Goal: Complete application form: Complete application form

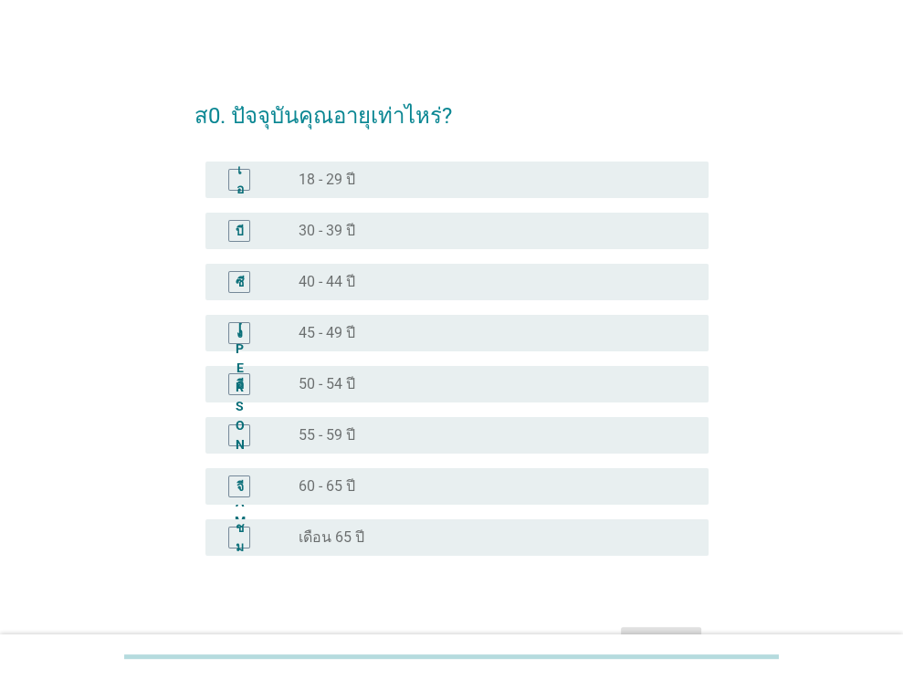
click at [336, 488] on font "60 - 65 ปี" at bounding box center [326, 485] width 57 height 17
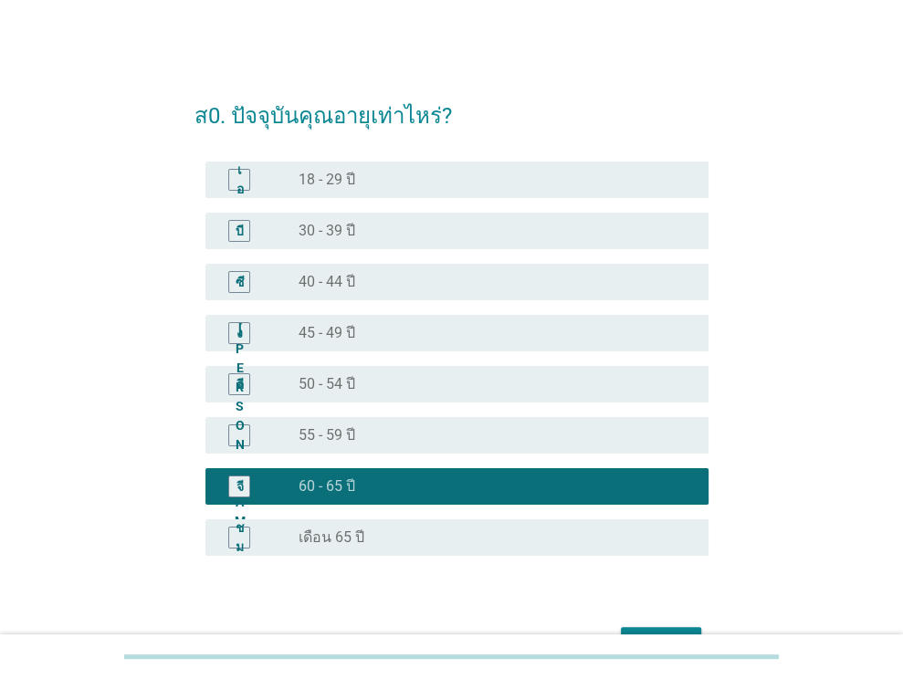
scroll to position [111, 0]
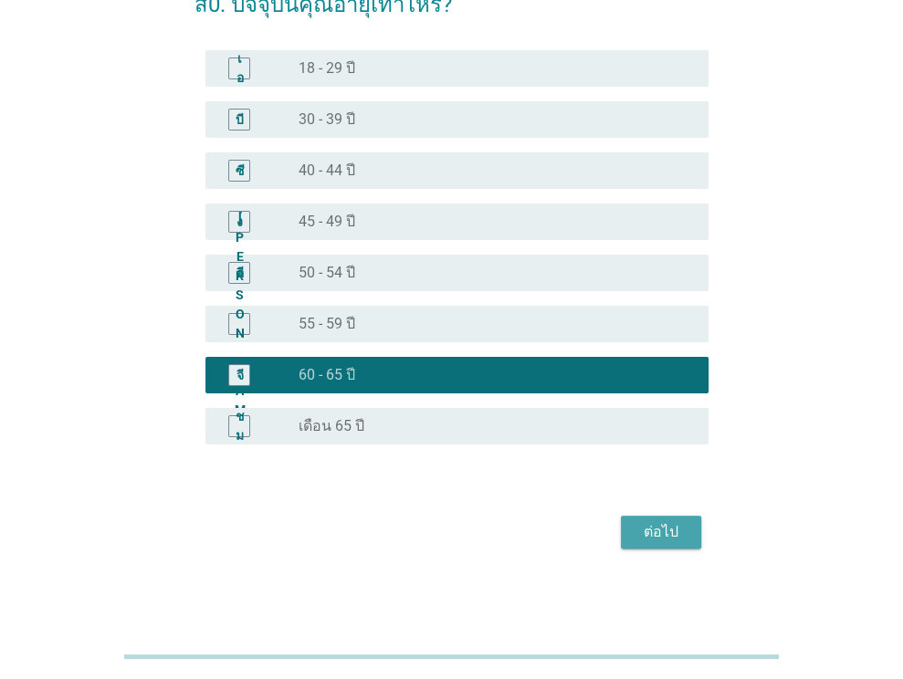
click at [670, 528] on font "ต่อไป" at bounding box center [660, 531] width 35 height 17
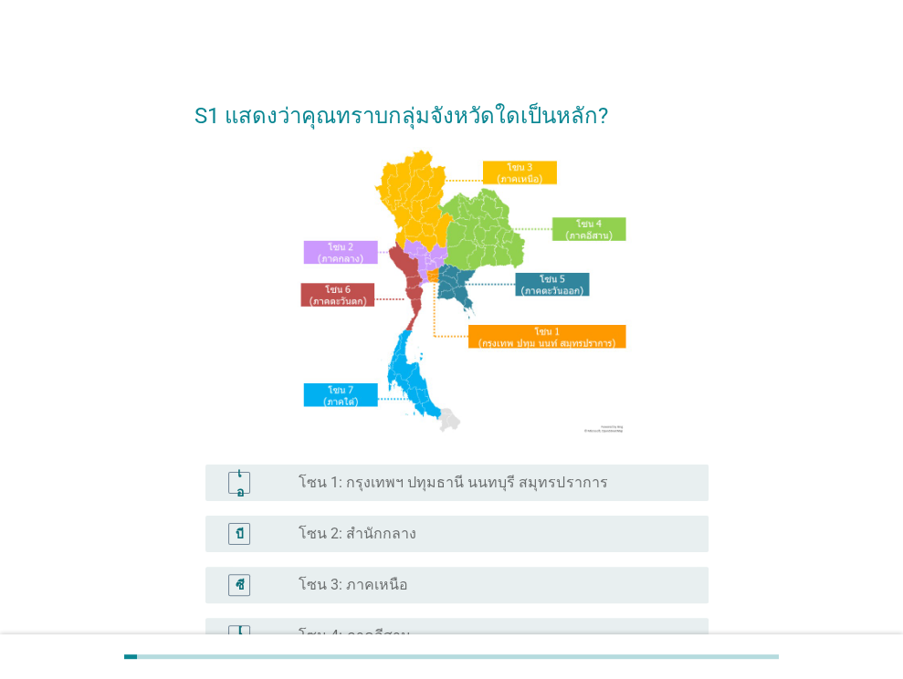
scroll to position [183, 0]
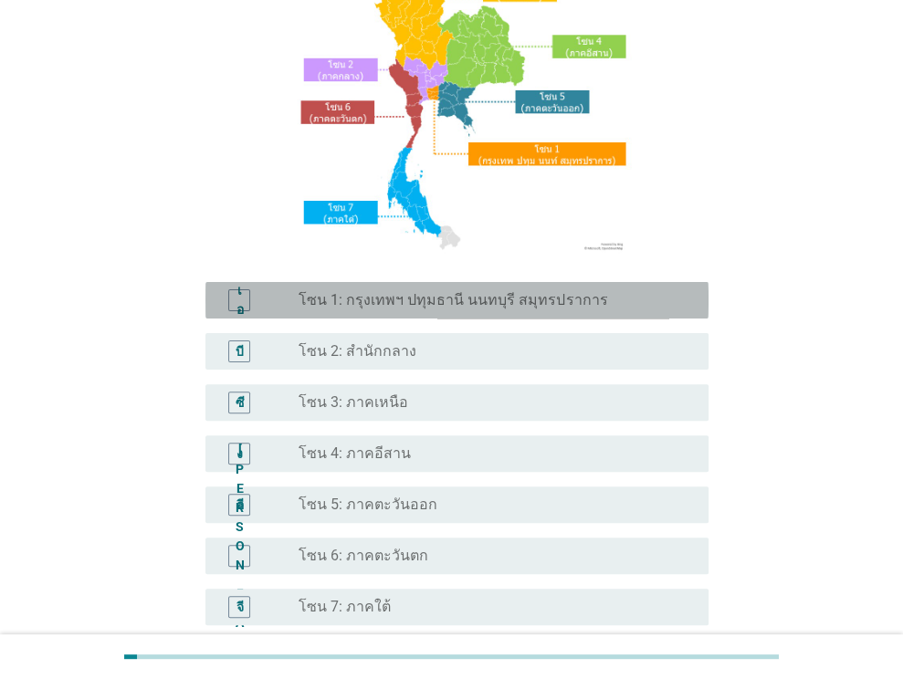
click at [366, 308] on font "โซน 1: กรุงเทพฯ ปทุมธานี นนทบุรี สมุทรปราการ" at bounding box center [452, 299] width 308 height 17
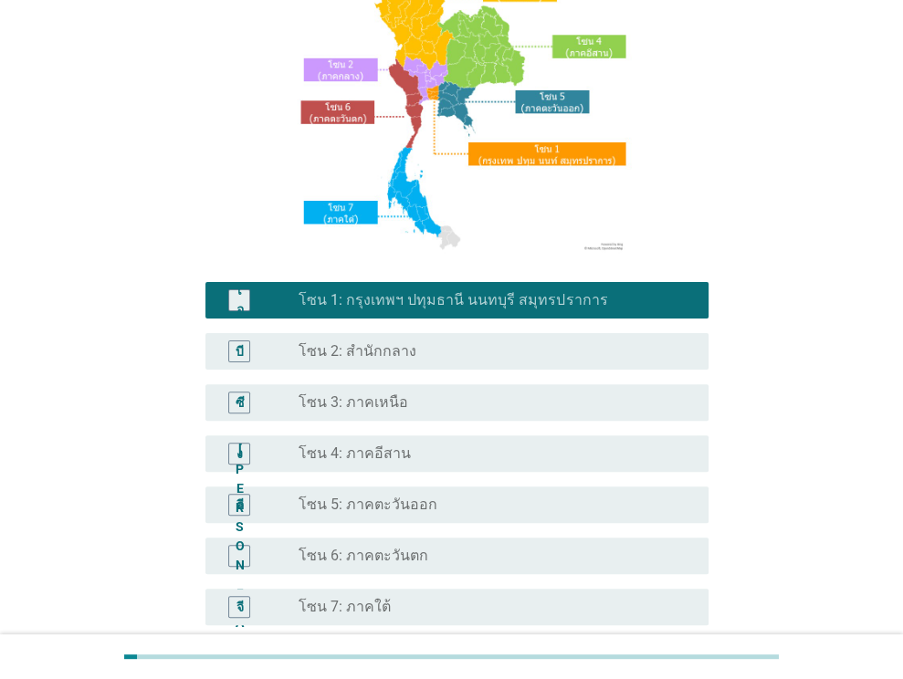
scroll to position [364, 0]
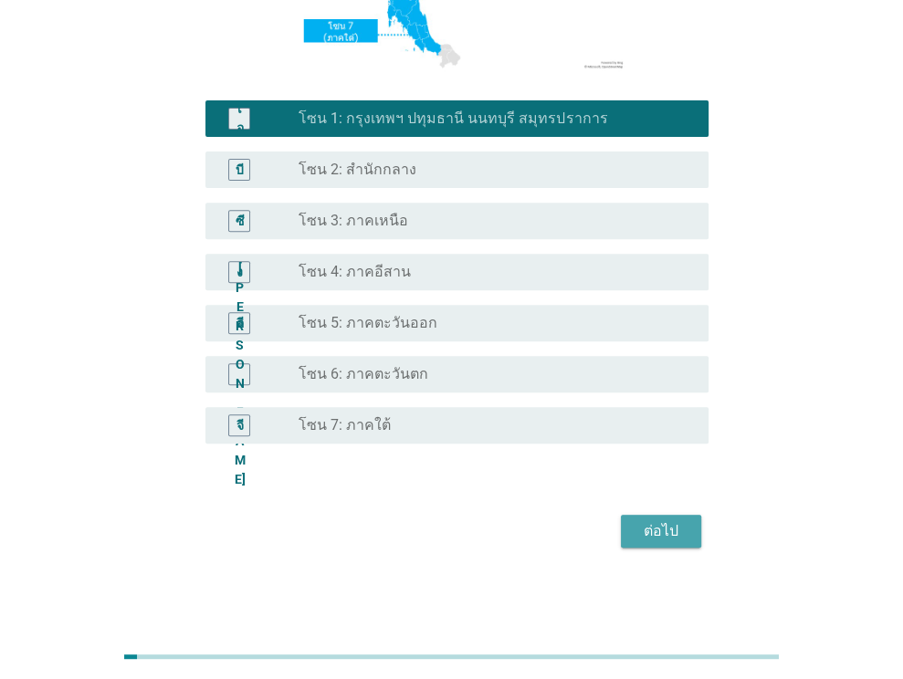
click at [670, 530] on font "ต่อไป" at bounding box center [660, 530] width 35 height 17
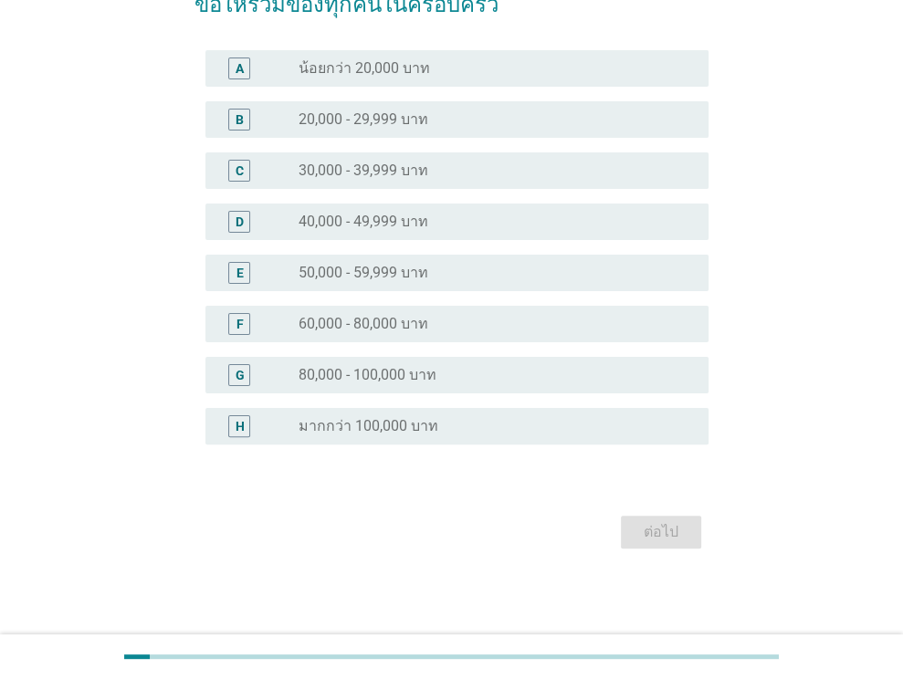
scroll to position [0, 0]
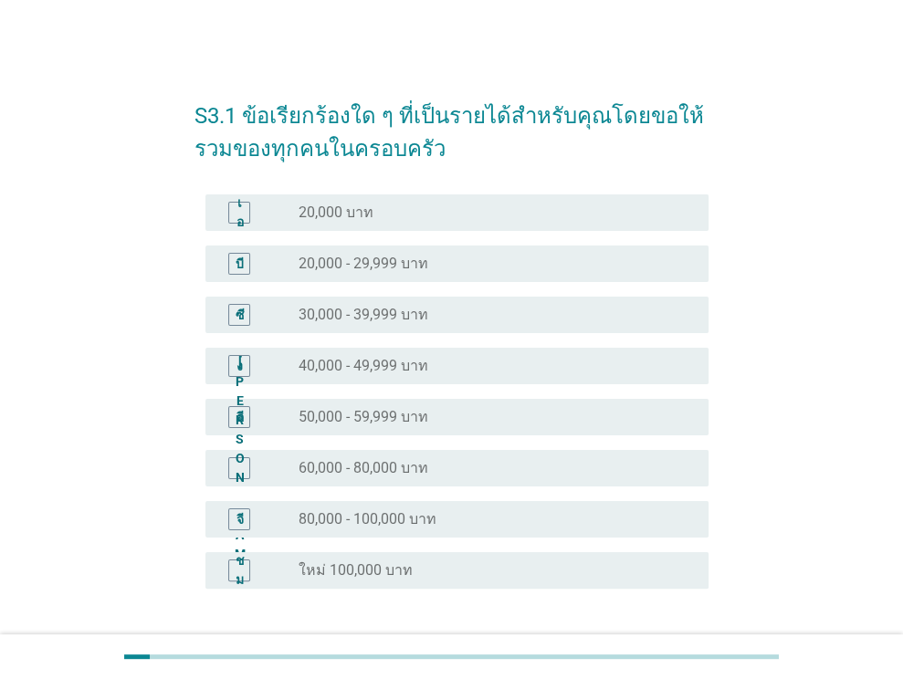
click at [462, 362] on div "ปุ่มวิทยุ[PERSON_NAME]เลือก 40,000 - 49,999 บาท" at bounding box center [488, 366] width 381 height 18
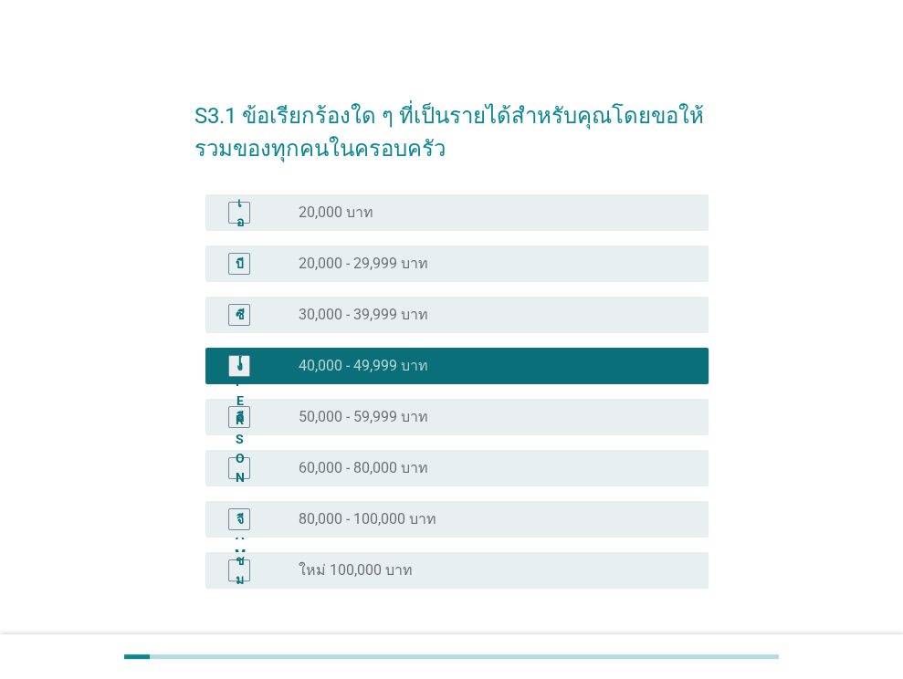
scroll to position [144, 0]
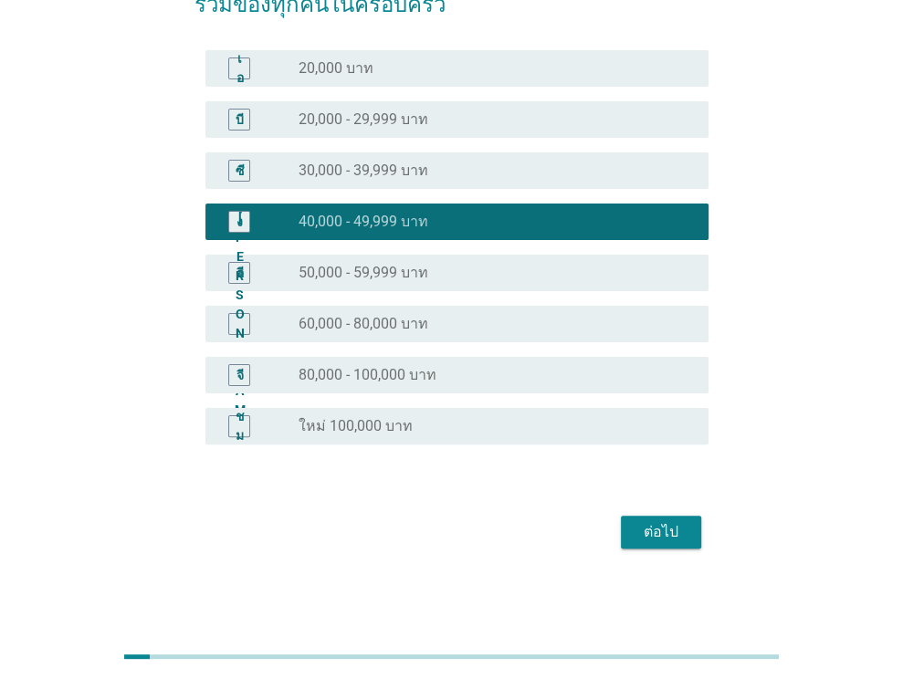
click at [671, 528] on font "ต่อไป" at bounding box center [660, 531] width 35 height 17
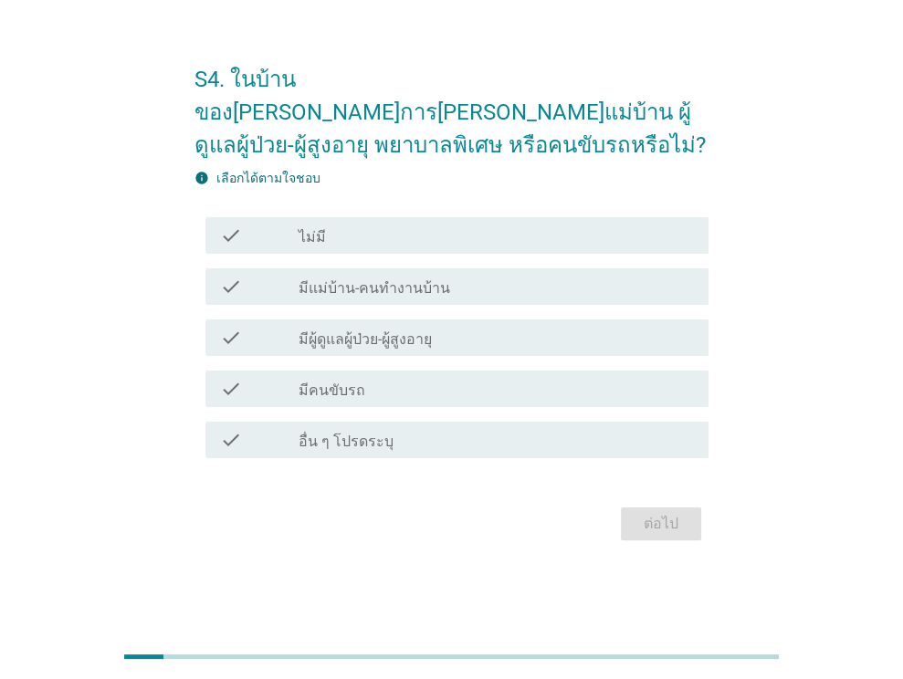
scroll to position [0, 0]
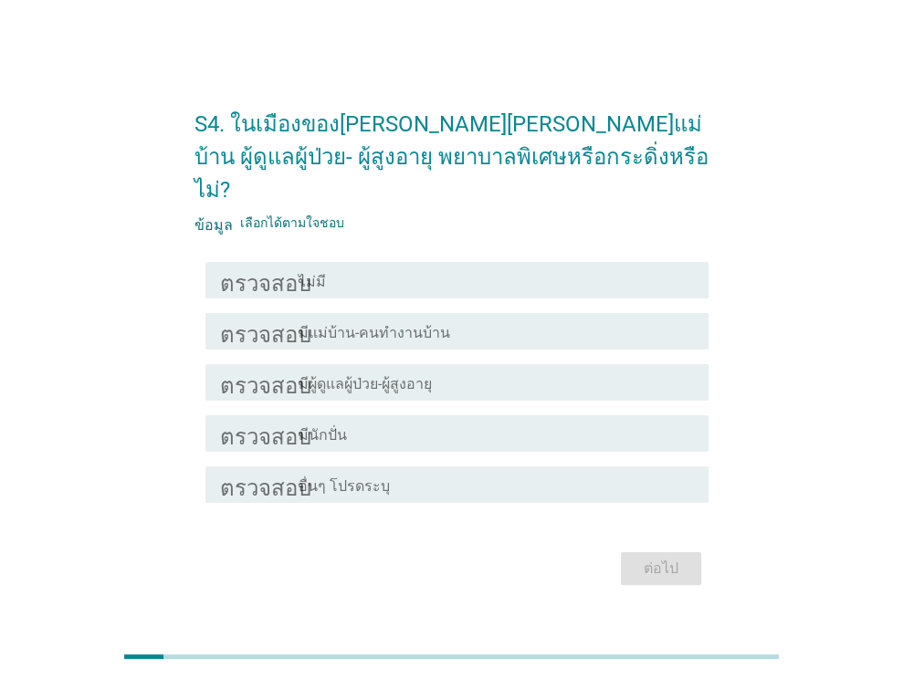
click at [286, 371] on font "ตรวจสอบ" at bounding box center [265, 382] width 91 height 22
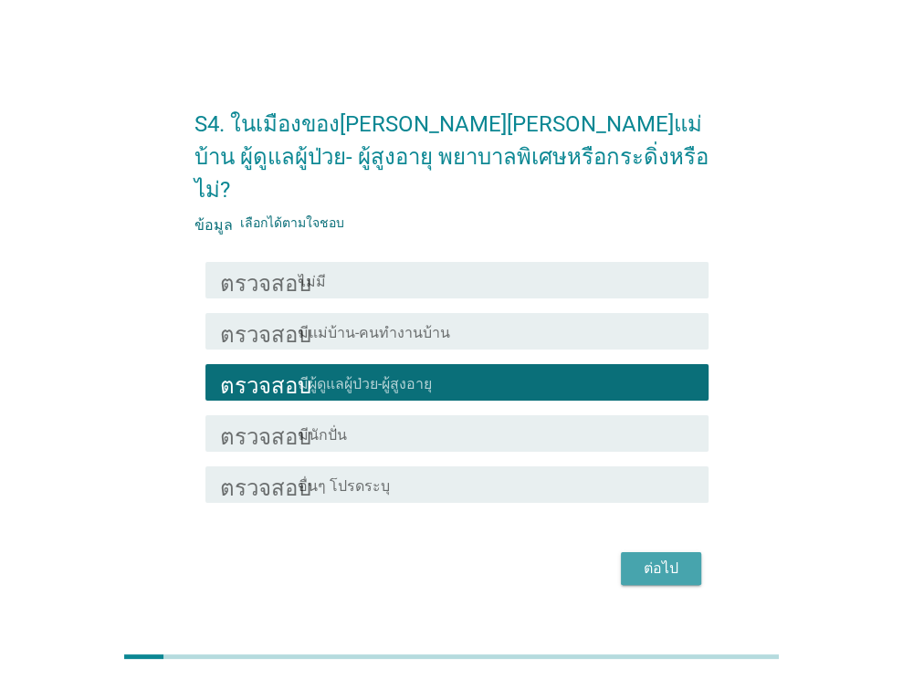
click at [656, 559] on font "ต่อไป" at bounding box center [660, 567] width 35 height 17
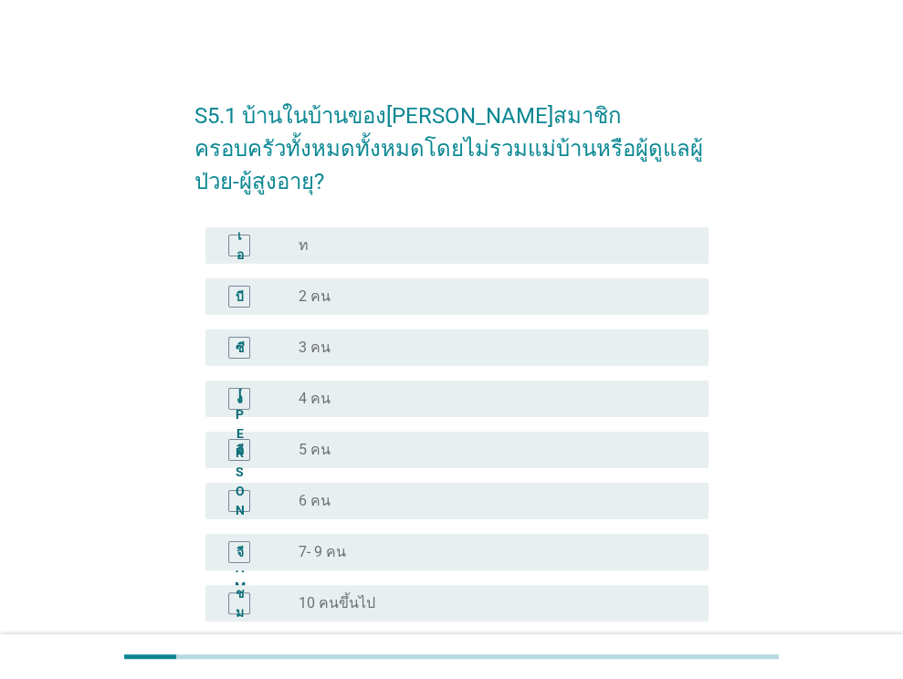
click at [285, 541] on div "จี" at bounding box center [259, 552] width 79 height 22
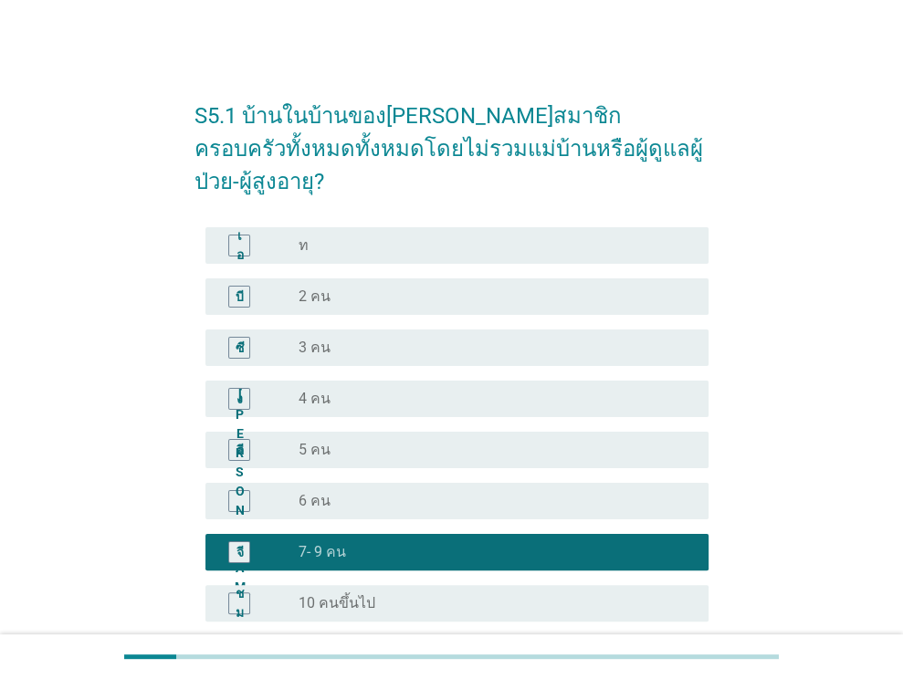
scroll to position [144, 0]
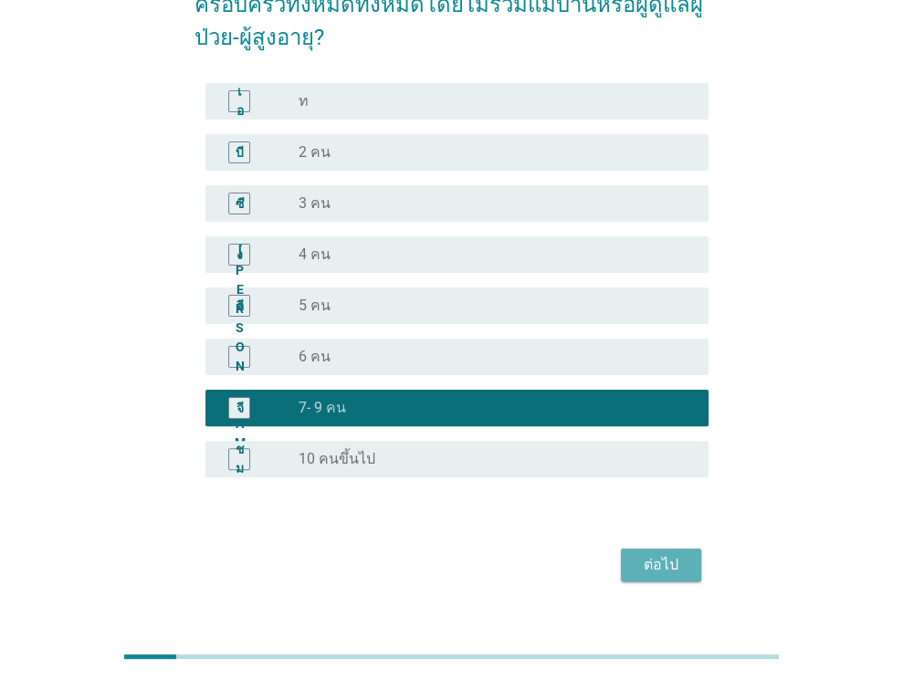
click at [672, 556] on font "ต่อไป" at bounding box center [660, 564] width 35 height 17
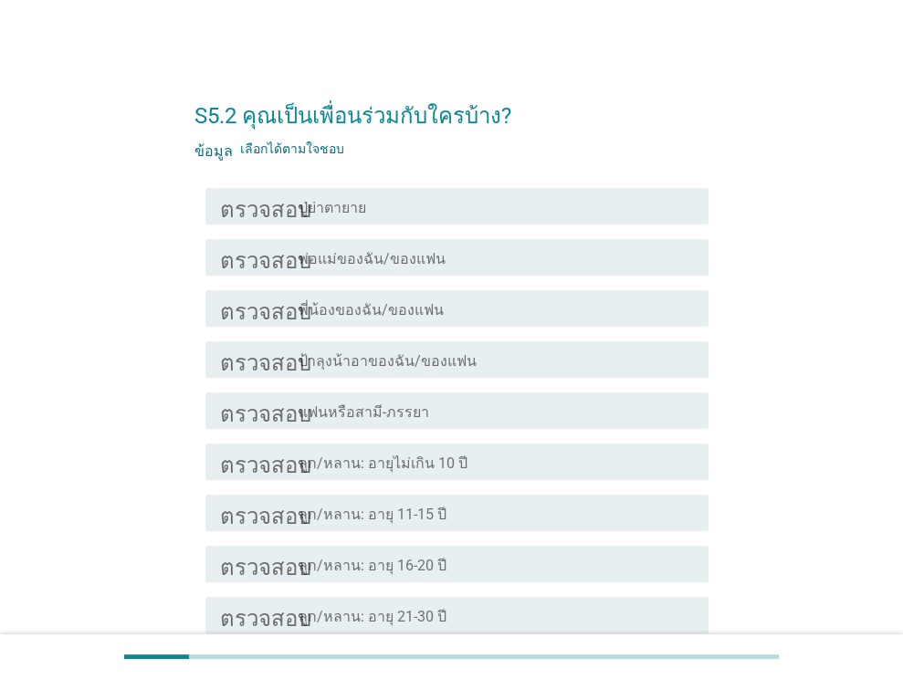
scroll to position [91, 0]
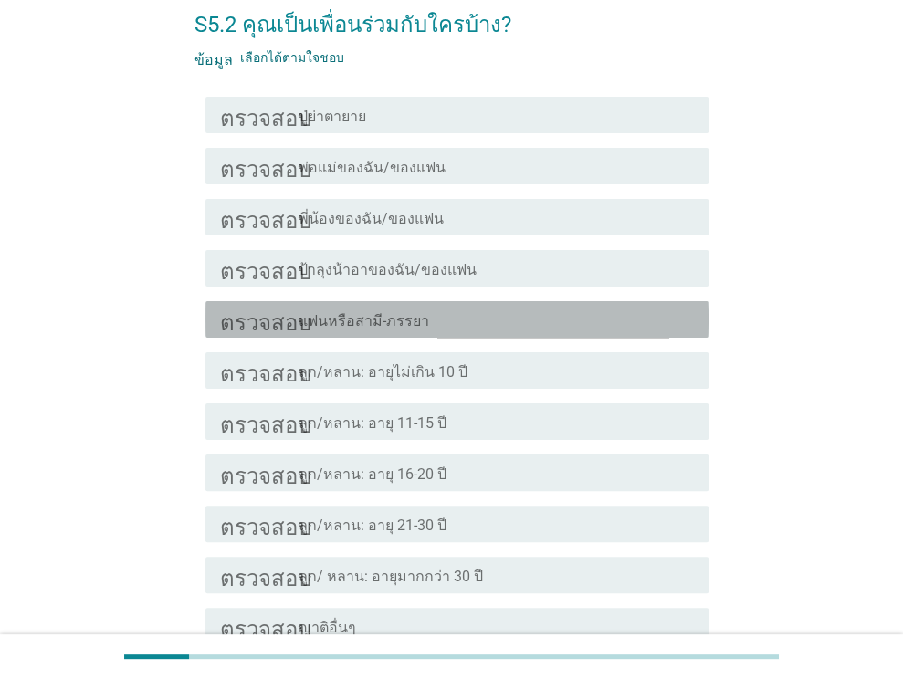
click at [338, 312] on font "แฟนหรือสามี-ภรรยา" at bounding box center [363, 320] width 131 height 17
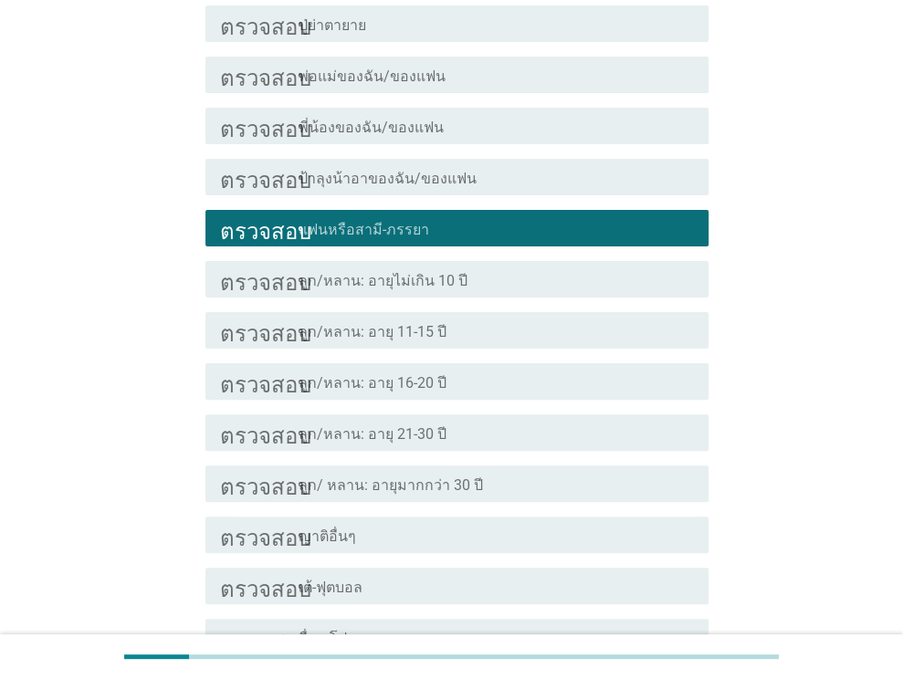
scroll to position [274, 0]
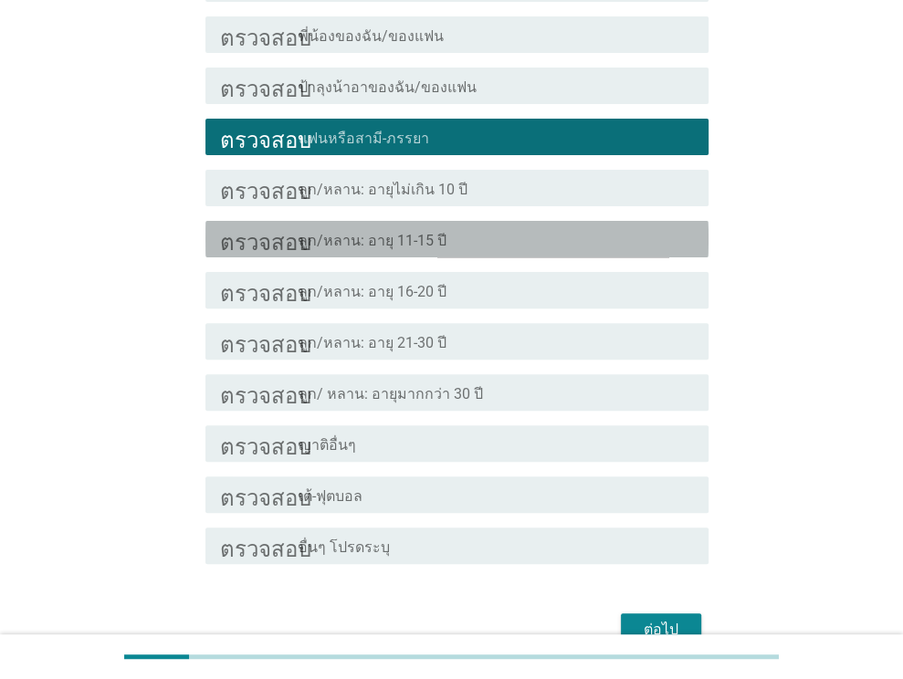
click at [333, 248] on font "ลูก/หลาน: อายุ 11-15 ปี" at bounding box center [372, 240] width 148 height 17
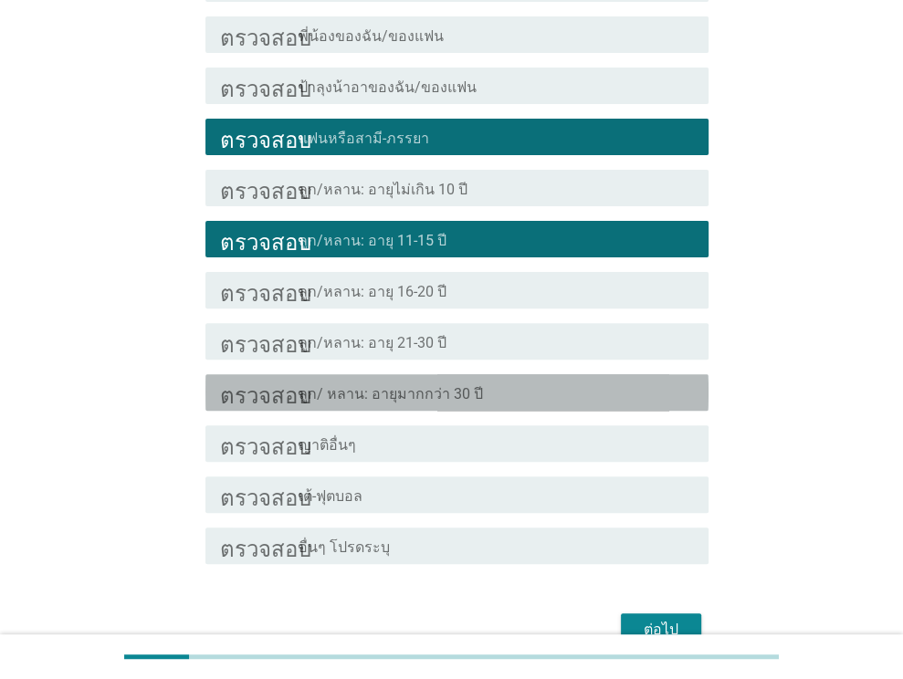
click at [344, 394] on font "ลูก/ หลาน: อายุมากกว่า 30 ปี" at bounding box center [390, 393] width 184 height 17
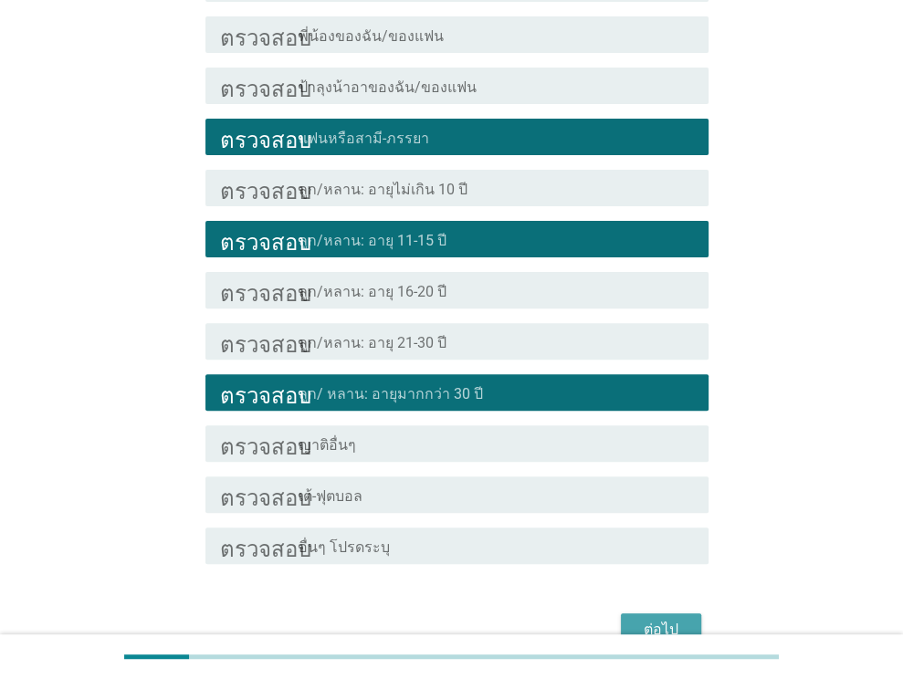
click at [645, 614] on button "ต่อไป" at bounding box center [661, 629] width 80 height 33
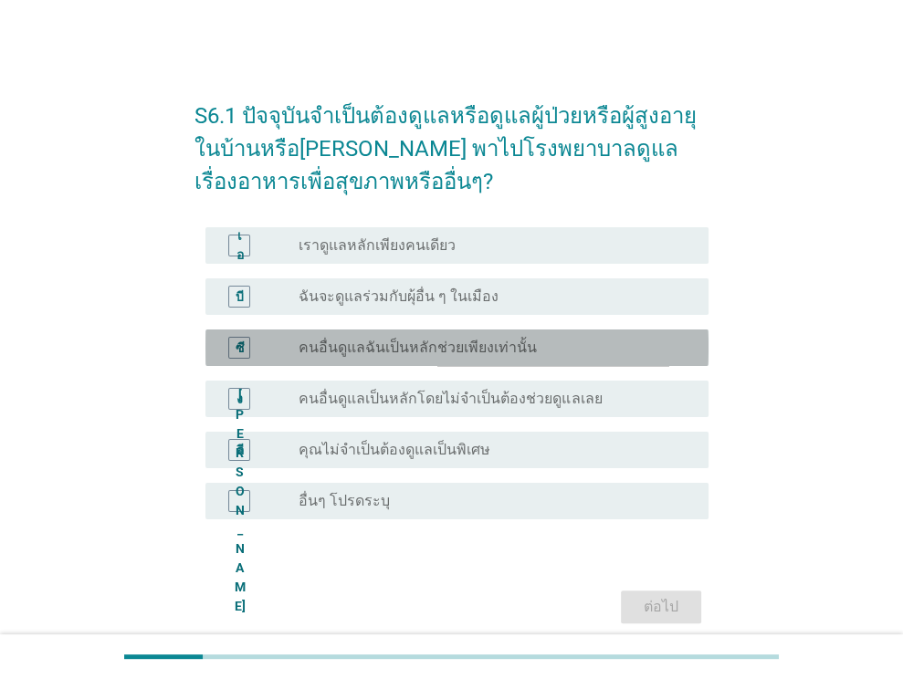
click at [357, 348] on font "คนอื่นดูแลฉันเป็นหลักช่วยเพียงเท่านั้น" at bounding box center [417, 347] width 238 height 17
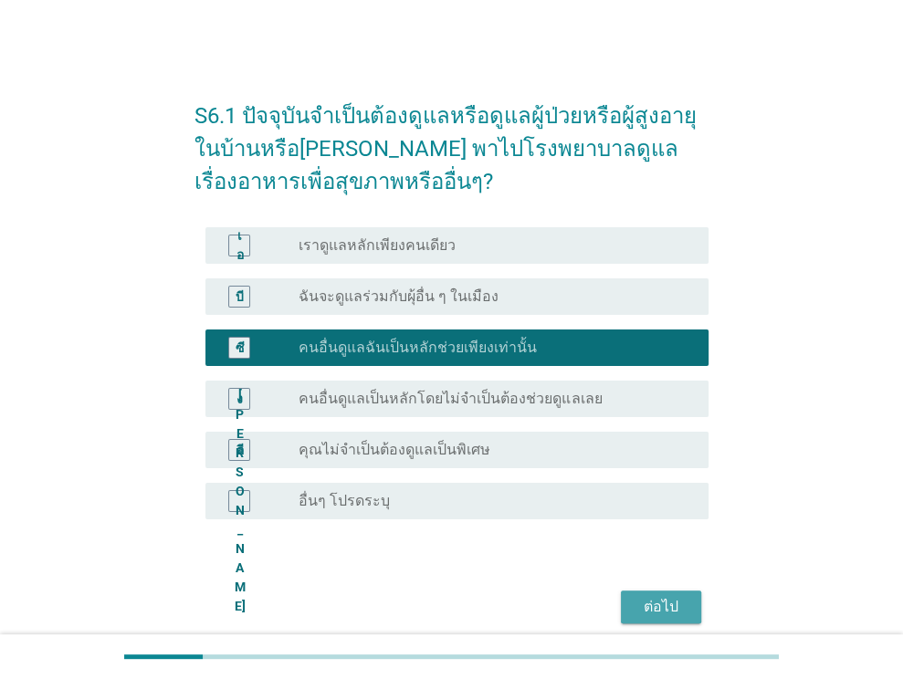
click at [669, 598] on font "ต่อไป" at bounding box center [660, 606] width 35 height 17
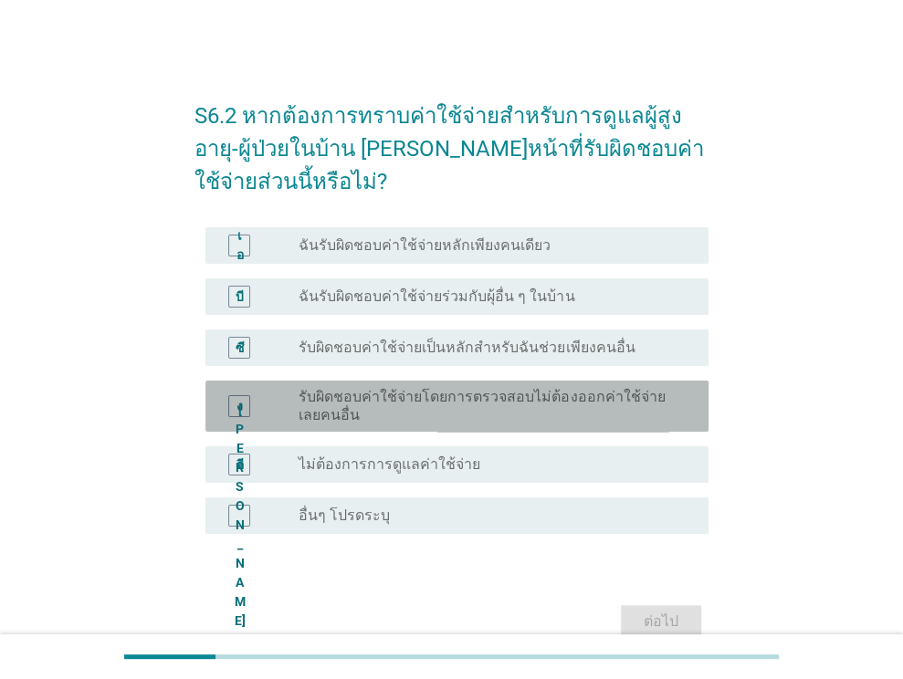
click at [374, 388] on font "รับผิดชอบค่าใช้จ่ายโดยการตรวจสอบไม่ต้องออกค่าใช้จ่ายเลยคนอื่น" at bounding box center [481, 406] width 366 height 36
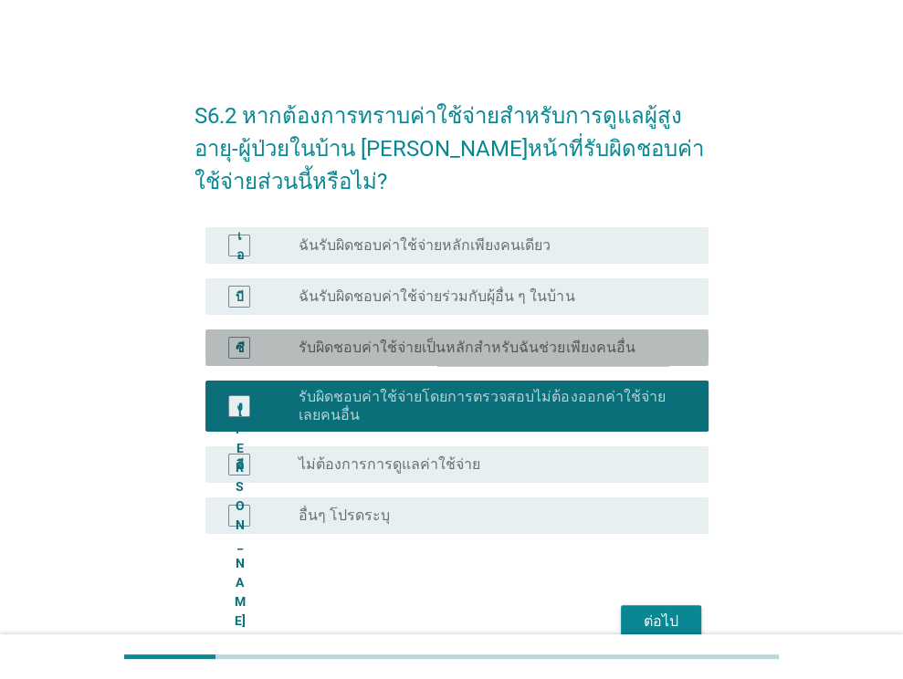
click at [479, 339] on font "รับผิดชอบค่าใช้จ่ายเป็นหลักสำหรับฉันช่วยเพียงคนอื่น" at bounding box center [466, 347] width 336 height 17
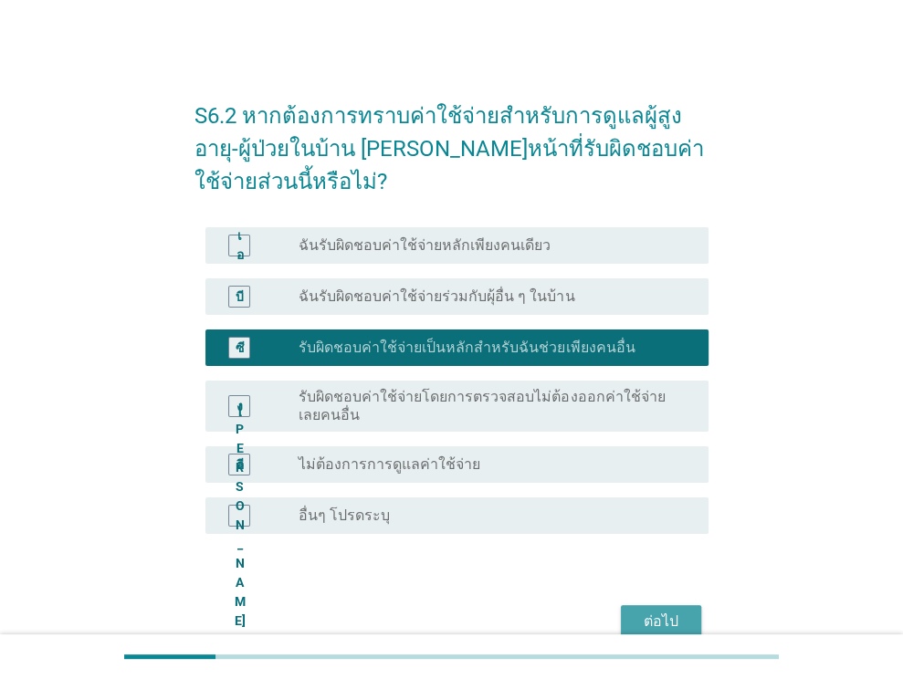
click at [663, 612] on font "ต่อไป" at bounding box center [660, 620] width 35 height 17
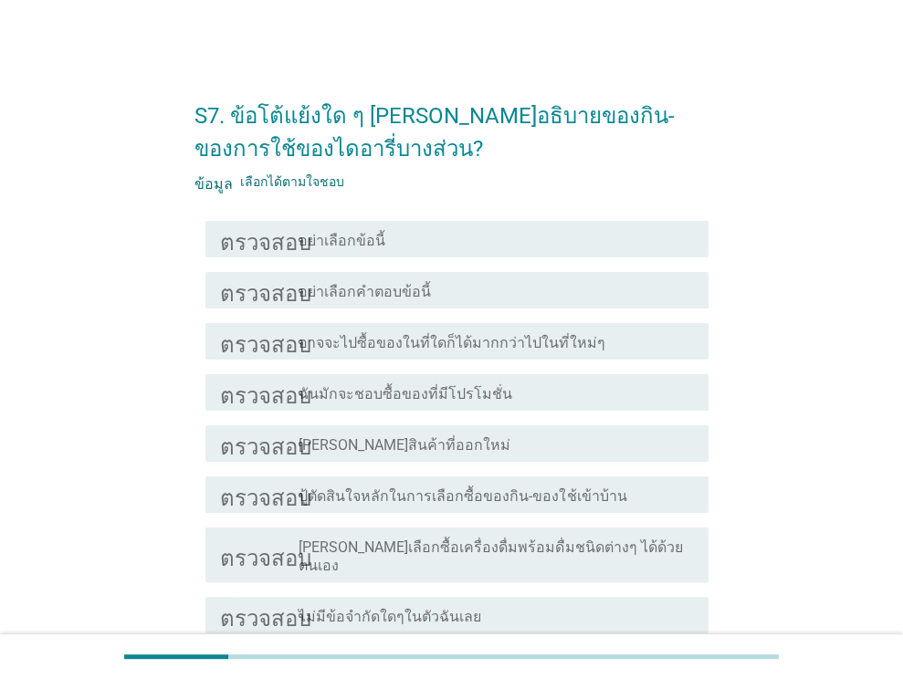
scroll to position [91, 0]
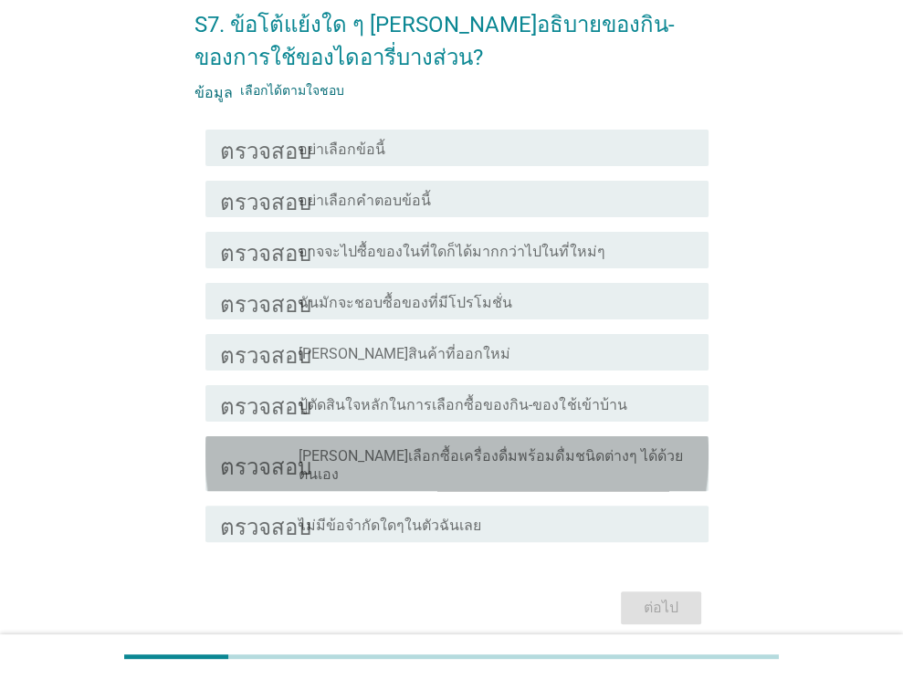
click at [424, 453] on font "[PERSON_NAME]เลือกซื้อเครื่องดื่มพร้อมดื่มชนิดต่างๆ ได้ด้วยตนเอง" at bounding box center [489, 465] width 383 height 36
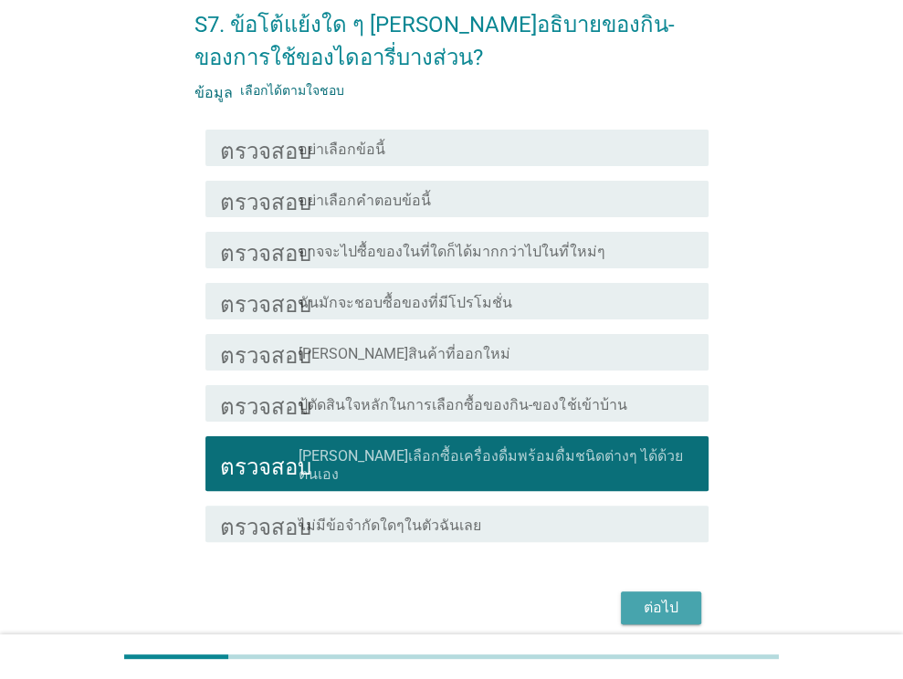
click at [674, 599] on font "ต่อไป" at bounding box center [660, 607] width 35 height 17
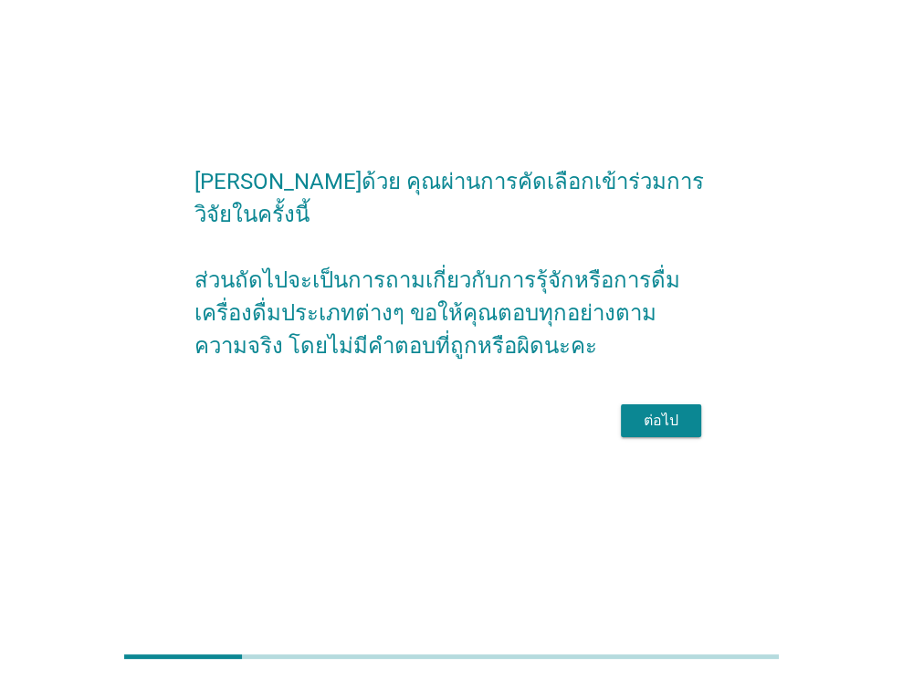
scroll to position [0, 0]
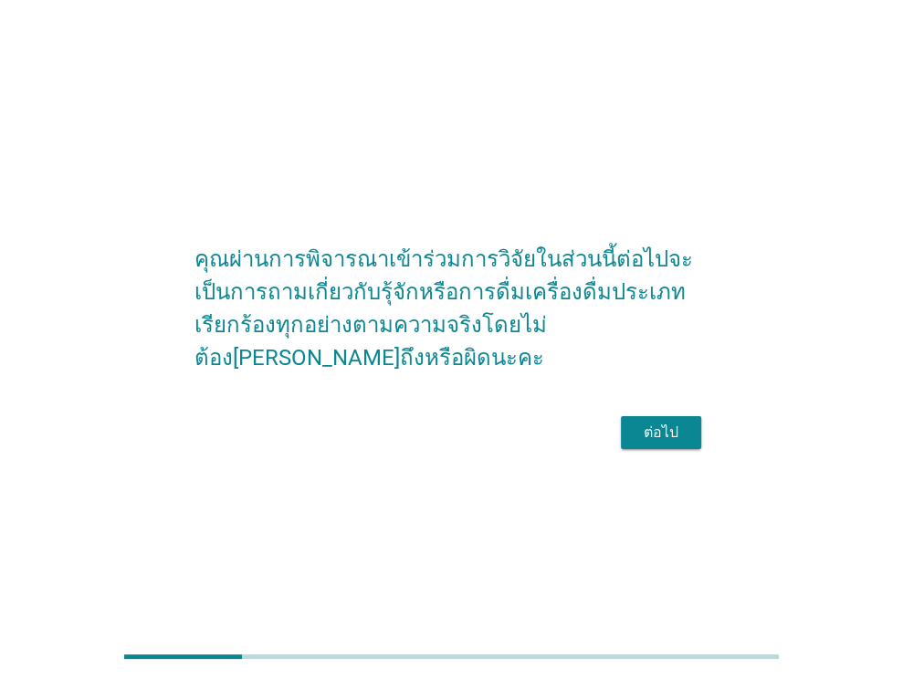
click at [663, 423] on font "ต่อไป" at bounding box center [660, 431] width 35 height 17
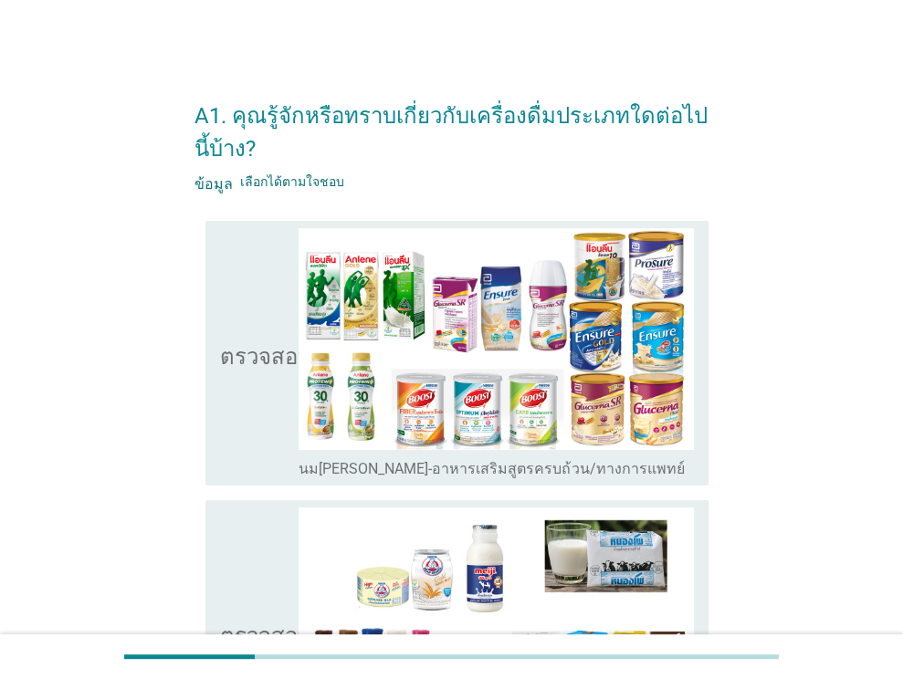
scroll to position [183, 0]
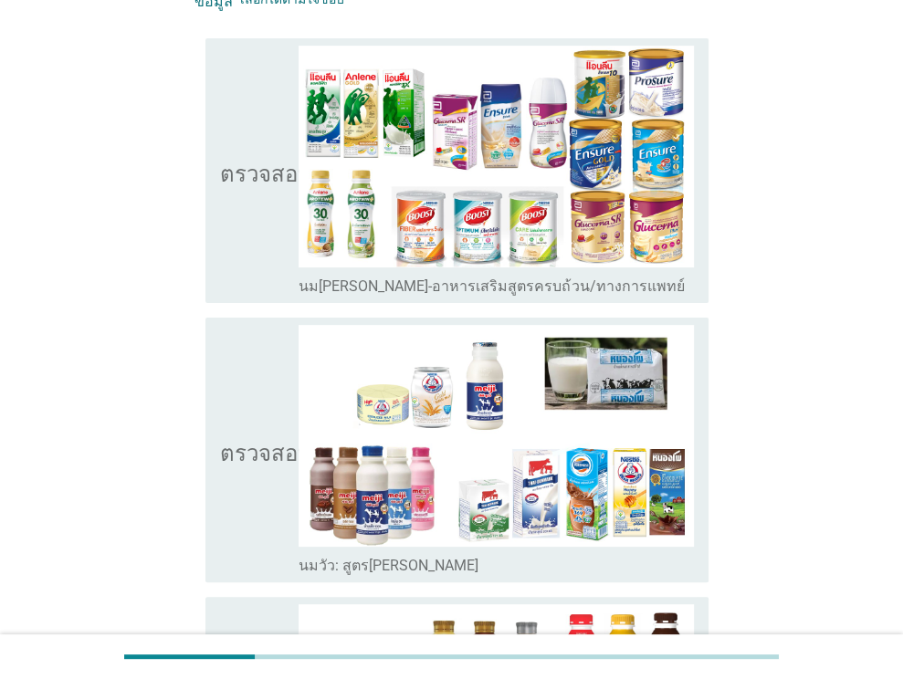
click at [248, 184] on icon "ตรวจสอบ" at bounding box center [265, 171] width 91 height 250
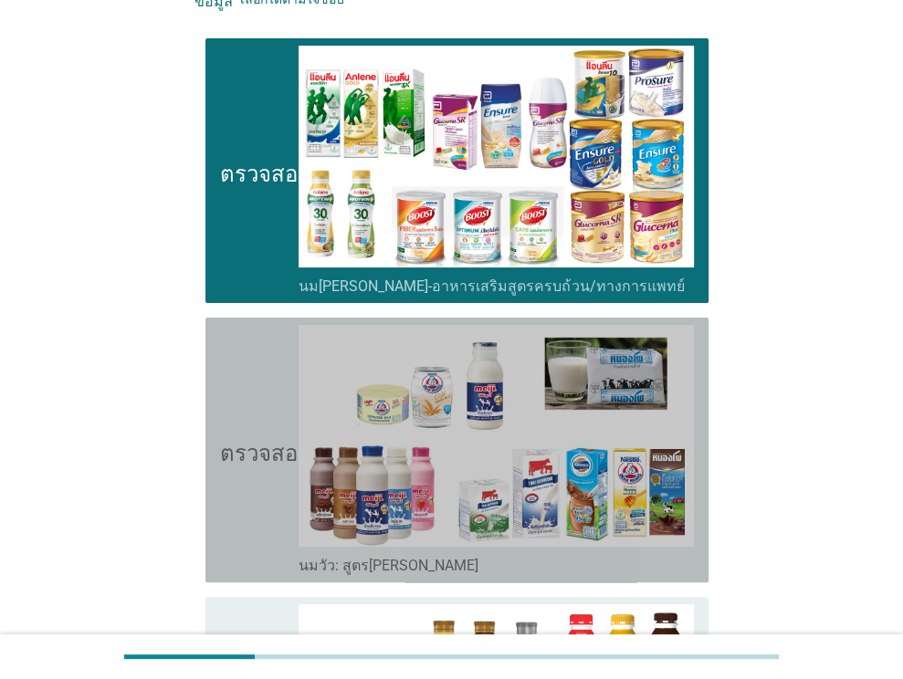
click at [255, 490] on icon "ตรวจสอบ" at bounding box center [265, 450] width 91 height 250
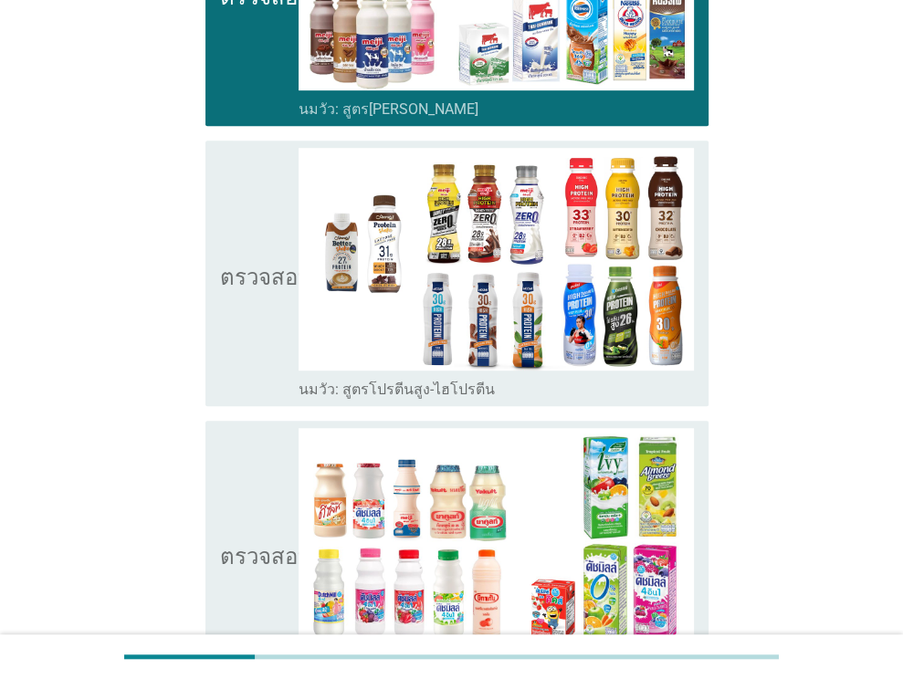
scroll to position [730, 0]
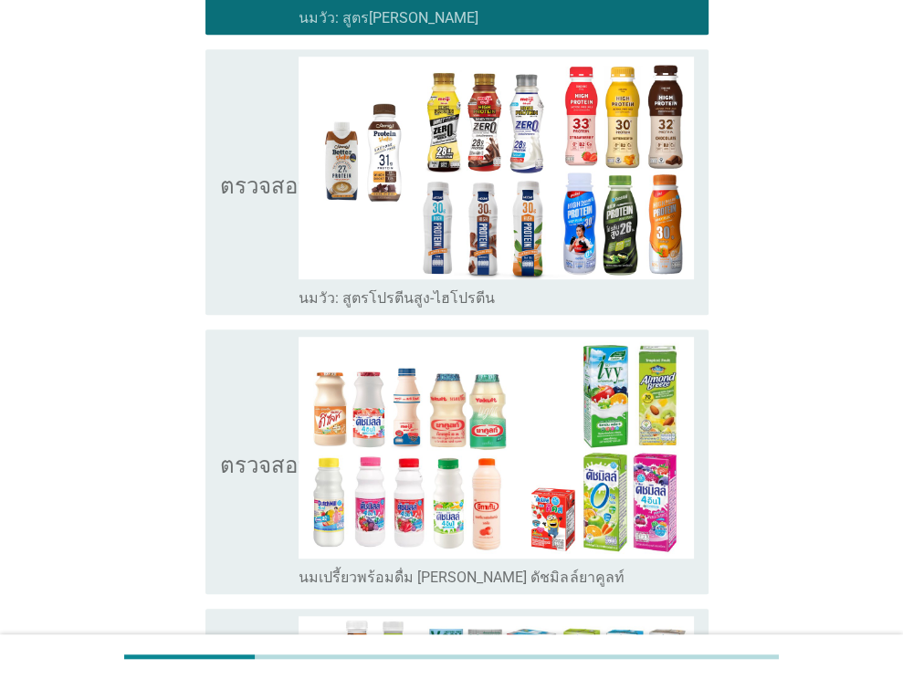
click at [250, 478] on icon "ตรวจสอบ" at bounding box center [265, 462] width 91 height 250
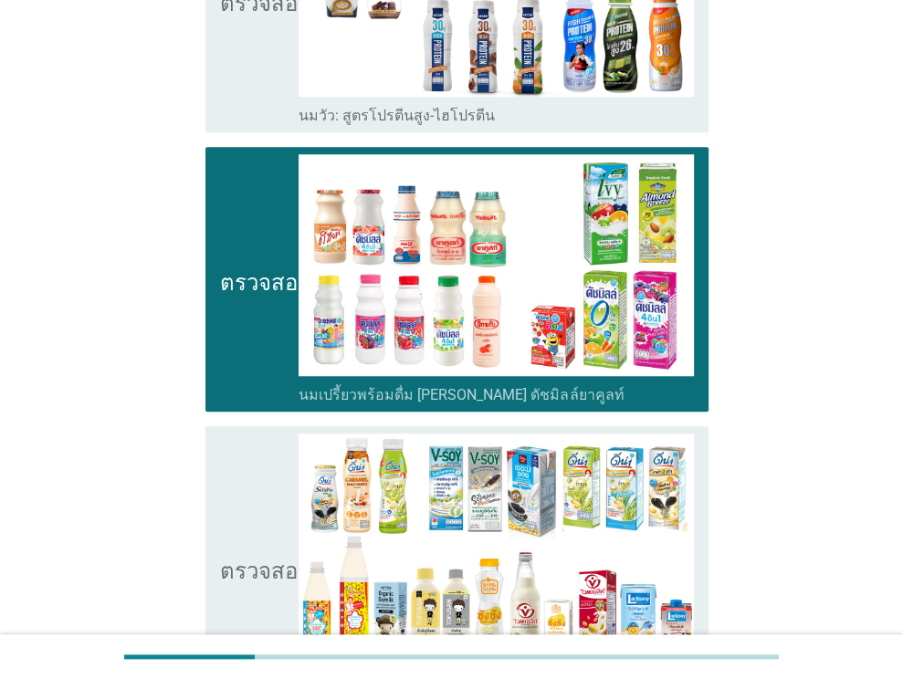
scroll to position [1095, 0]
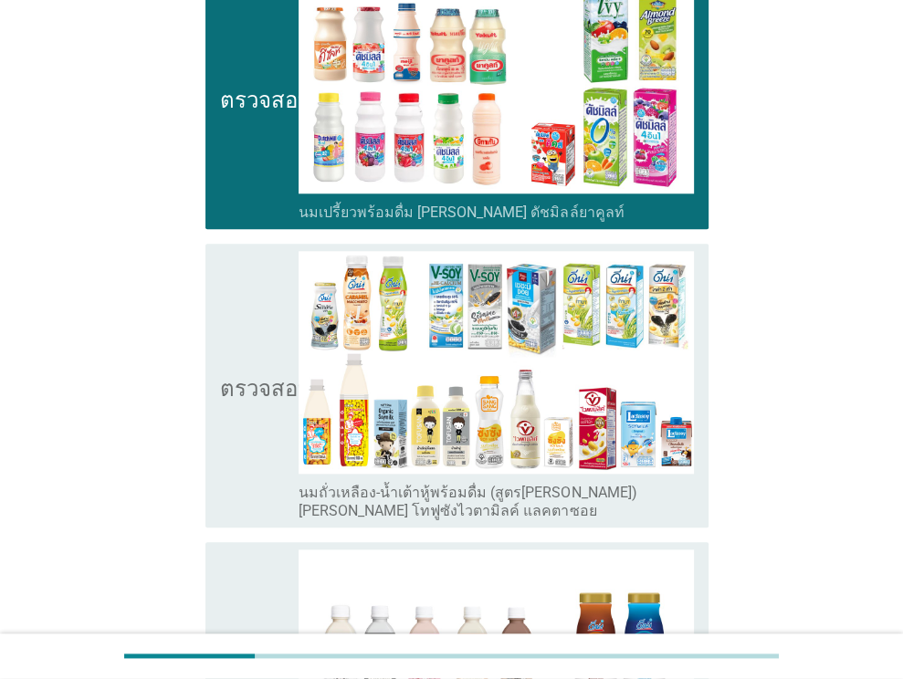
click at [252, 420] on icon "ตรวจสอบ" at bounding box center [265, 385] width 91 height 268
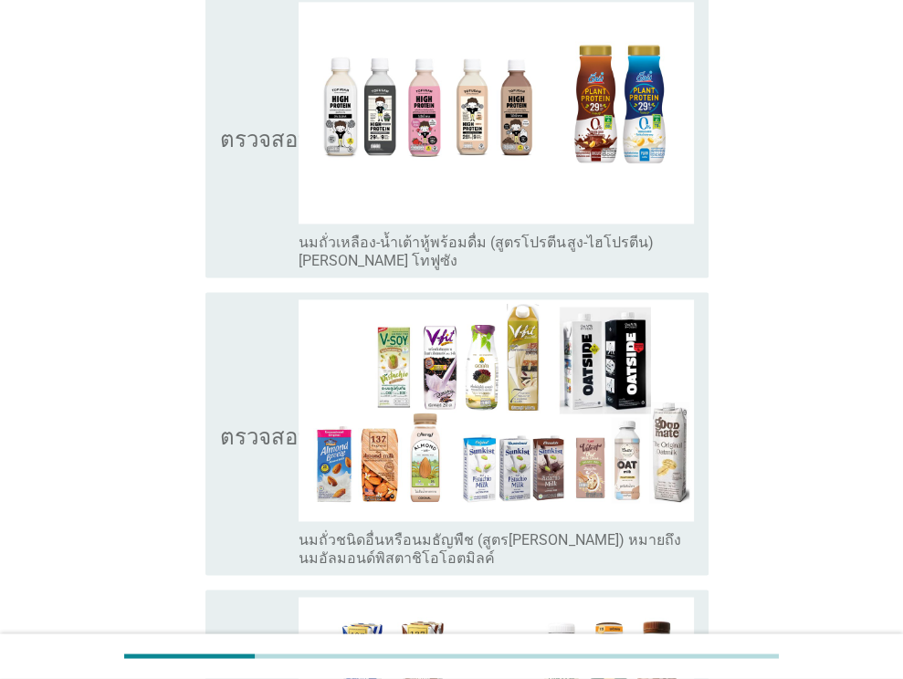
scroll to position [1734, 0]
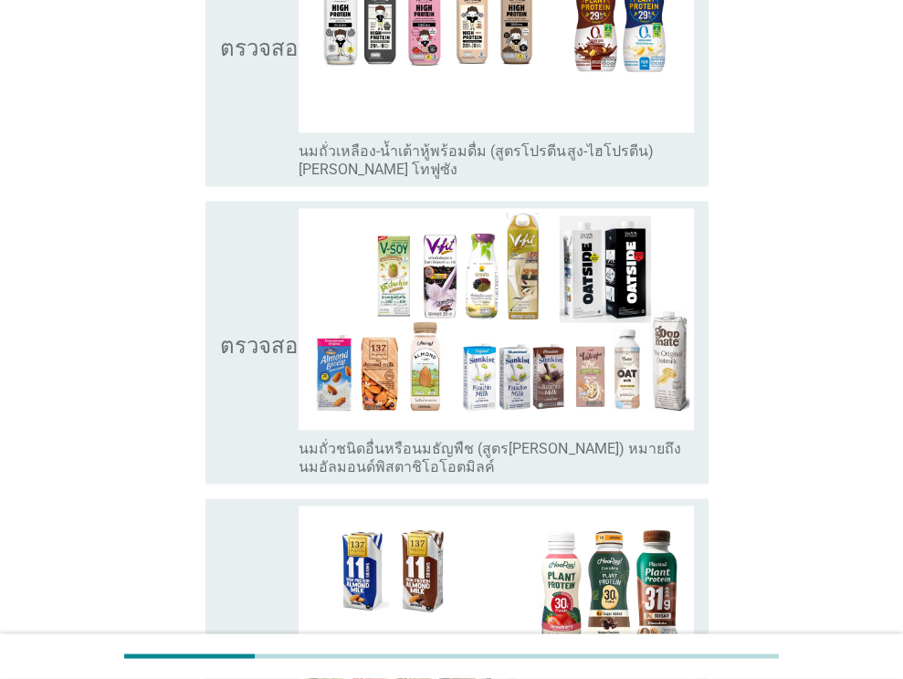
click at [274, 379] on icon "ตรวจสอบ" at bounding box center [265, 342] width 91 height 268
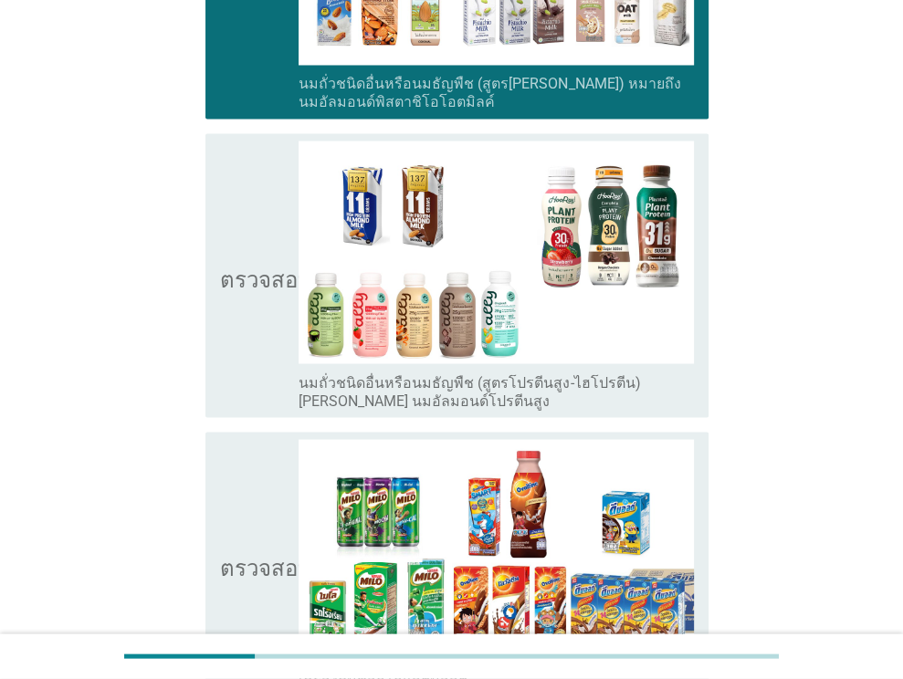
scroll to position [2282, 0]
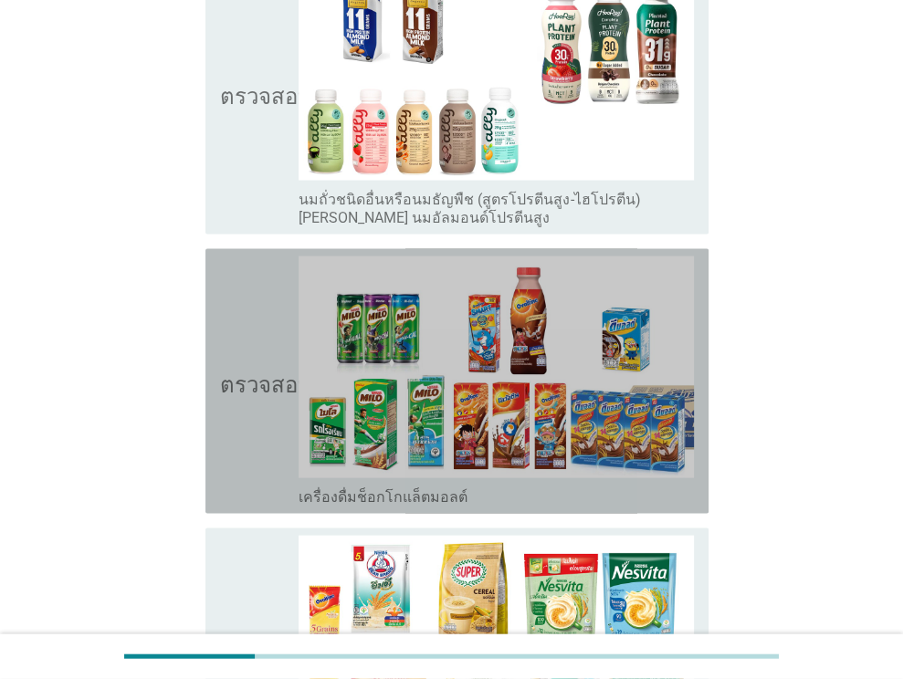
click at [264, 455] on icon "ตรวจสอบ" at bounding box center [265, 381] width 91 height 250
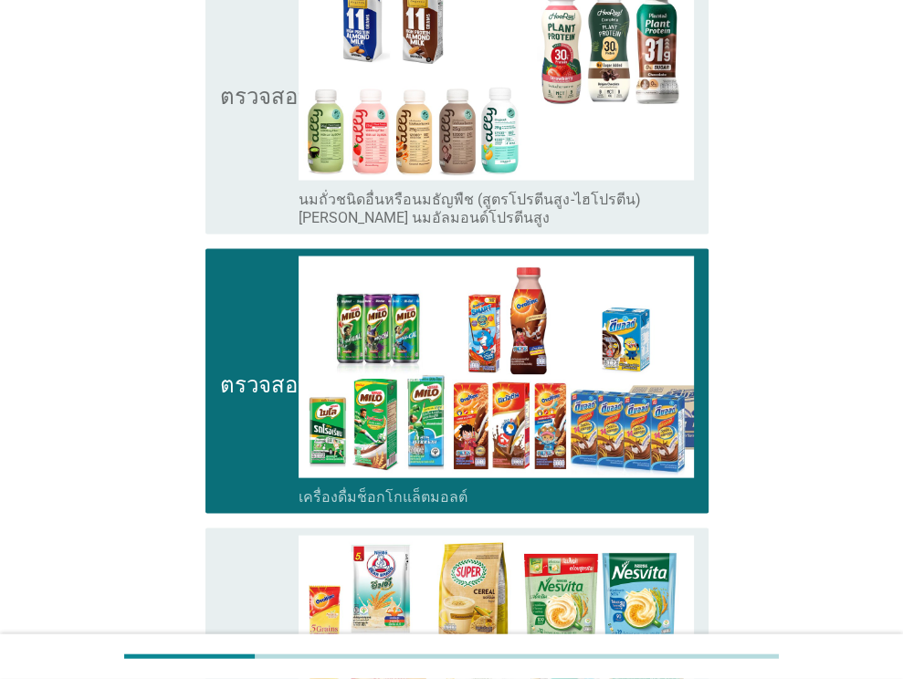
scroll to position [2373, 0]
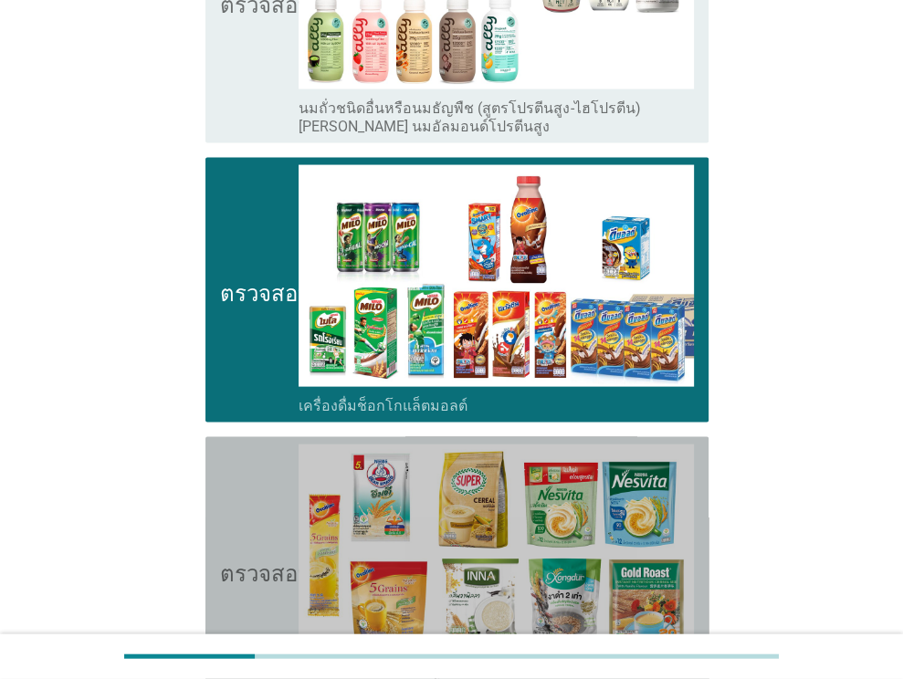
click at [267, 508] on icon "ตรวจสอบ" at bounding box center [265, 569] width 91 height 250
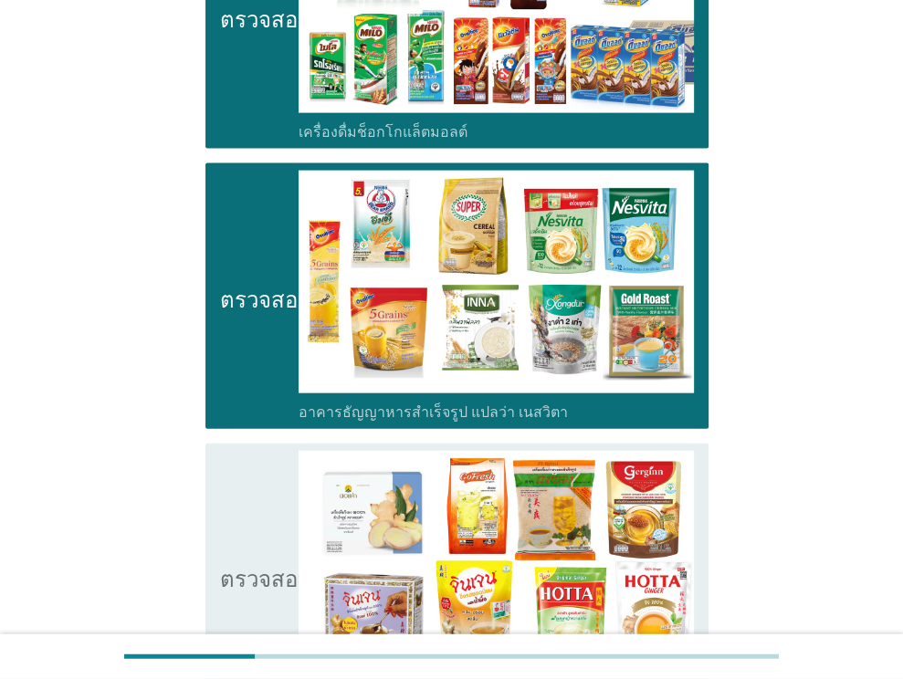
scroll to position [2920, 0]
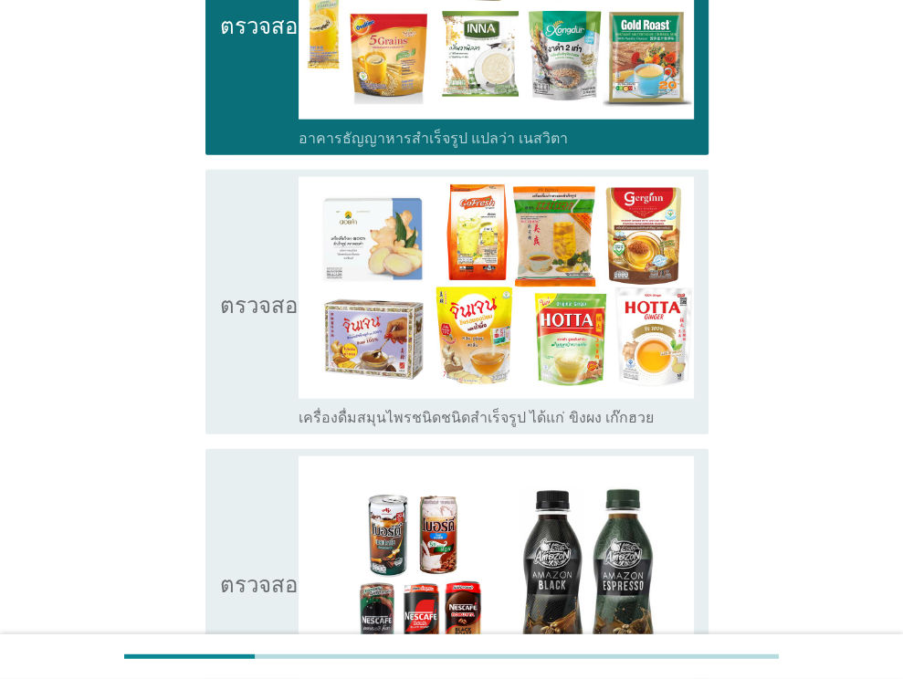
click at [251, 375] on icon "ตรวจสอบ" at bounding box center [265, 302] width 91 height 250
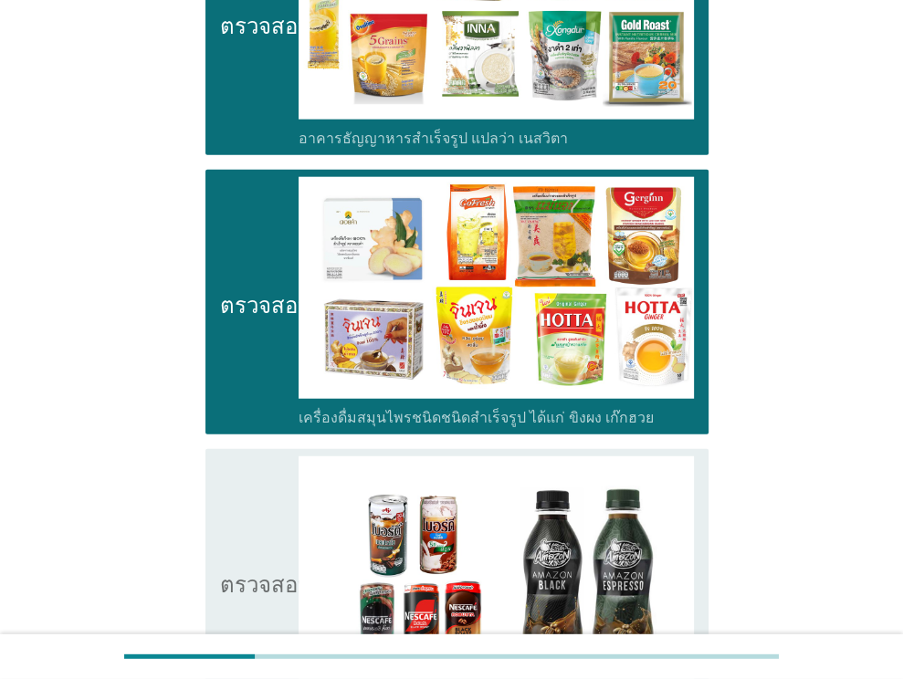
click at [256, 509] on icon "ตรวจสอบ" at bounding box center [265, 581] width 91 height 250
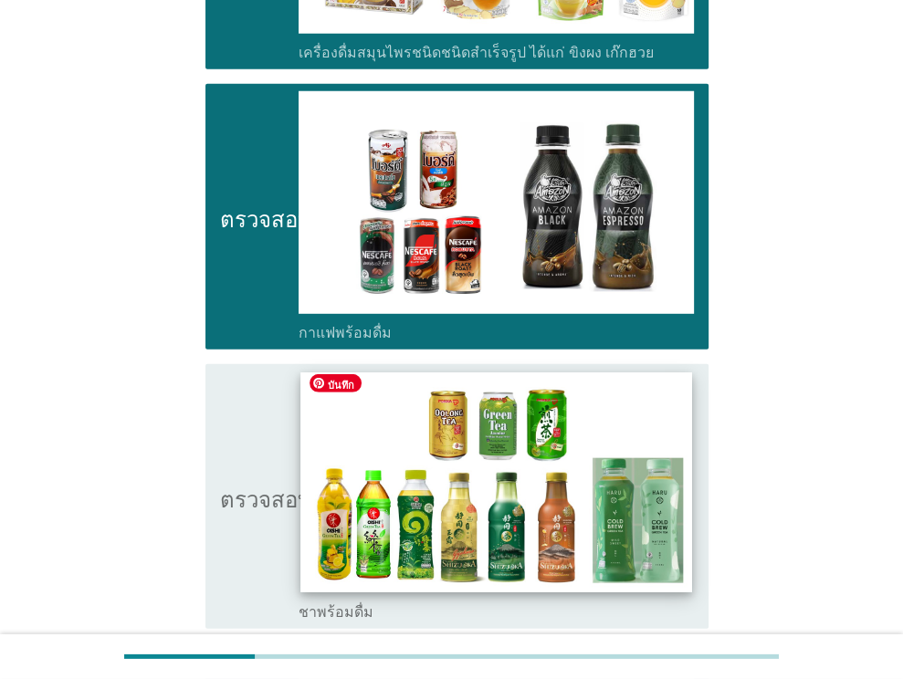
scroll to position [3468, 0]
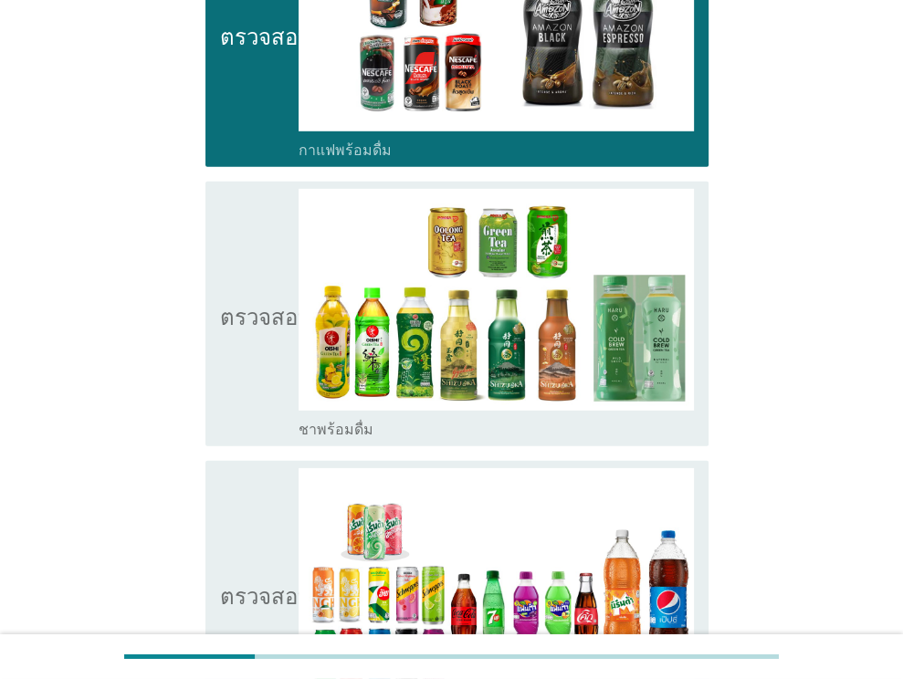
click at [259, 357] on icon "ตรวจสอบ" at bounding box center [265, 314] width 91 height 250
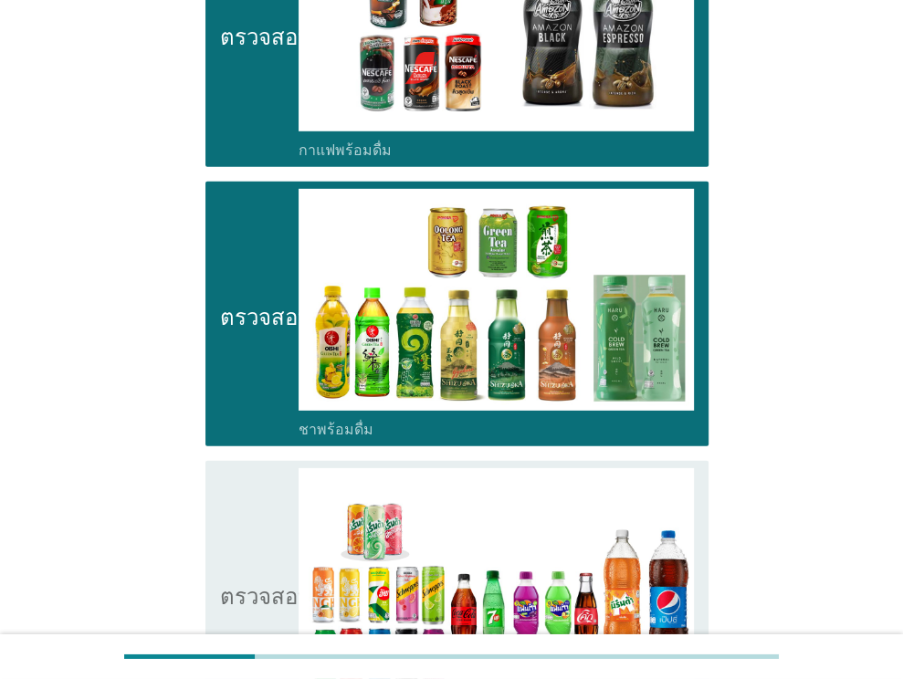
scroll to position [3833, 0]
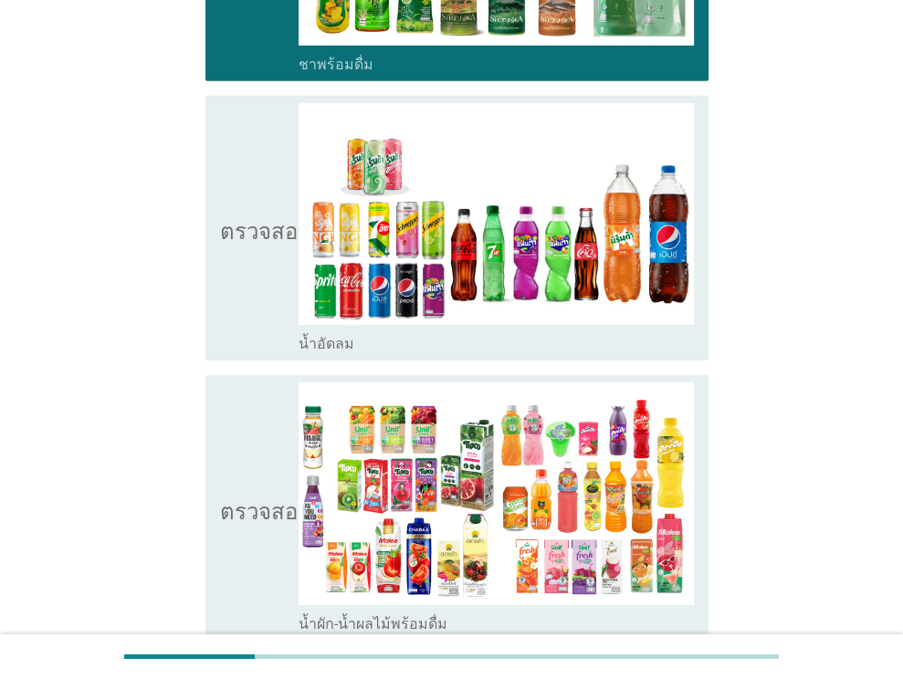
click at [263, 258] on icon "ตรวจสอบ" at bounding box center [265, 228] width 91 height 250
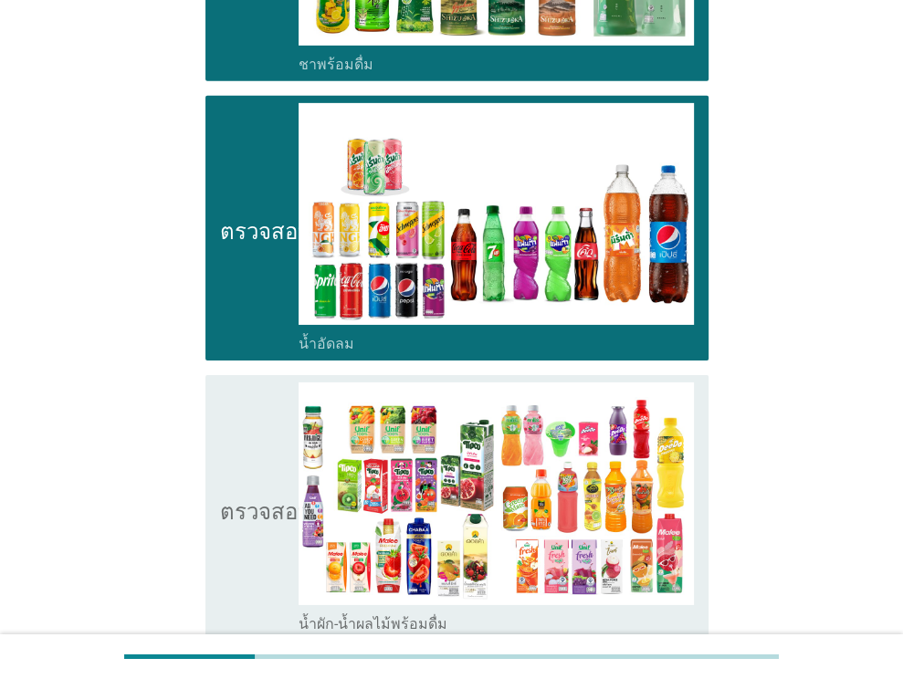
click at [262, 517] on icon "ตรวจสอบ" at bounding box center [265, 507] width 91 height 250
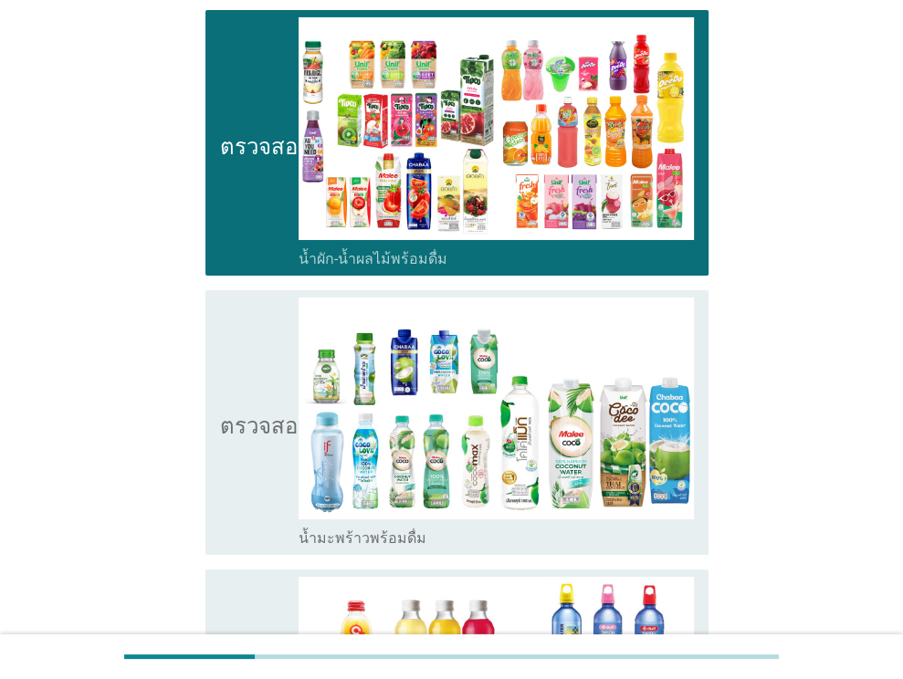
scroll to position [4289, 0]
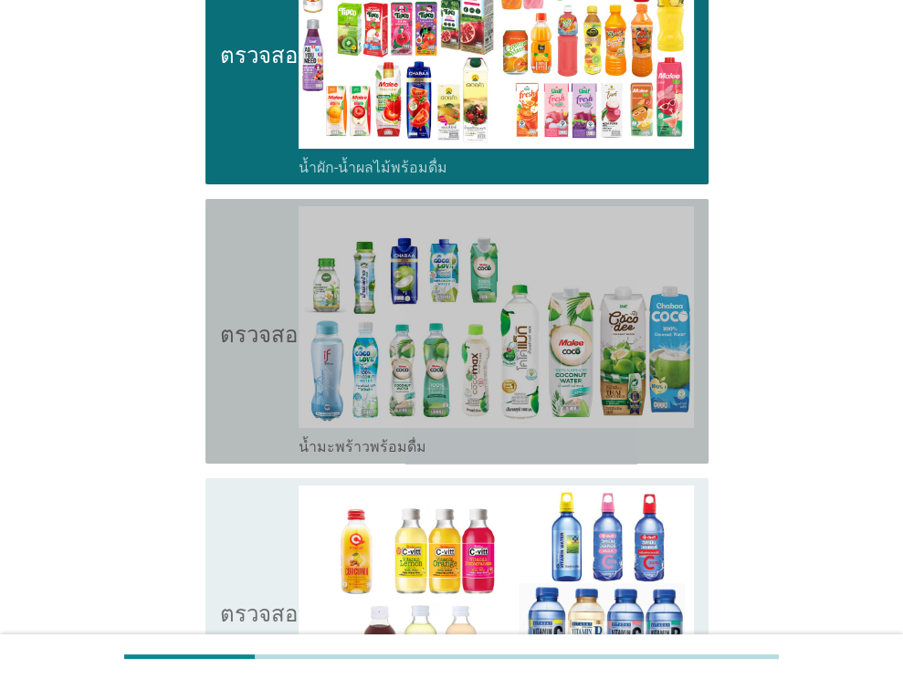
click at [258, 380] on icon "ตรวจสอบ" at bounding box center [265, 331] width 91 height 250
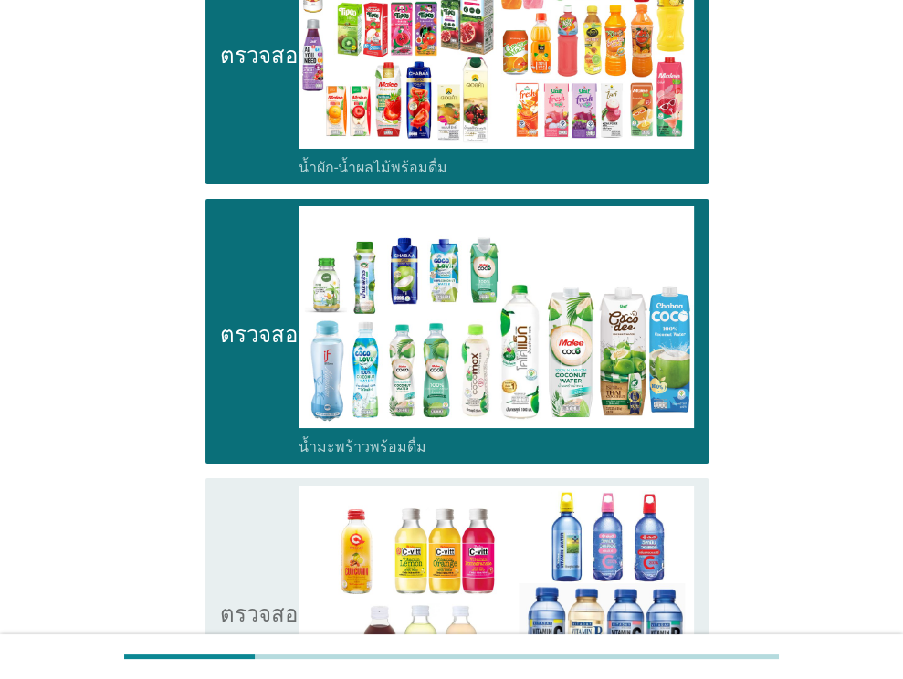
click at [257, 547] on icon "ตรวจสอบ" at bounding box center [265, 611] width 91 height 250
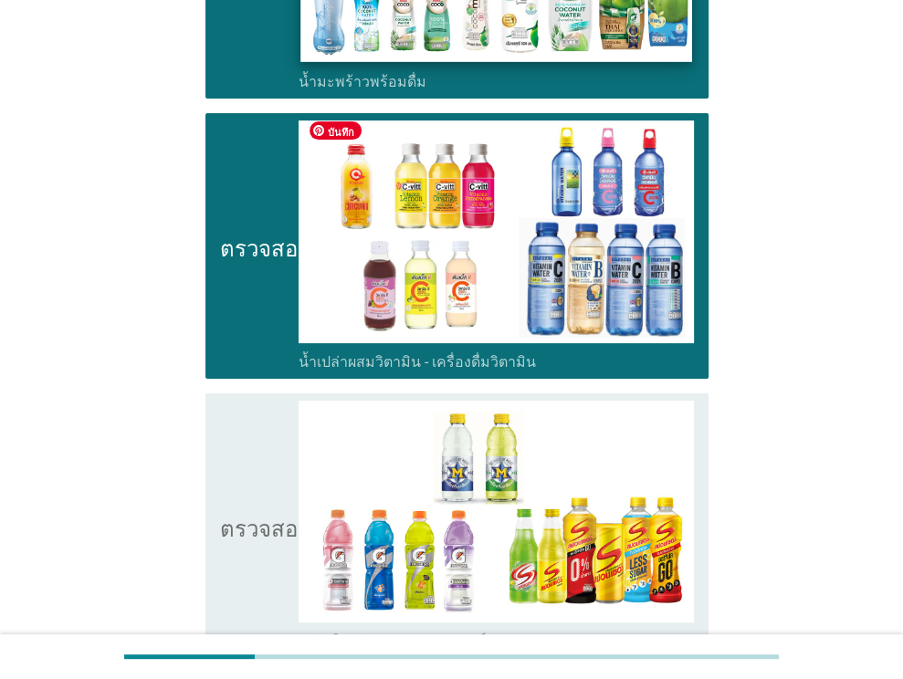
scroll to position [4928, 0]
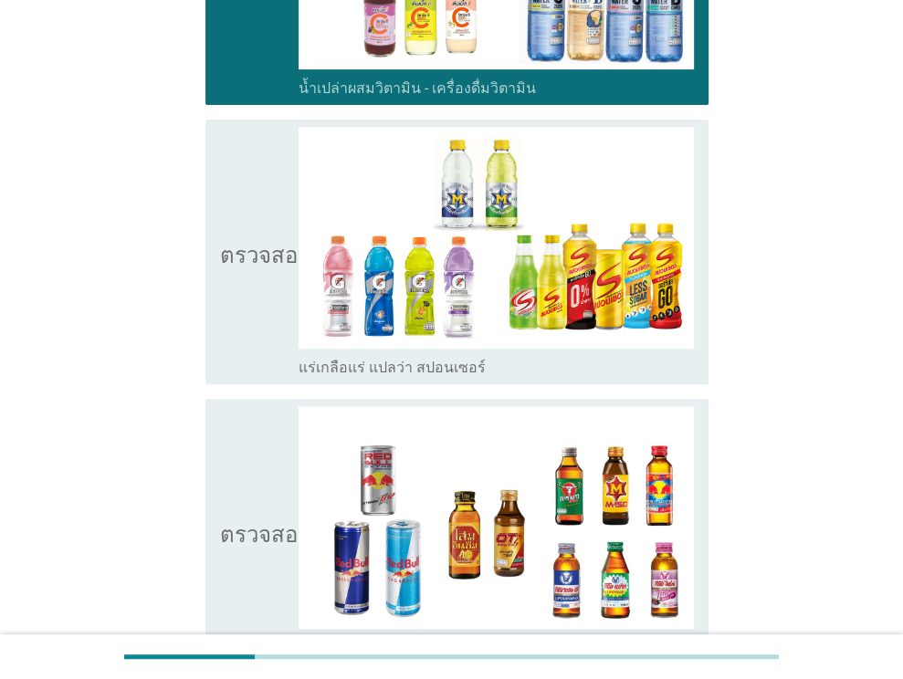
click at [260, 317] on icon "ตรวจสอบ" at bounding box center [265, 252] width 91 height 250
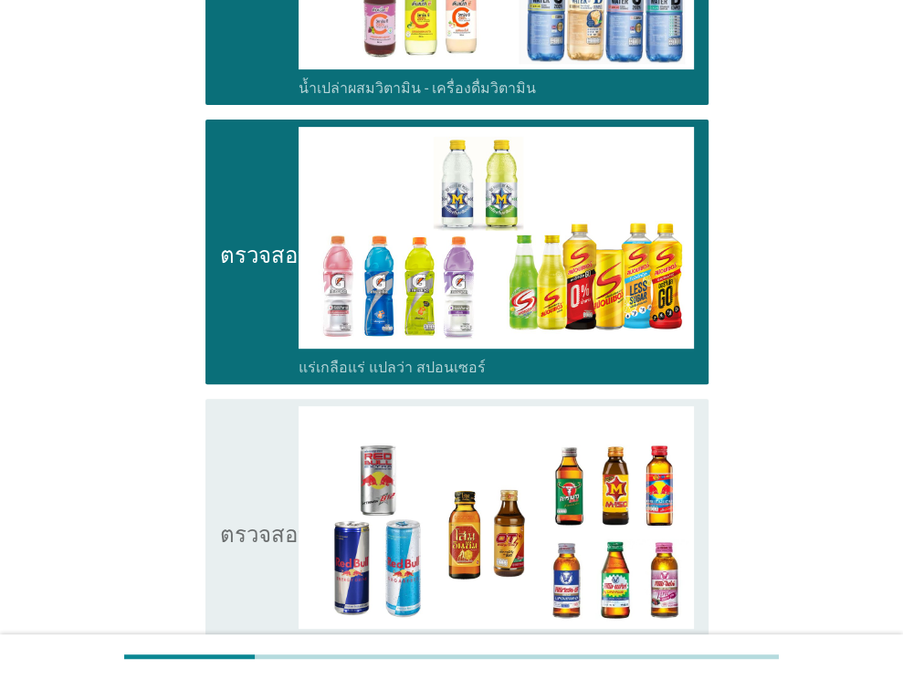
click at [258, 437] on icon "ตรวจสอบ" at bounding box center [265, 531] width 91 height 250
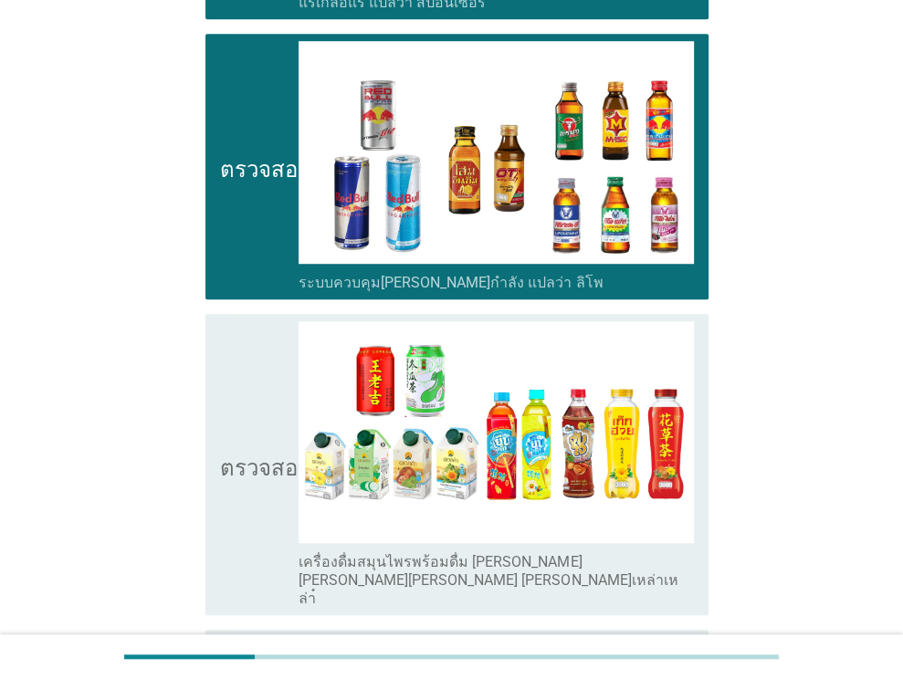
scroll to position [5385, 0]
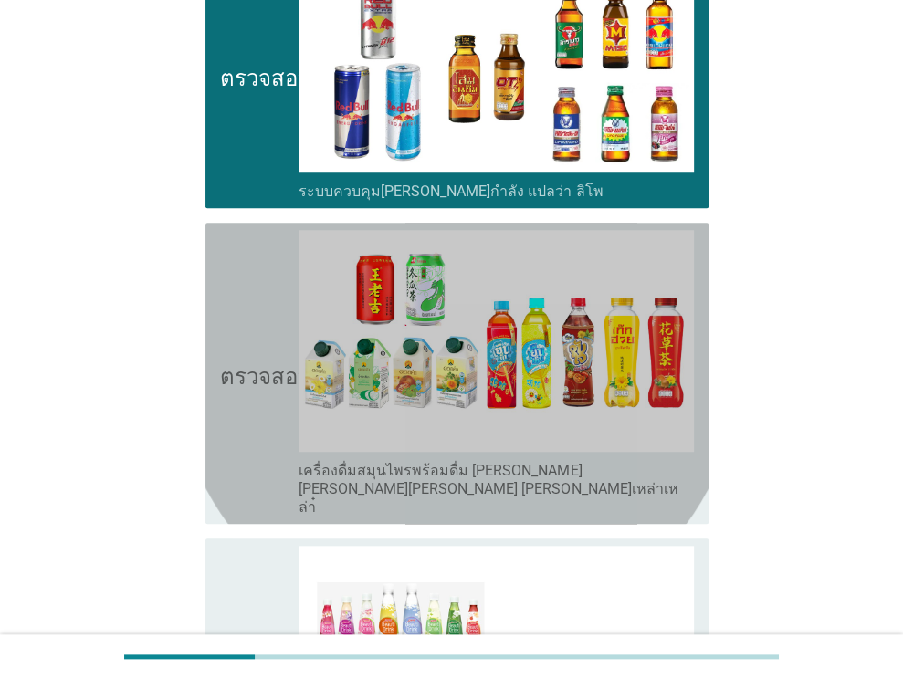
click at [269, 426] on icon "ตรวจสอบ" at bounding box center [265, 373] width 91 height 287
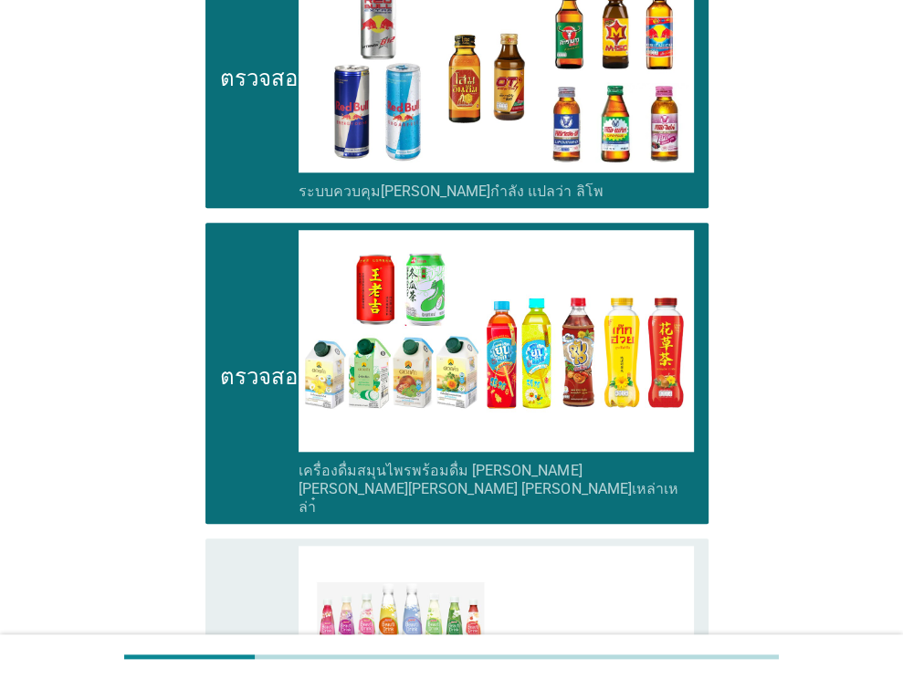
click at [252, 546] on icon "ตรวจสอบ" at bounding box center [265, 680] width 91 height 268
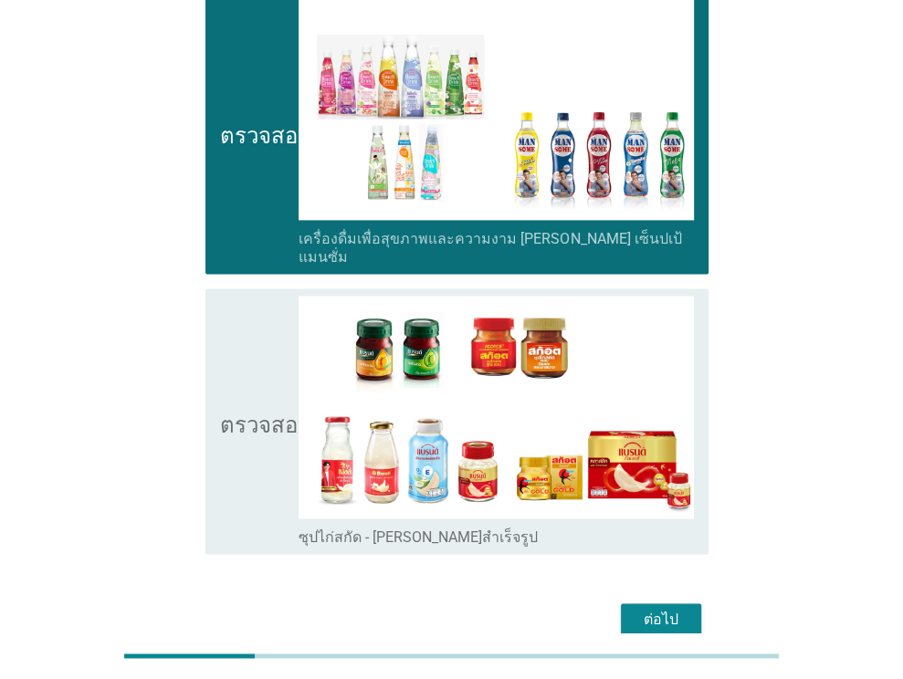
scroll to position [5951, 0]
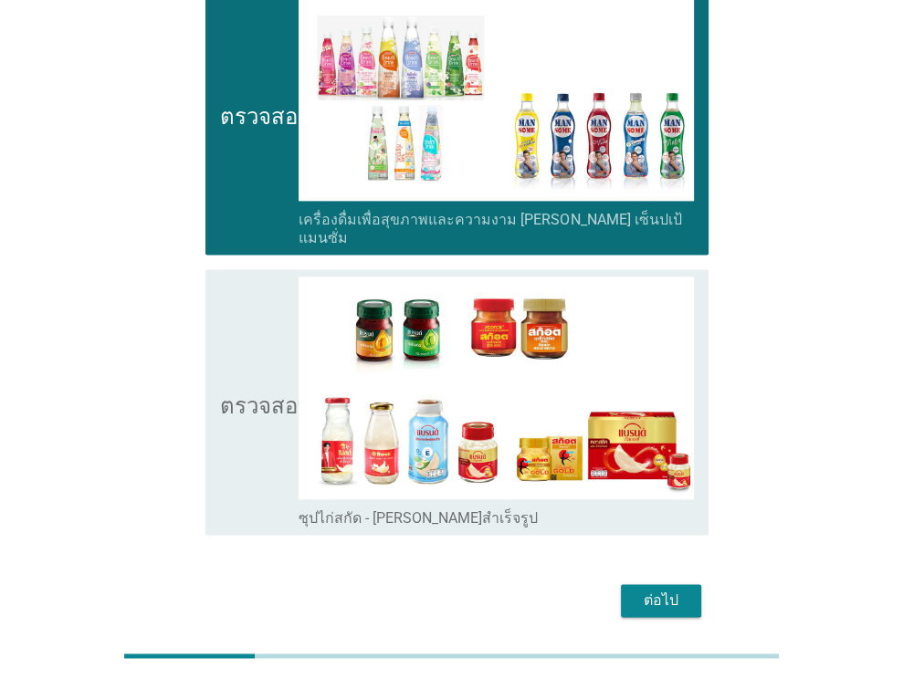
click at [261, 280] on icon "ตรวจสอบ" at bounding box center [265, 402] width 91 height 250
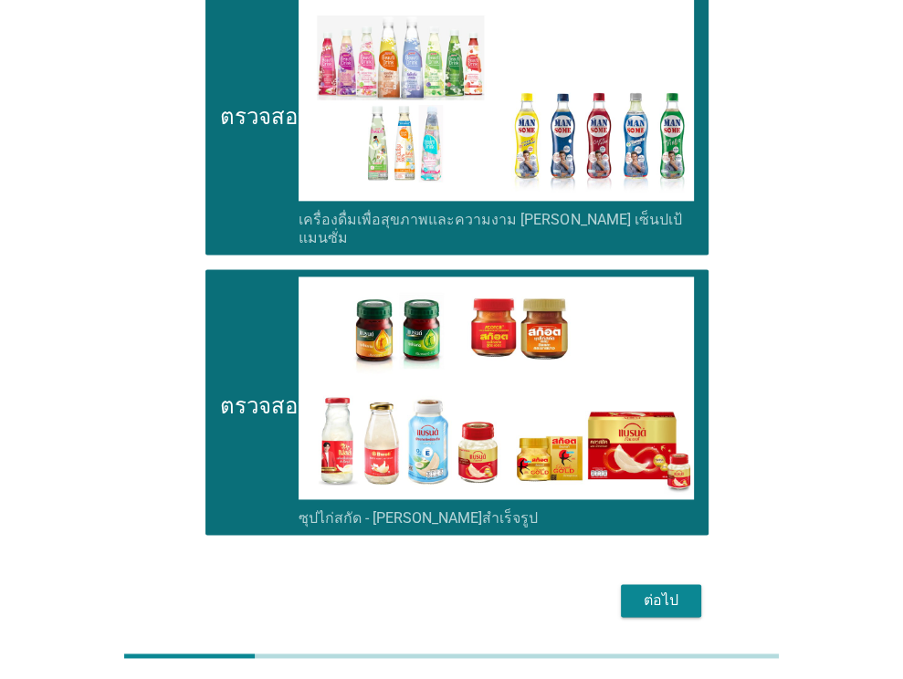
click at [663, 591] on font "ต่อไป" at bounding box center [660, 599] width 35 height 17
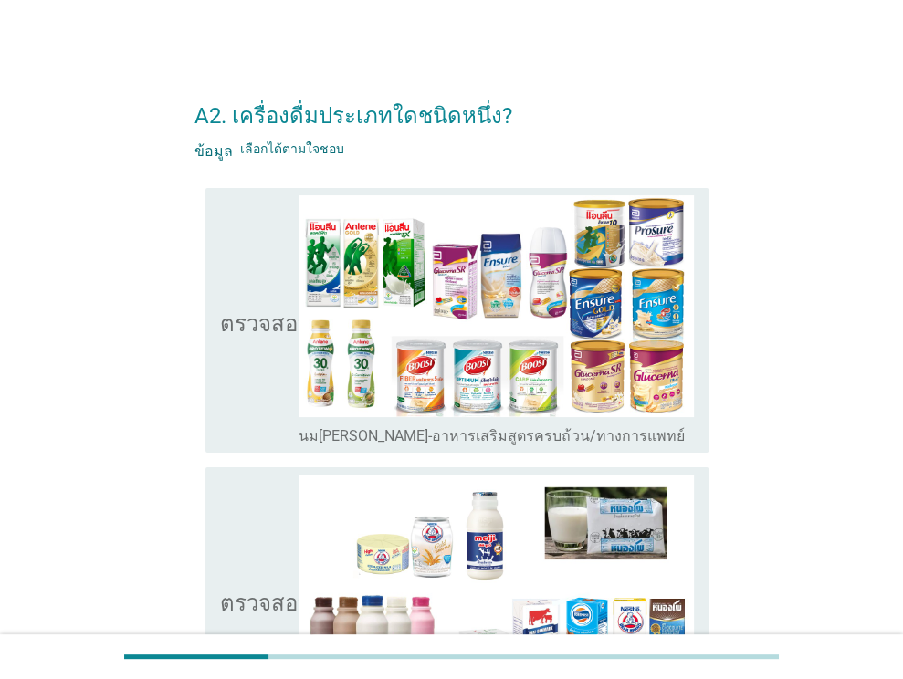
click at [258, 392] on icon "ตรวจสอบ" at bounding box center [265, 320] width 91 height 250
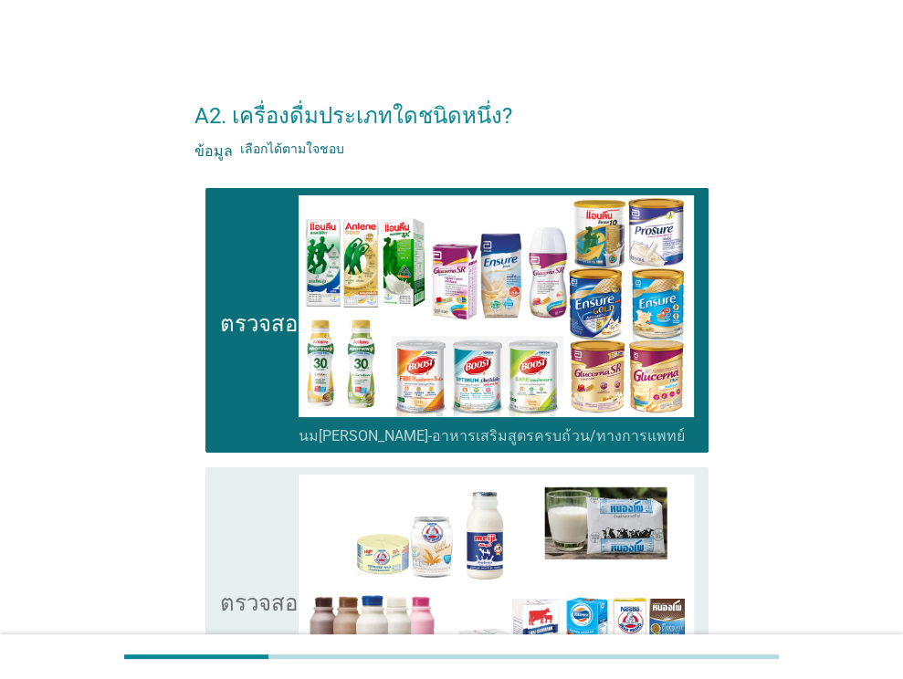
click at [253, 530] on icon "ตรวจสอบ" at bounding box center [265, 600] width 91 height 250
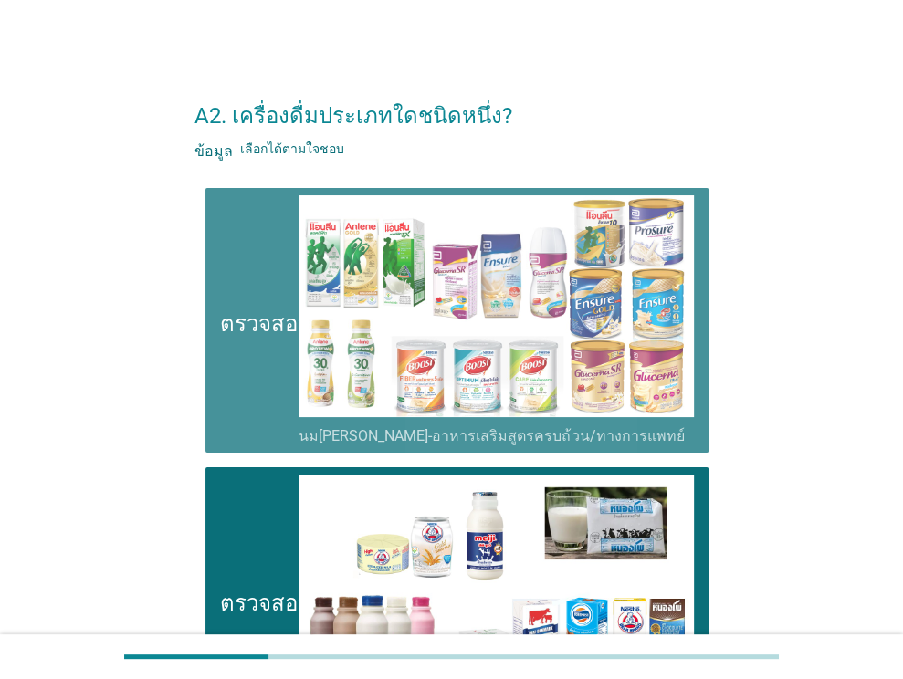
click at [248, 364] on icon "ตรวจสอบ" at bounding box center [265, 320] width 91 height 250
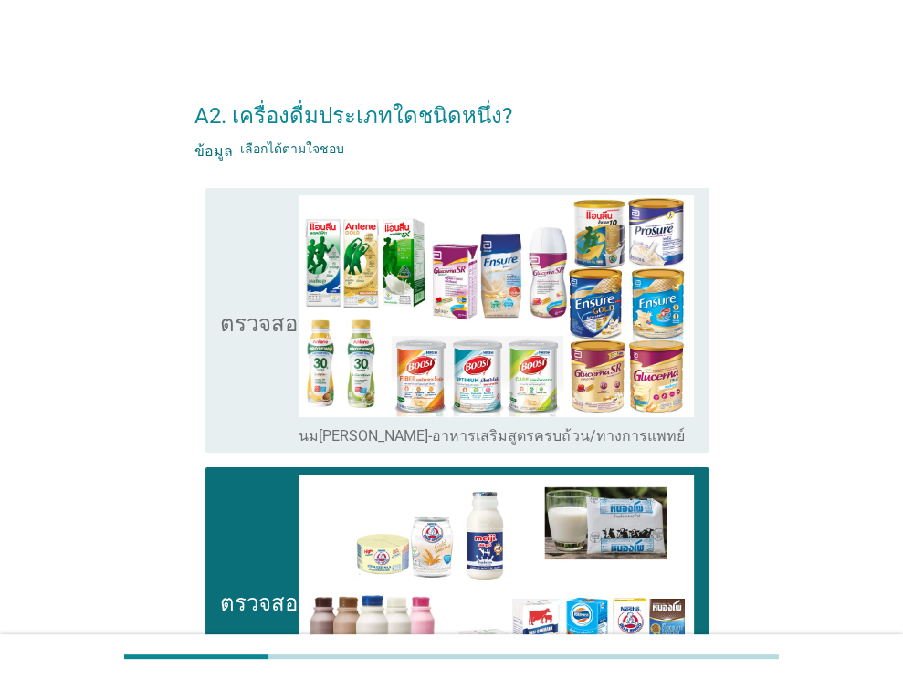
click at [252, 538] on icon "ตรวจสอบ" at bounding box center [265, 600] width 91 height 250
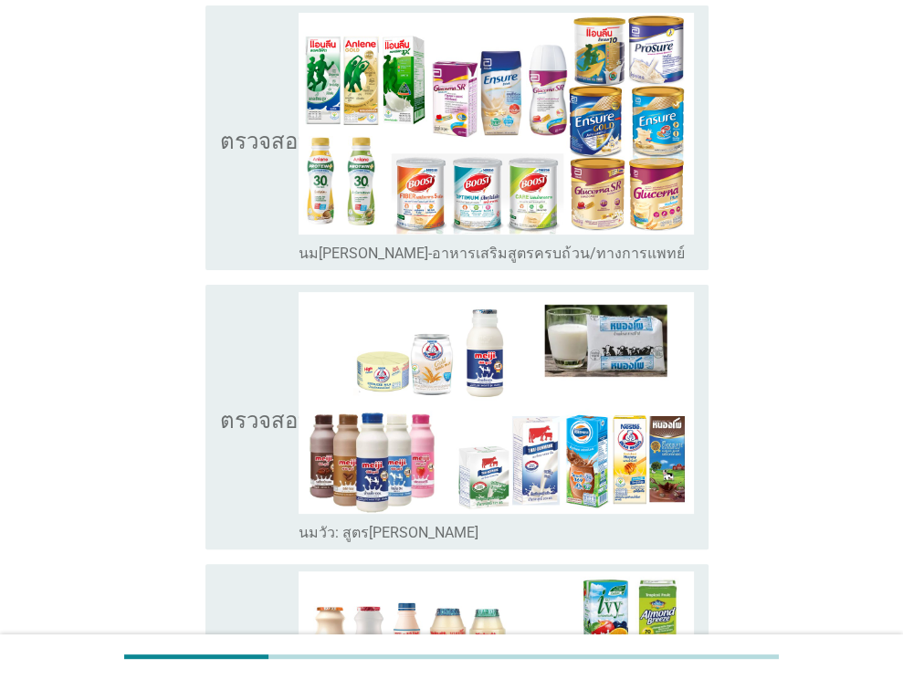
scroll to position [274, 0]
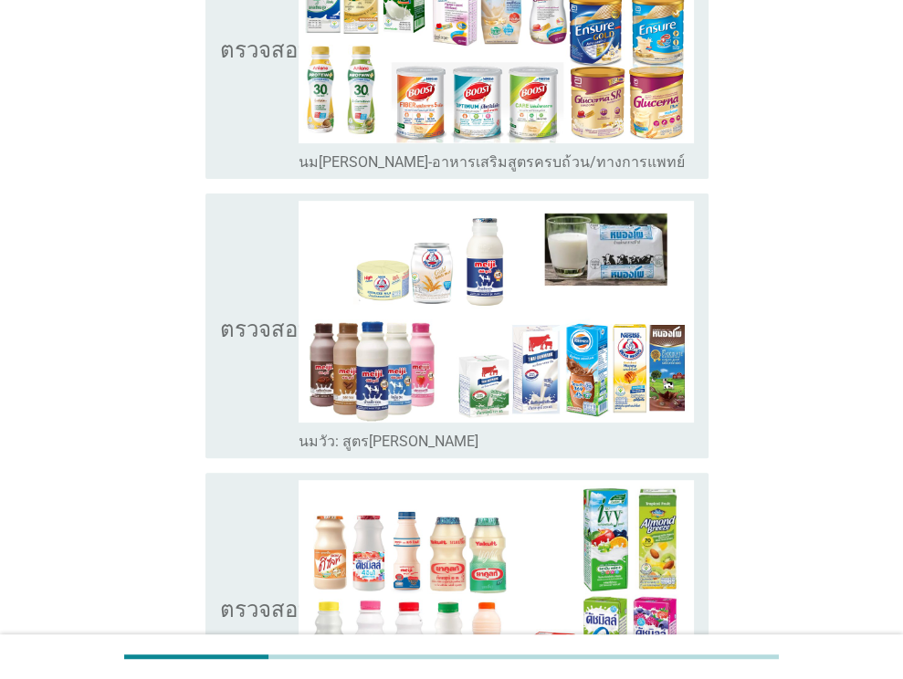
click at [234, 371] on icon "ตรวจสอบ" at bounding box center [265, 326] width 91 height 250
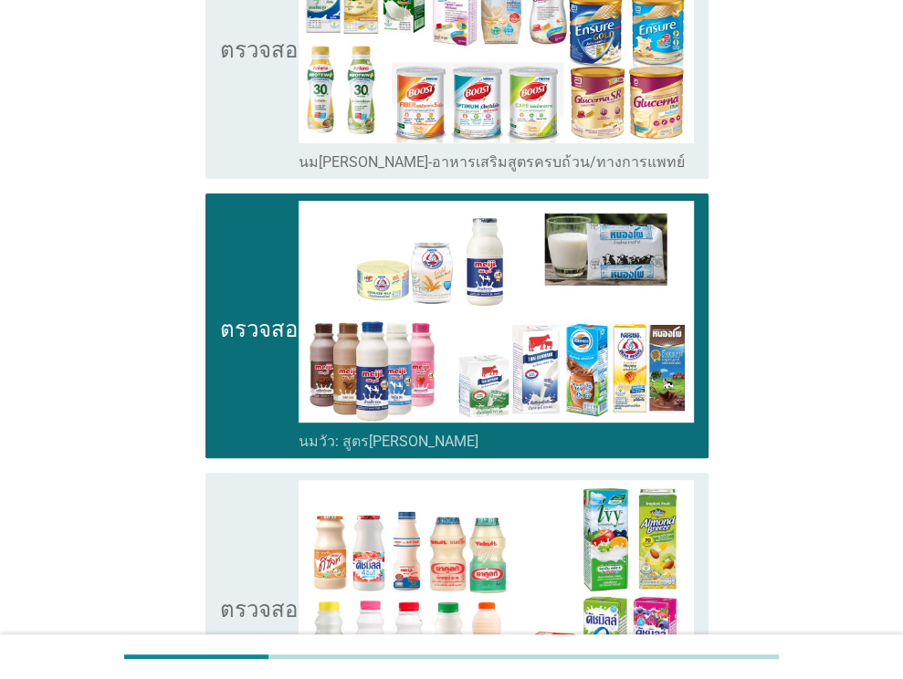
click at [263, 539] on icon "ตรวจสอบ" at bounding box center [265, 605] width 91 height 250
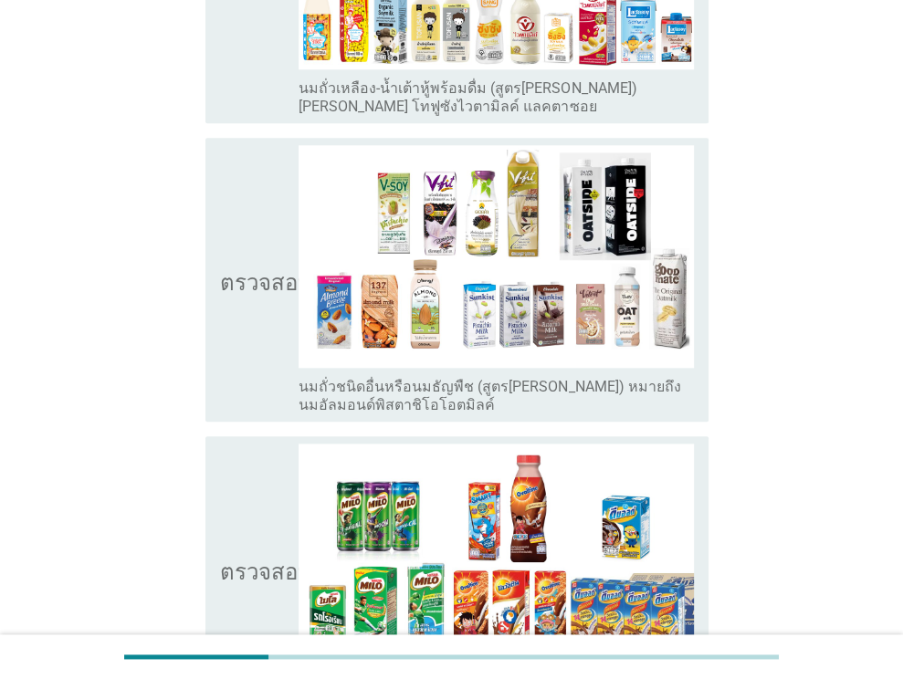
scroll to position [1551, 0]
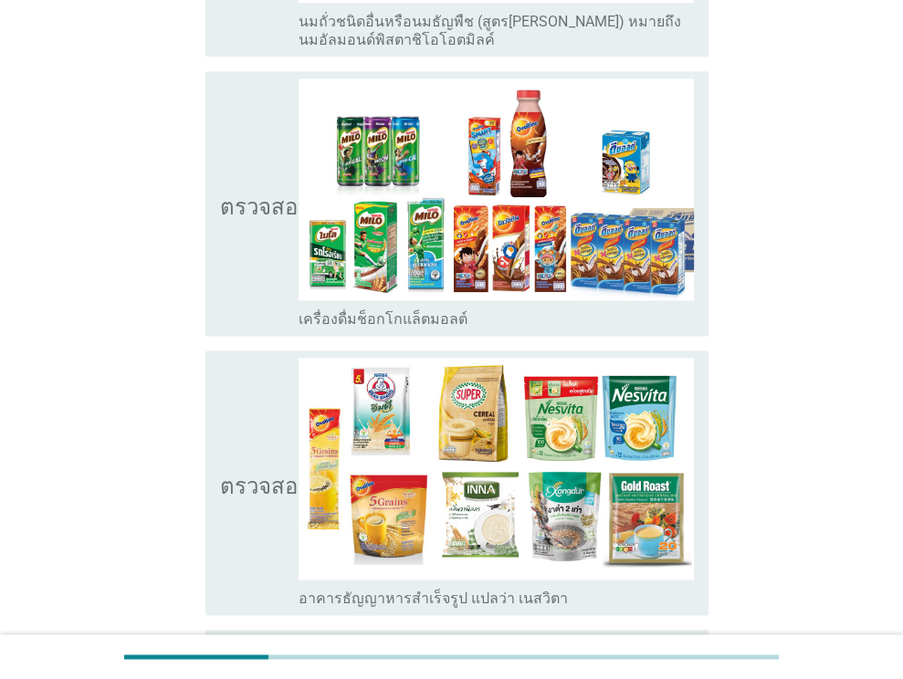
click at [248, 261] on icon "ตรวจสอบ" at bounding box center [265, 203] width 91 height 250
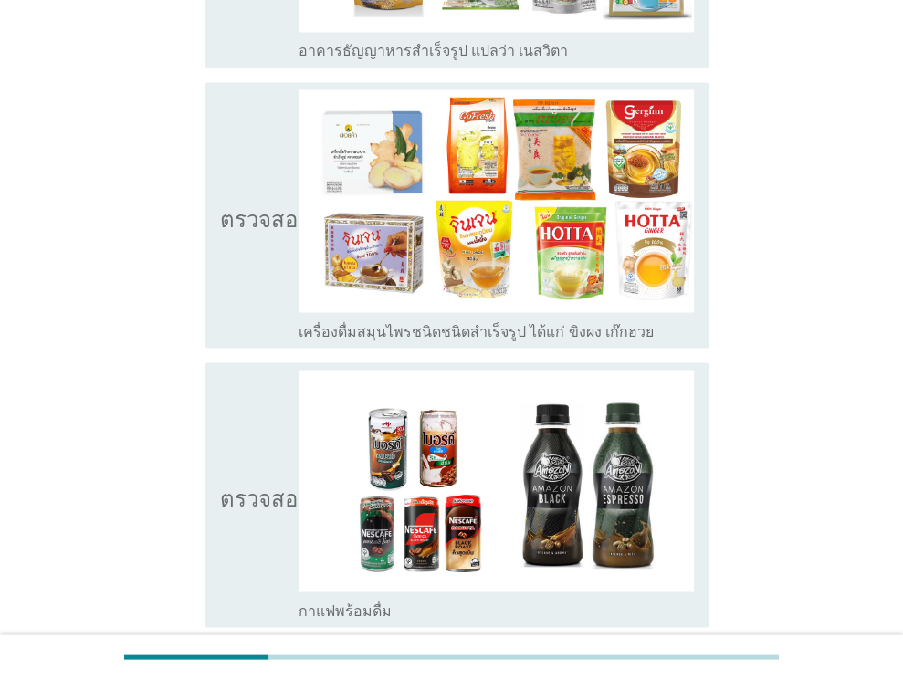
scroll to position [2190, 0]
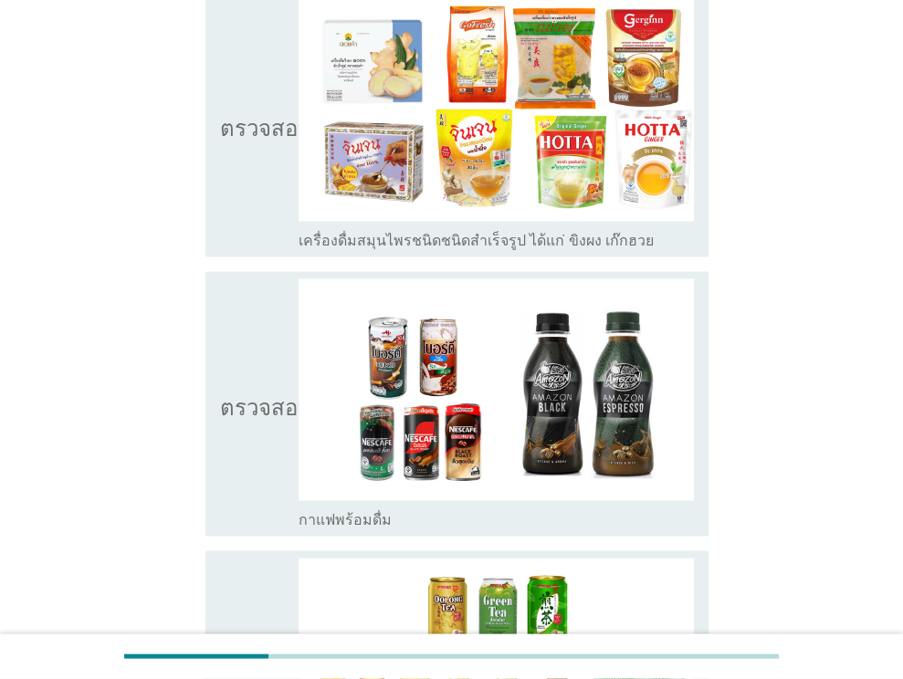
click at [263, 199] on icon "ตรวจสอบ" at bounding box center [265, 123] width 91 height 250
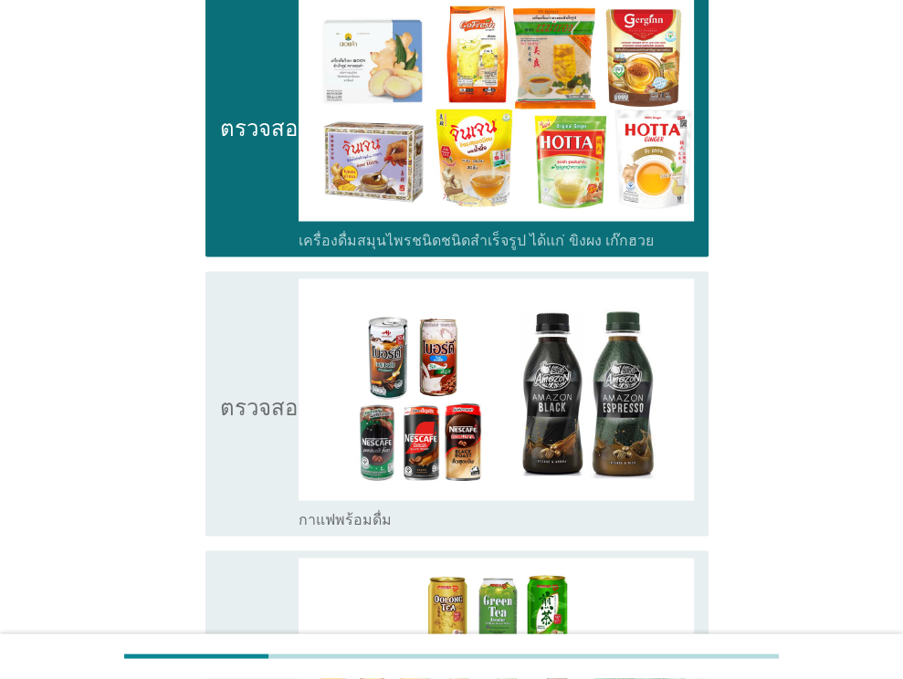
click at [258, 443] on icon "ตรวจสอบ" at bounding box center [265, 403] width 91 height 250
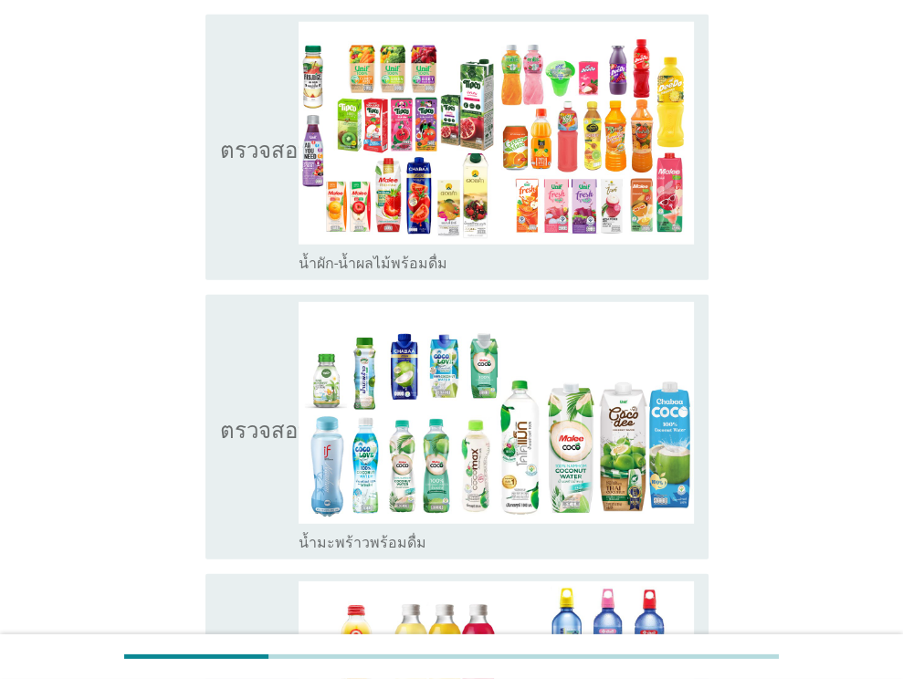
scroll to position [3377, 0]
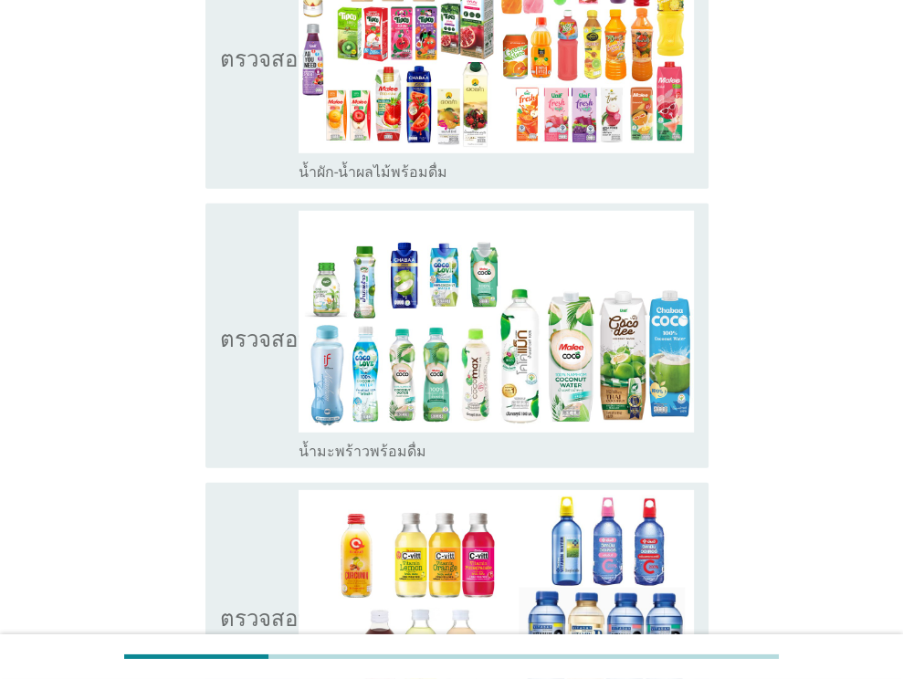
click at [268, 384] on icon "ตรวจสอบ" at bounding box center [265, 336] width 91 height 250
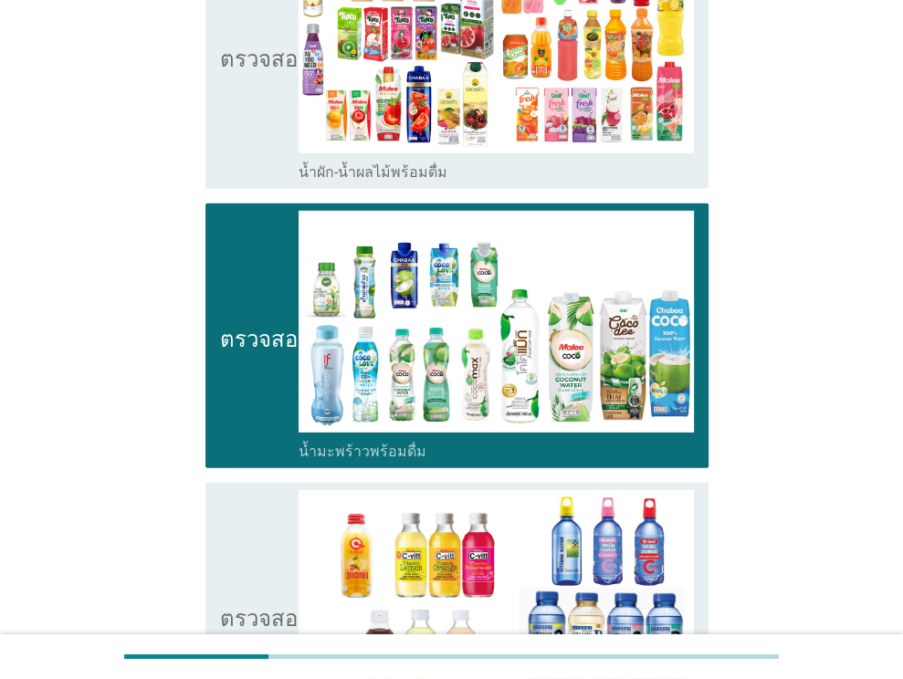
scroll to position [3833, 0]
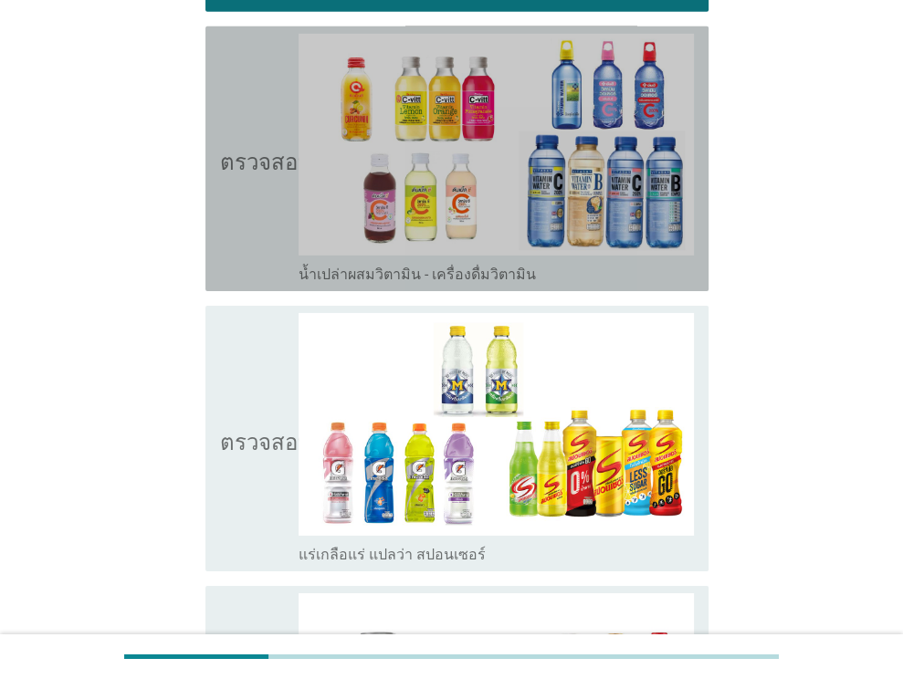
click at [261, 228] on icon "ตรวจสอบ" at bounding box center [265, 159] width 91 height 250
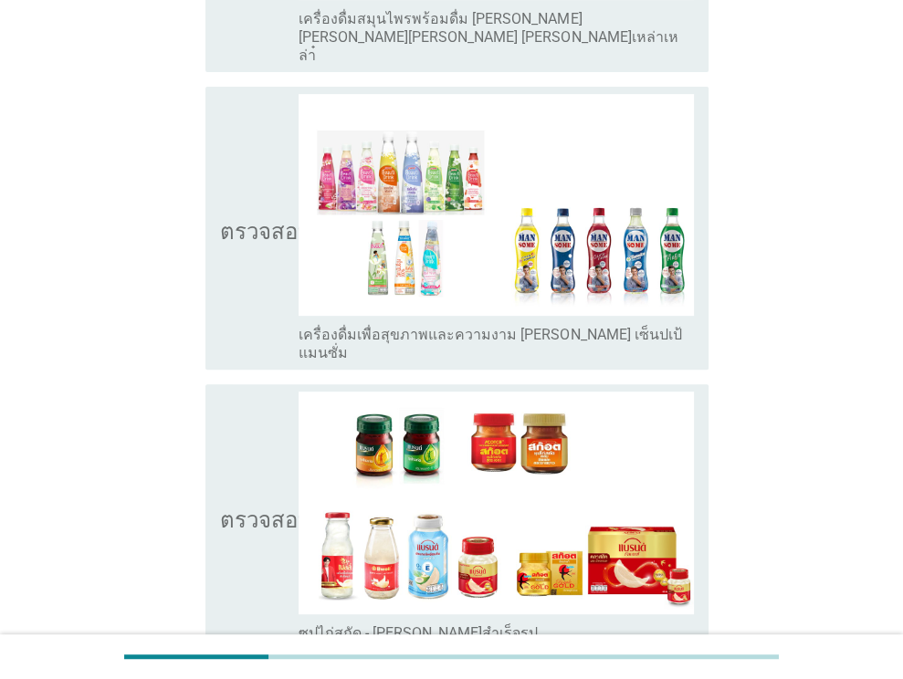
scroll to position [5020, 0]
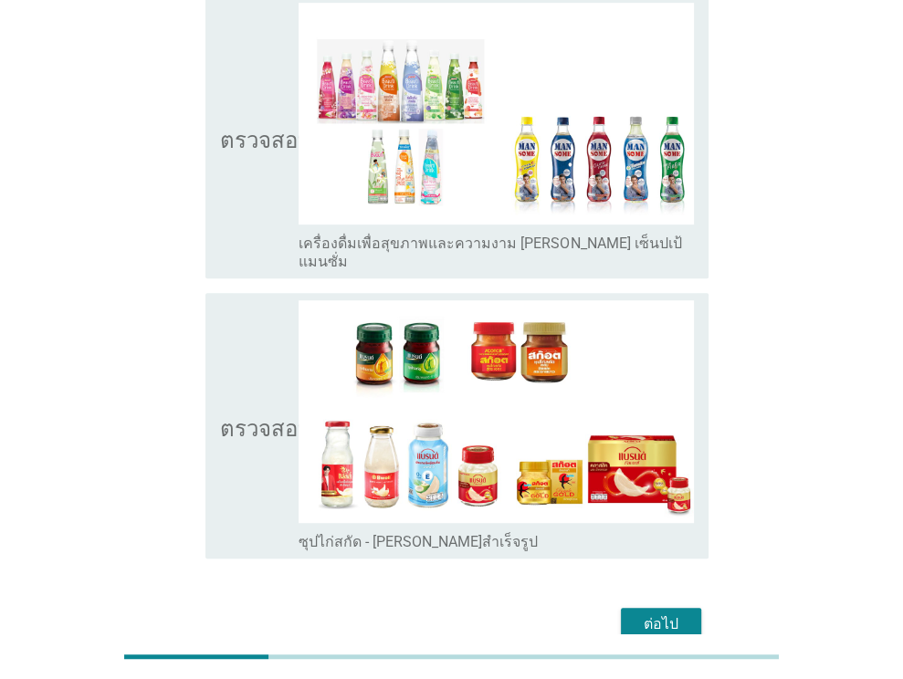
click at [281, 434] on icon "ตรวจสอบ" at bounding box center [265, 425] width 91 height 250
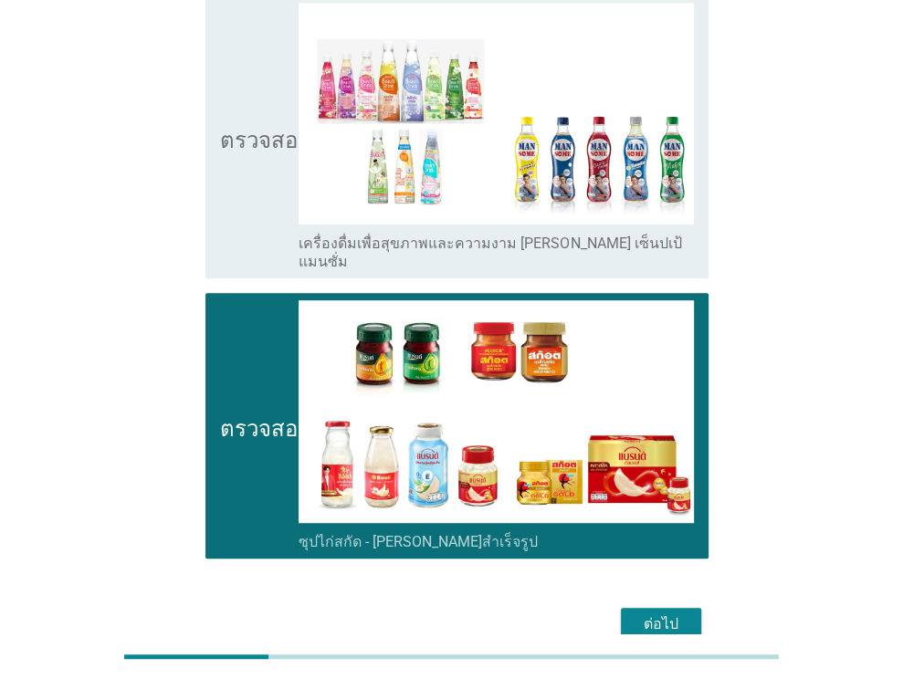
click at [662, 615] on font "ต่อไป" at bounding box center [660, 623] width 35 height 17
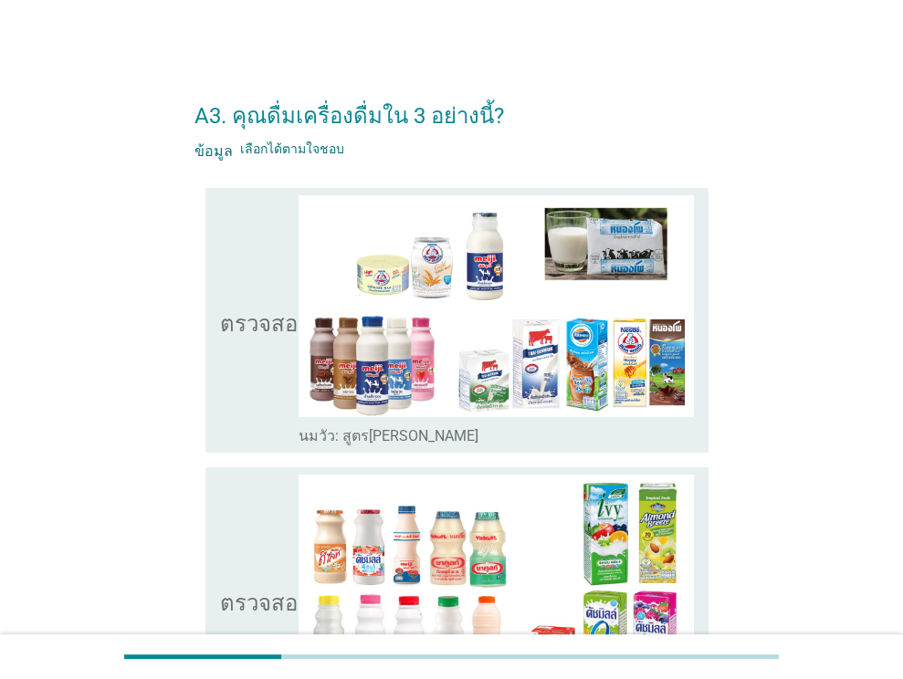
scroll to position [183, 0]
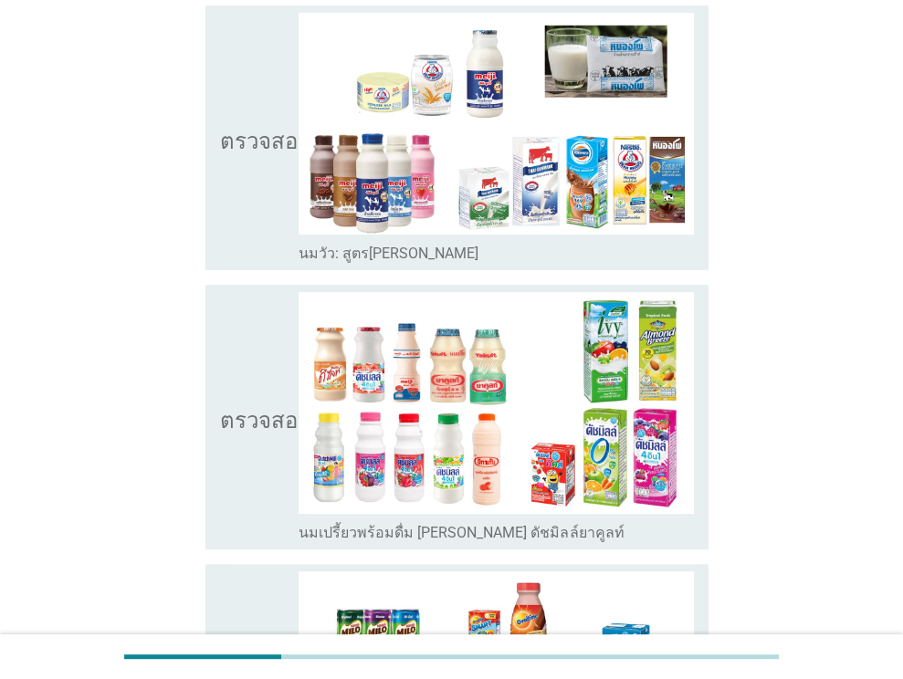
click at [273, 173] on icon "ตรวจสอบ" at bounding box center [265, 138] width 91 height 250
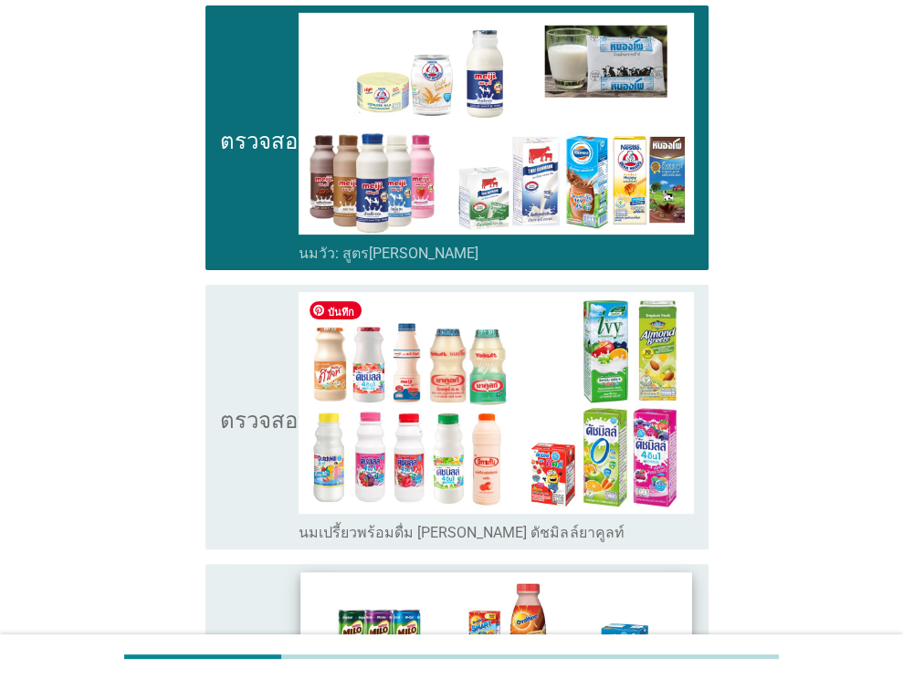
scroll to position [456, 0]
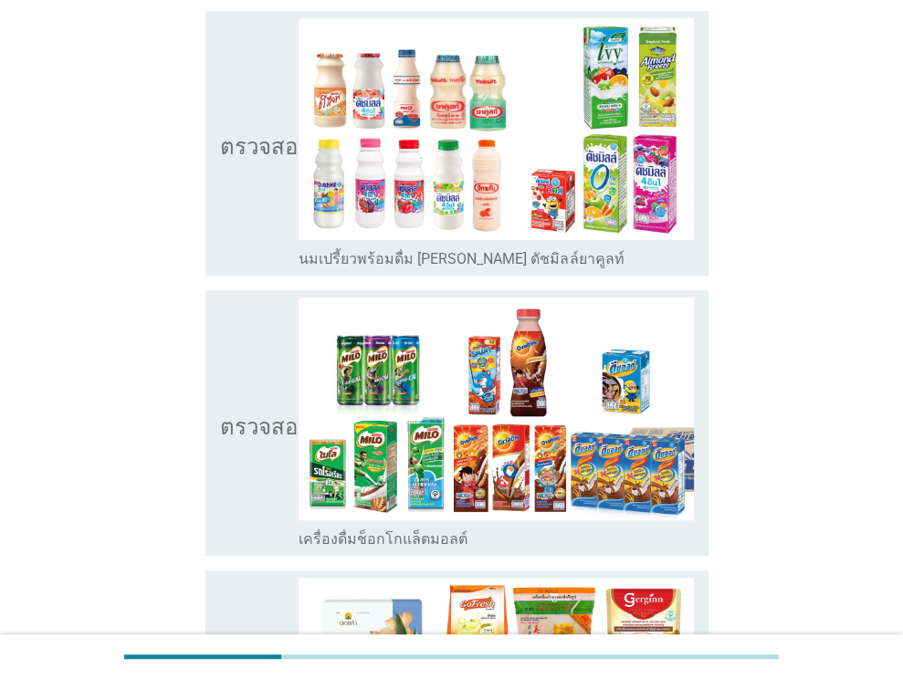
click at [259, 466] on icon "ตรวจสอบ" at bounding box center [265, 423] width 91 height 250
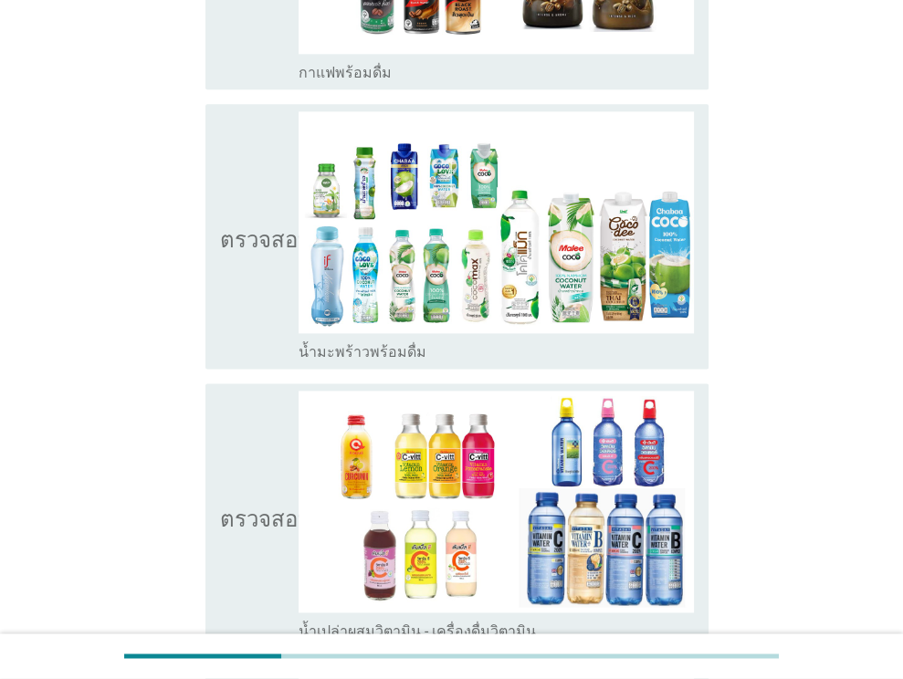
scroll to position [1300, 0]
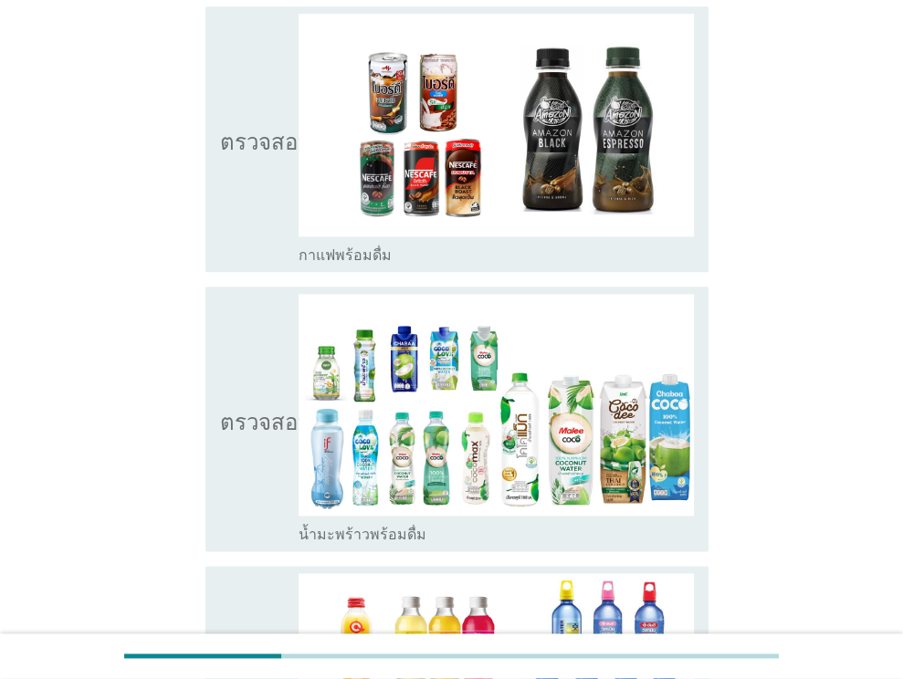
click at [263, 216] on icon "ตรวจสอบ" at bounding box center [265, 139] width 91 height 250
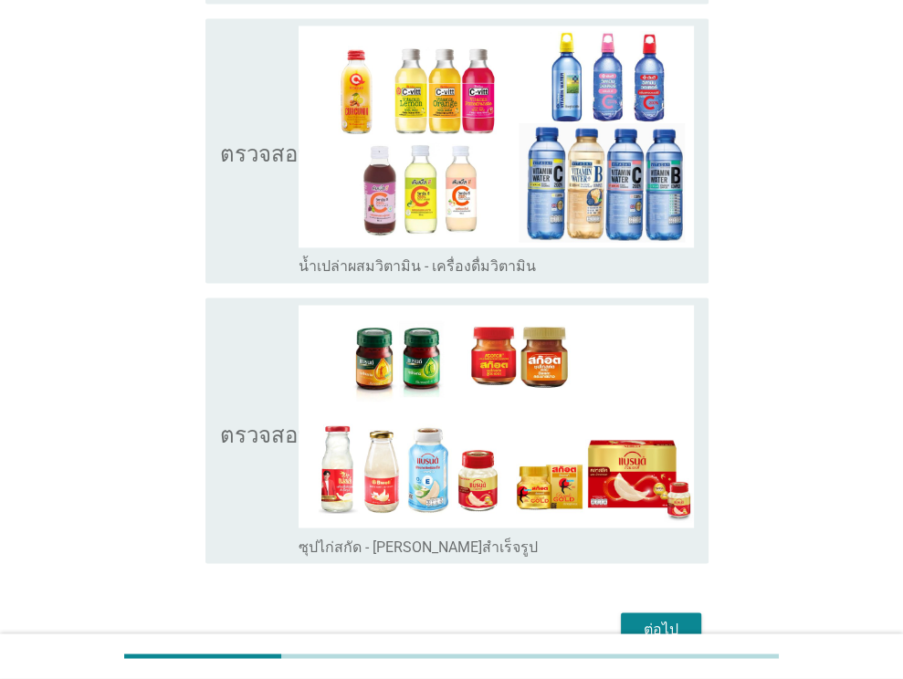
scroll to position [1938, 0]
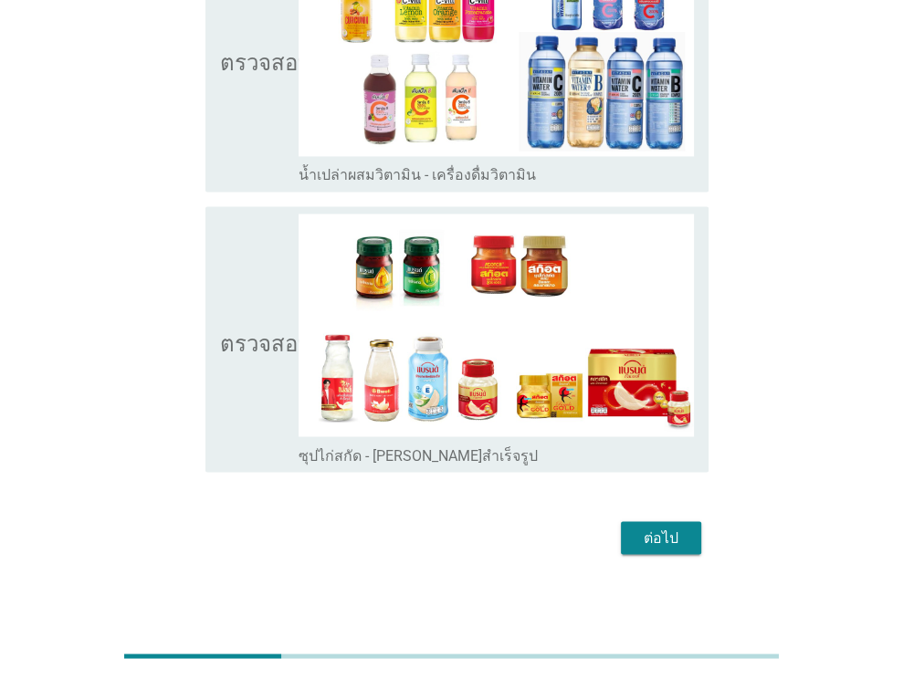
click at [685, 527] on div "ต่อไป" at bounding box center [660, 538] width 51 height 22
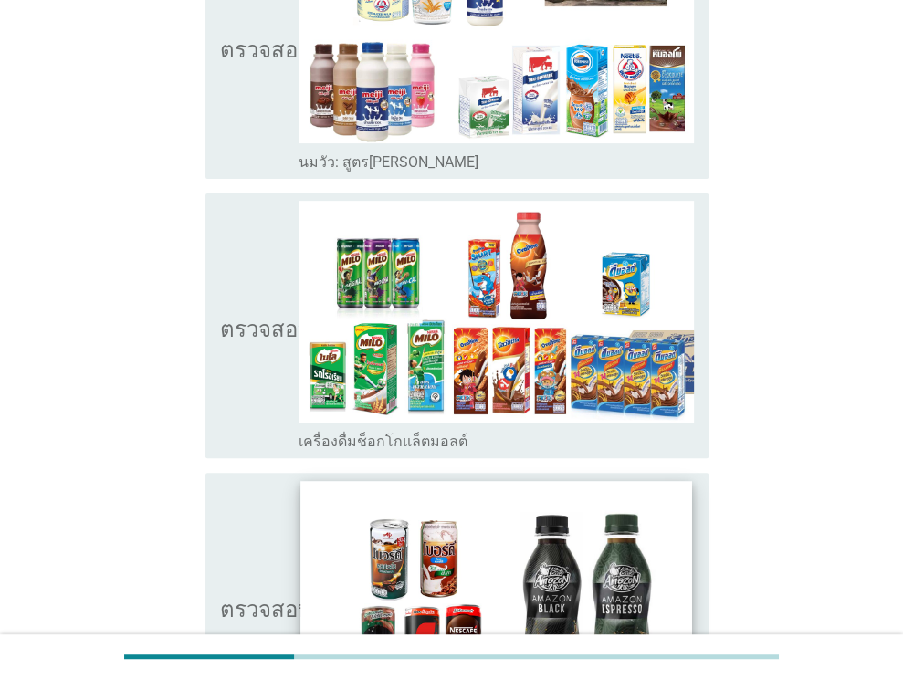
scroll to position [365, 0]
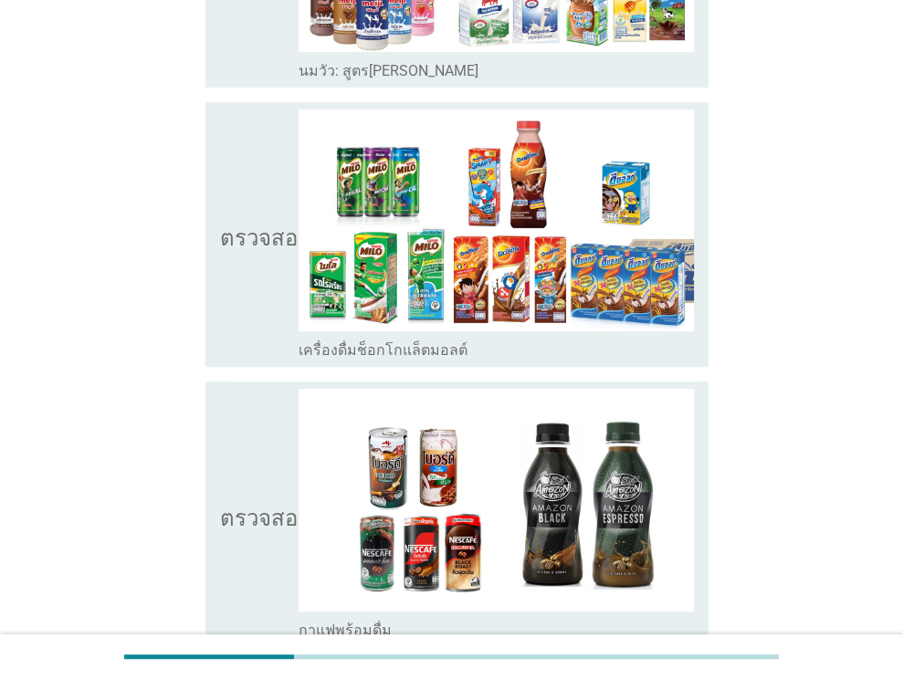
click at [252, 475] on icon "ตรวจสอบ" at bounding box center [265, 514] width 91 height 250
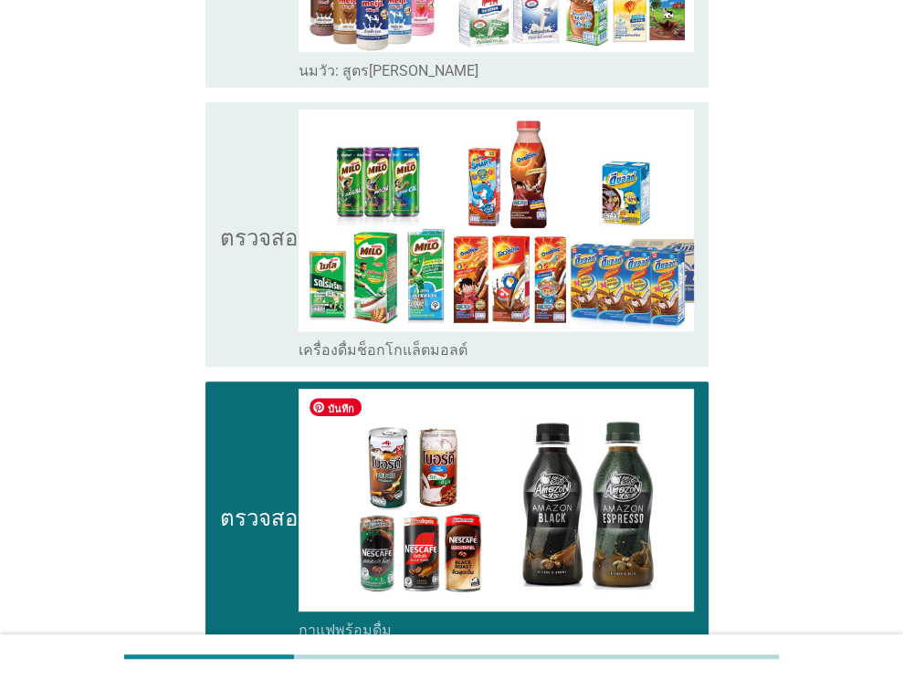
scroll to position [595, 0]
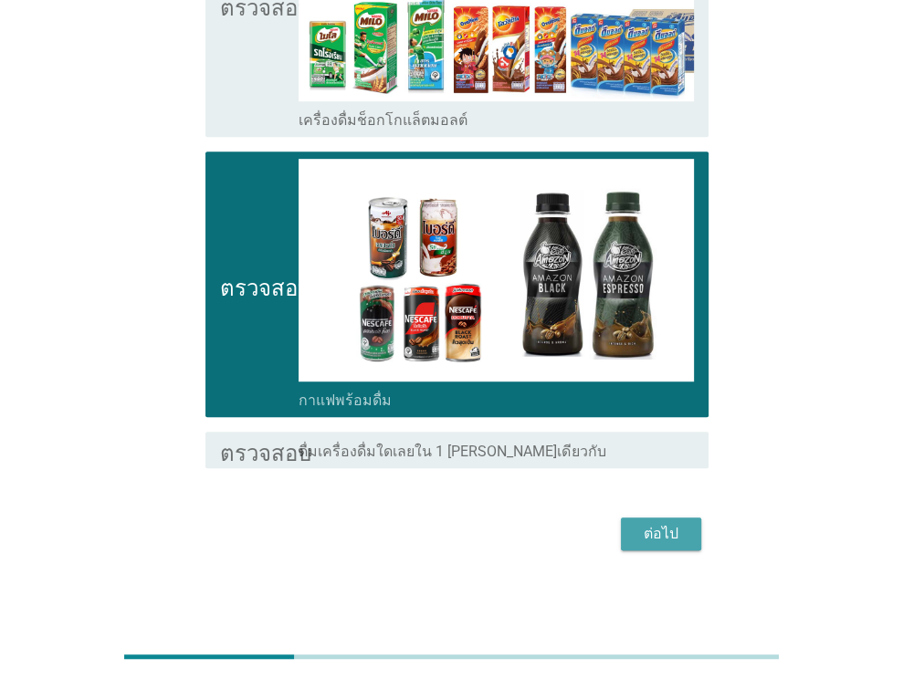
click at [672, 536] on font "ต่อไป" at bounding box center [660, 533] width 35 height 17
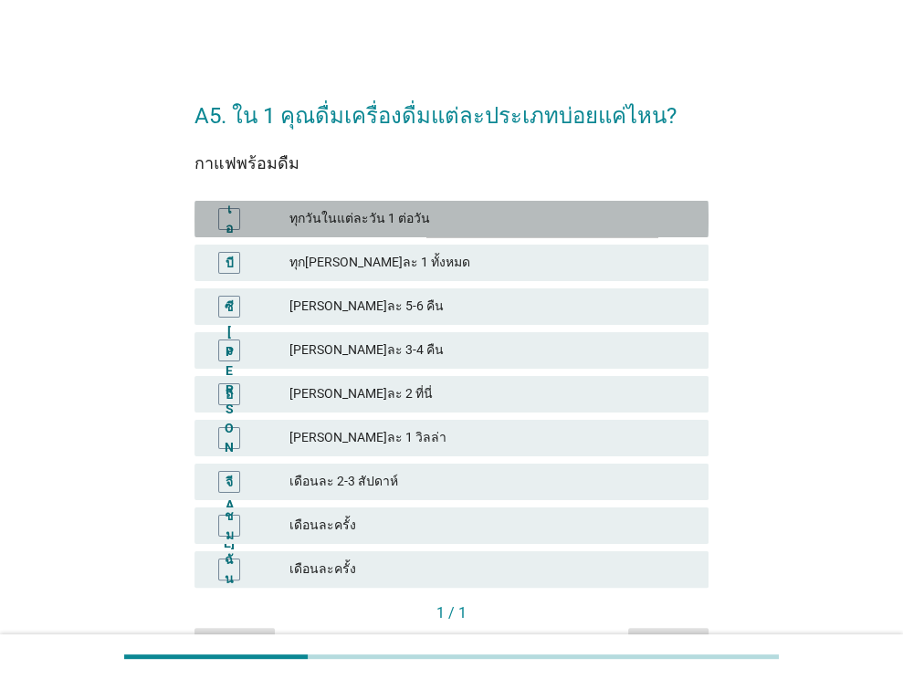
click at [355, 226] on font "ทุกวันในแต่ละวัน 1 ต่อวัน" at bounding box center [491, 218] width 404 height 19
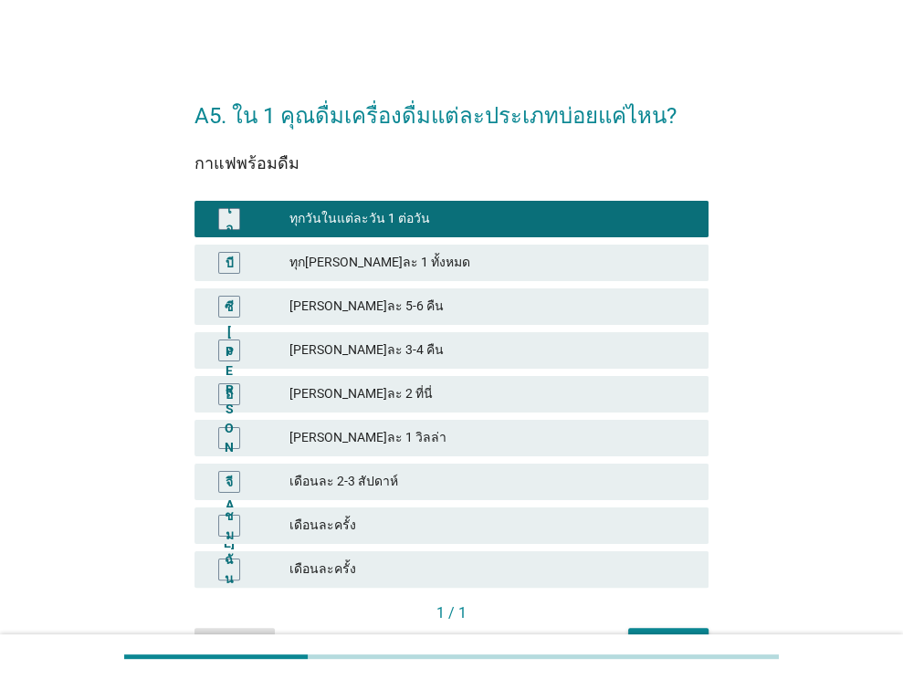
scroll to position [91, 0]
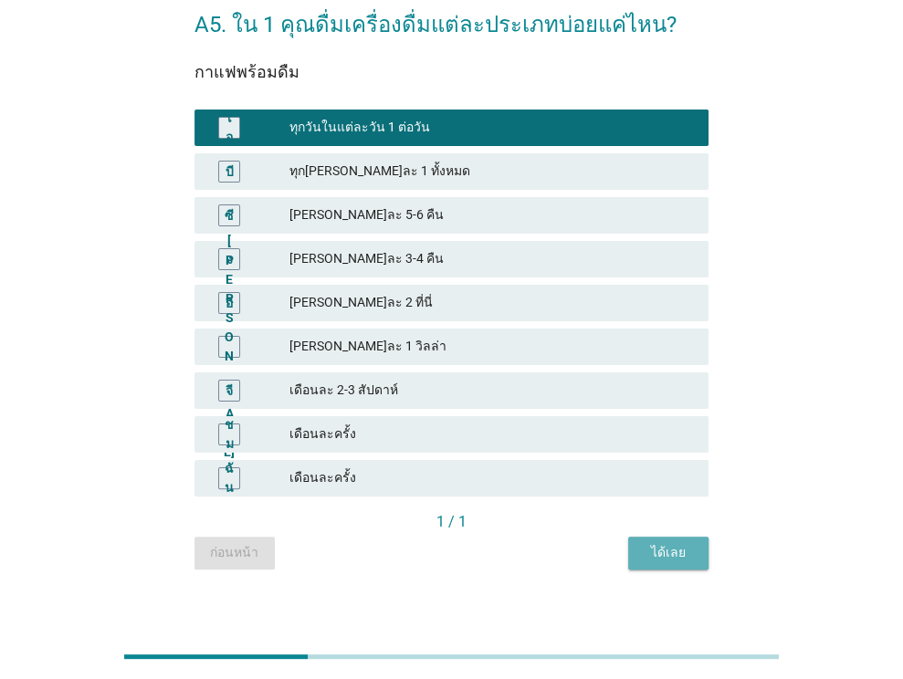
click at [695, 542] on button "ได้เลย" at bounding box center [668, 553] width 80 height 33
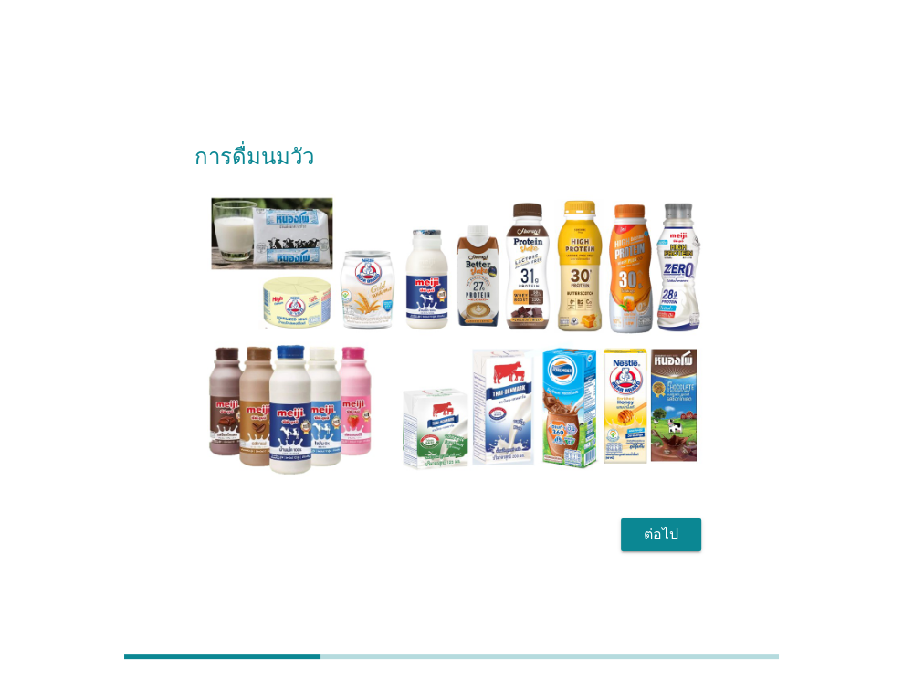
scroll to position [44, 0]
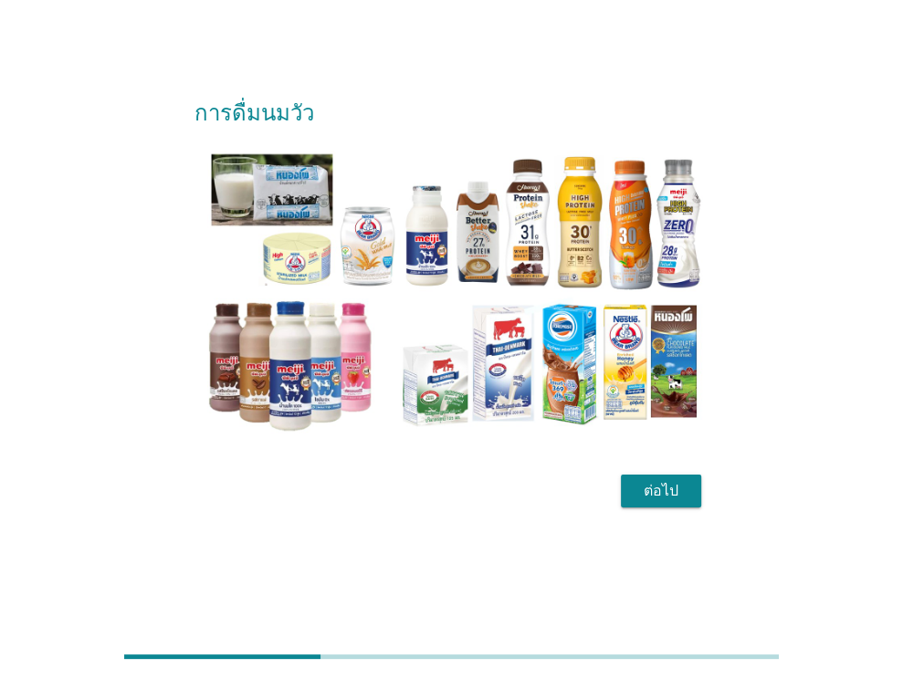
click at [653, 487] on font "ต่อไป" at bounding box center [660, 490] width 35 height 17
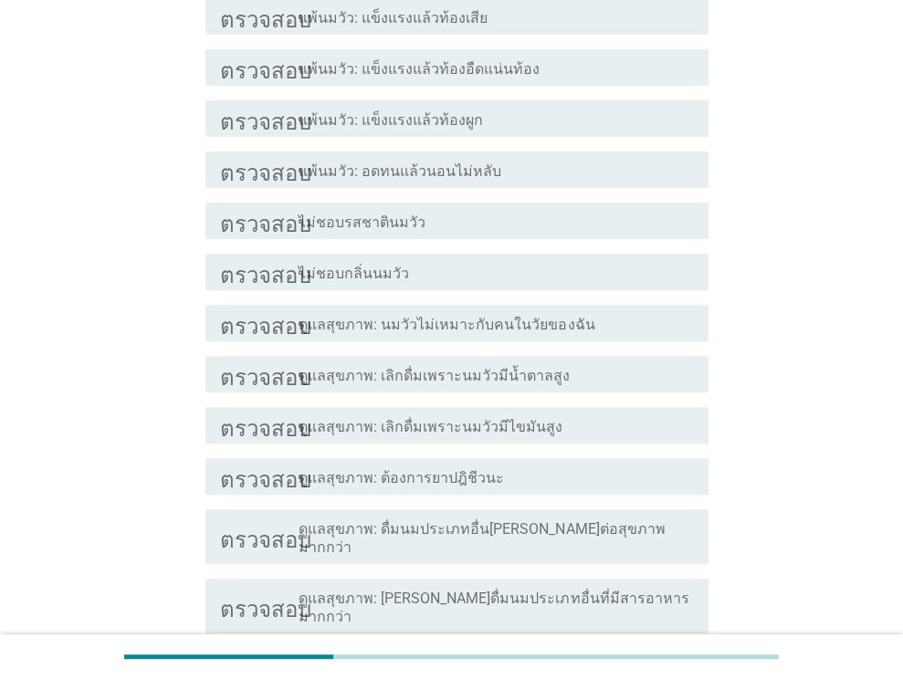
scroll to position [365, 0]
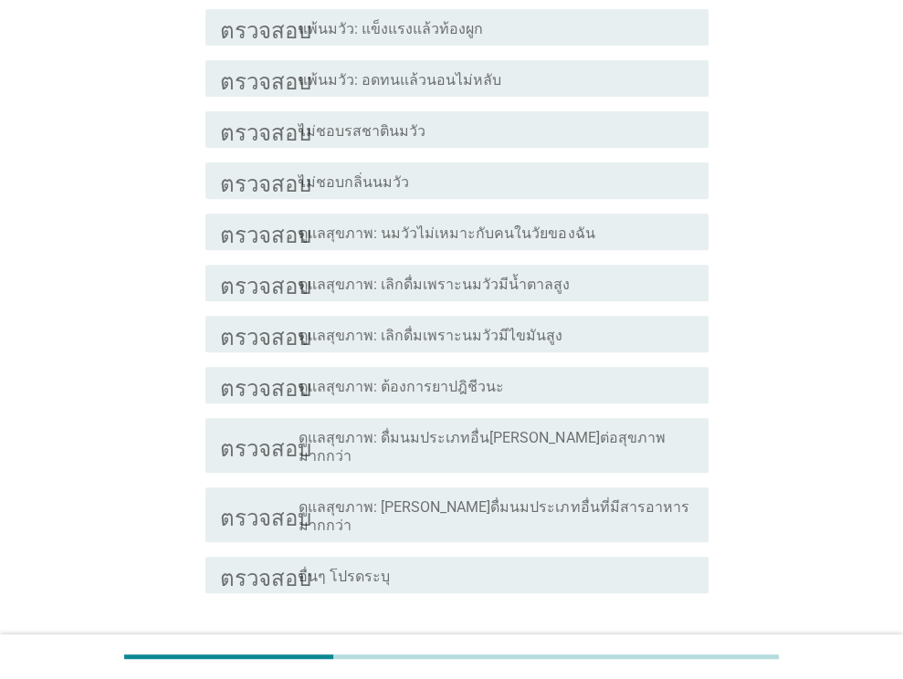
click at [444, 445] on font "ดูแลสุขภาพ: ดื่มนมประเภทอื่น[PERSON_NAME]ต่อสุขภาพมากกว่า" at bounding box center [481, 447] width 366 height 36
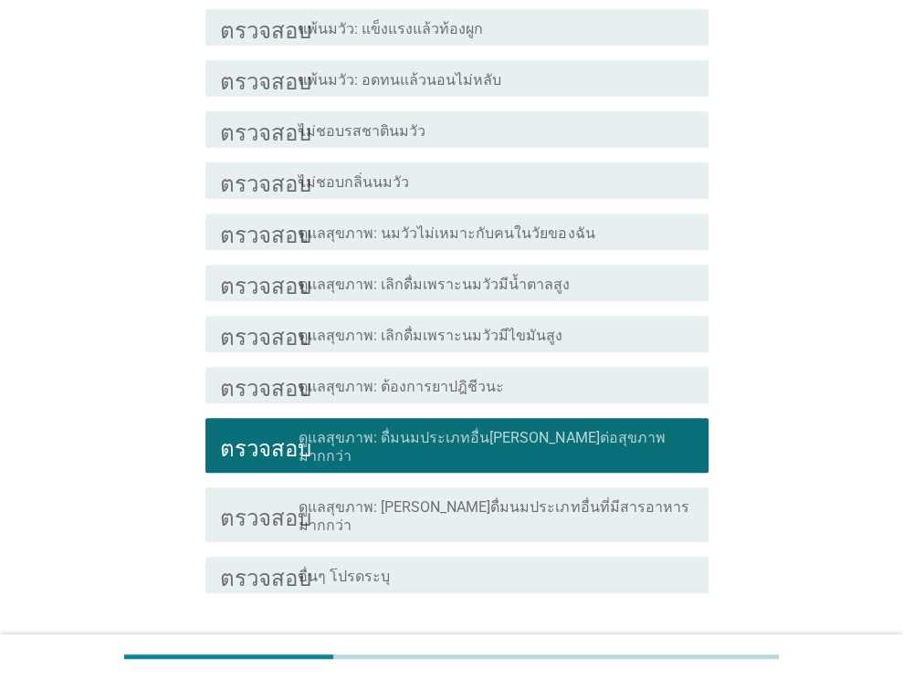
click at [644, 650] on font "ต่อไป" at bounding box center [660, 658] width 35 height 17
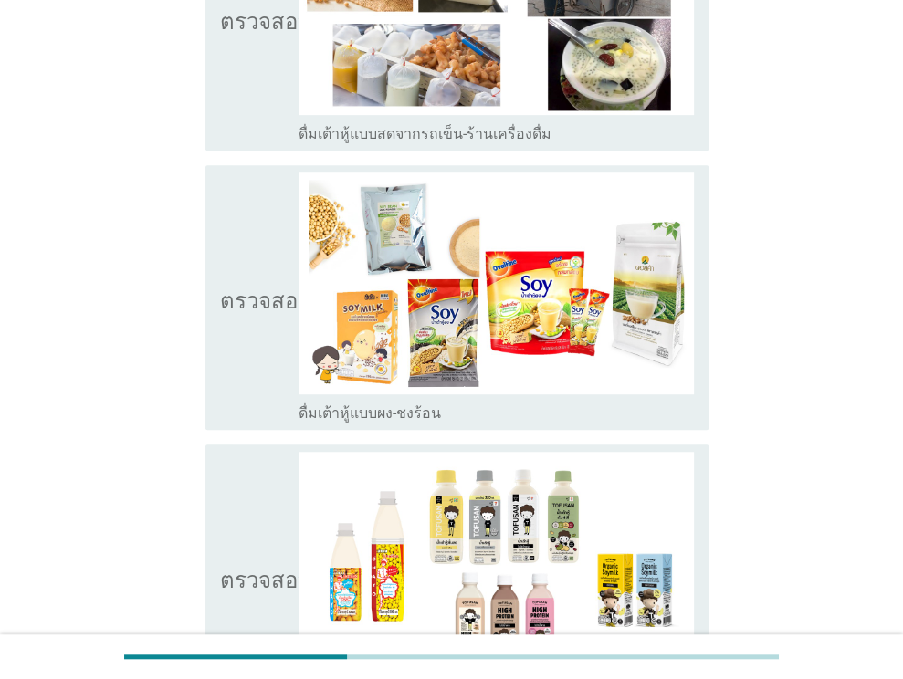
scroll to position [274, 0]
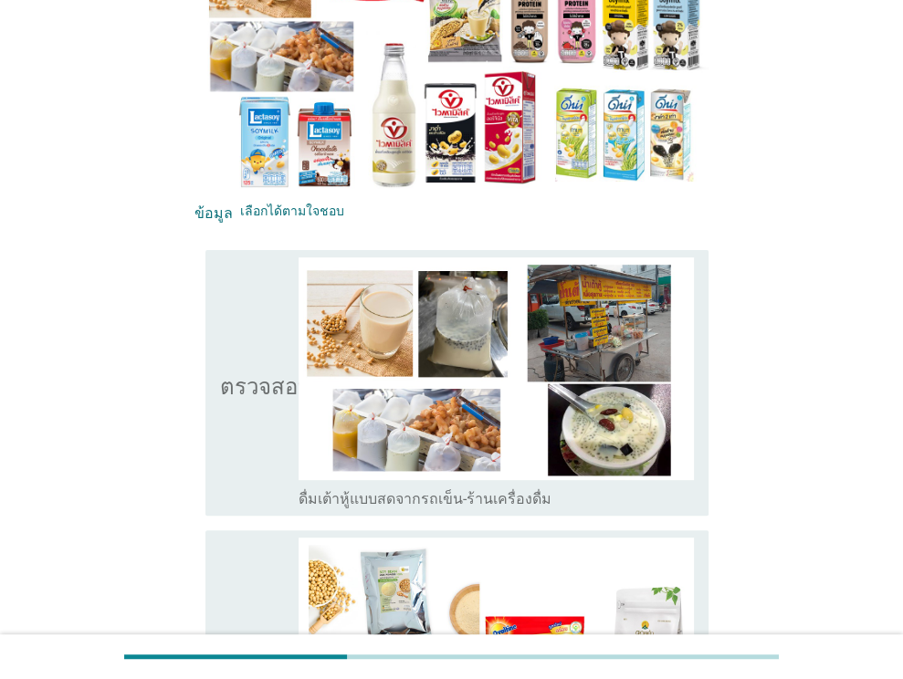
click at [250, 441] on icon "ตรวจสอบ" at bounding box center [265, 382] width 91 height 250
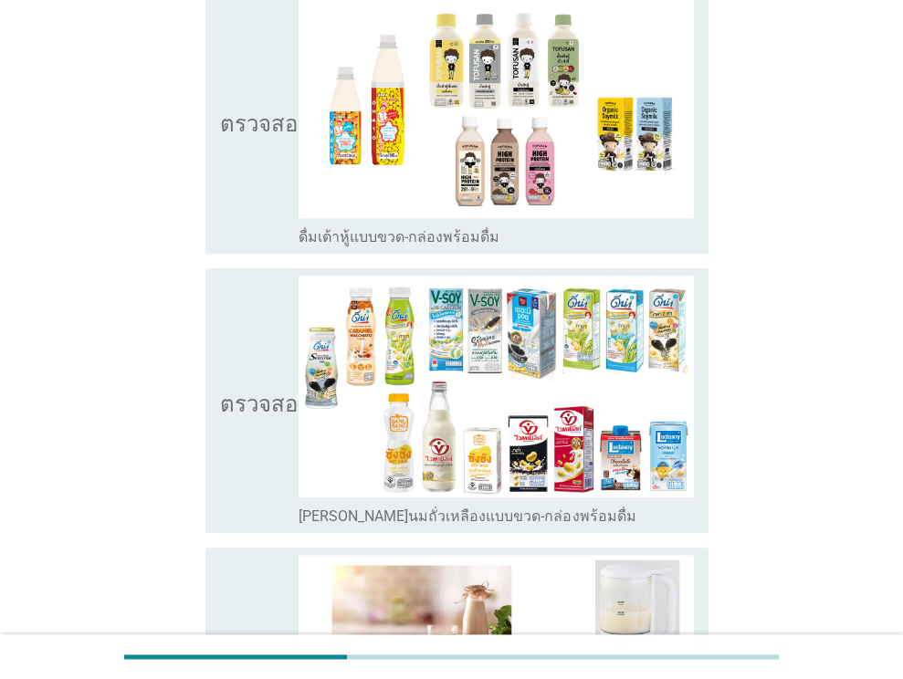
scroll to position [1278, 0]
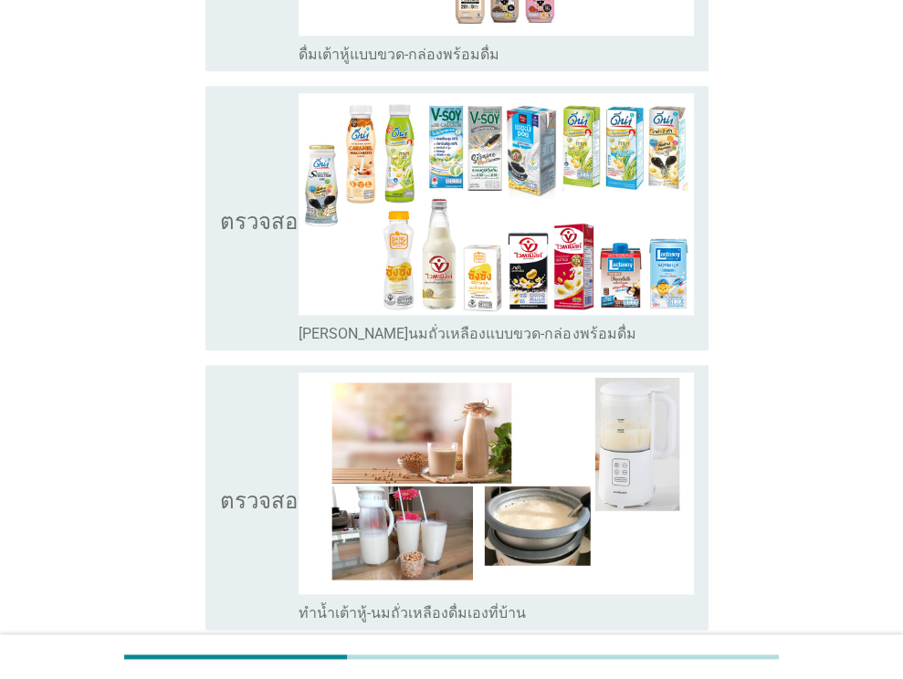
click at [253, 284] on icon "ตรวจสอบ" at bounding box center [265, 218] width 91 height 250
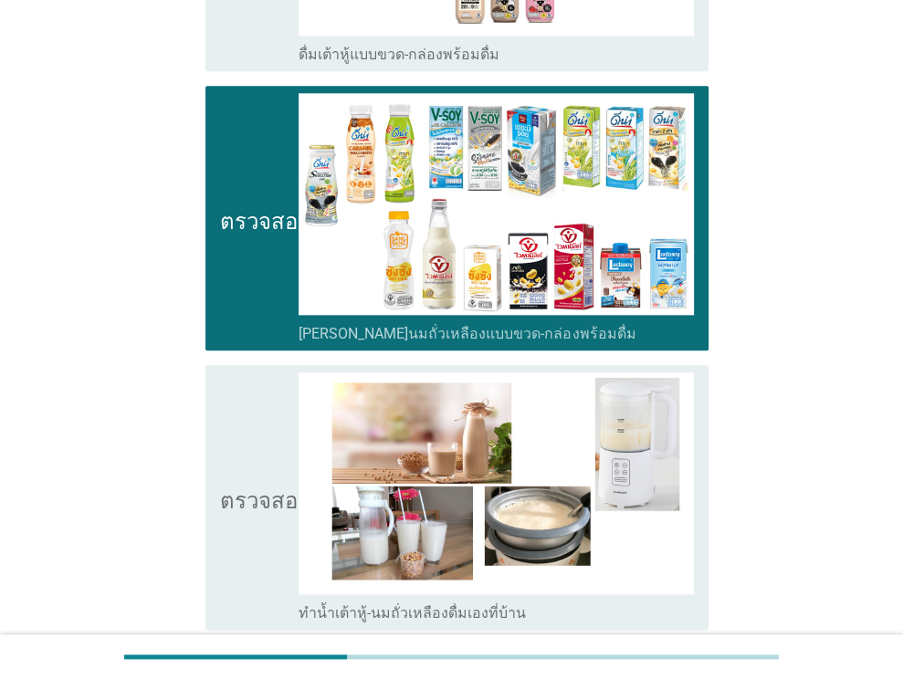
scroll to position [1541, 0]
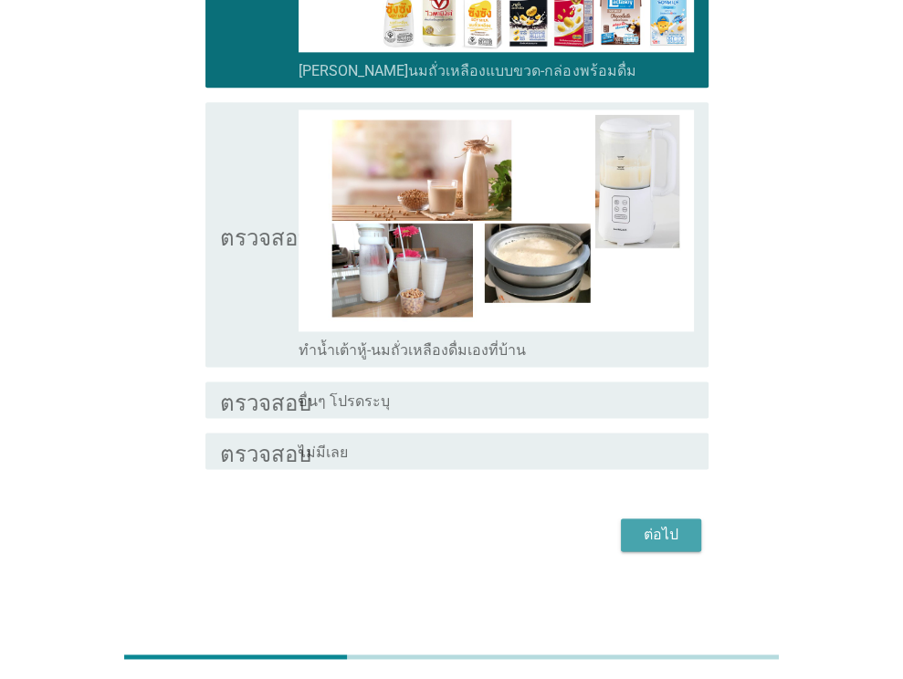
click at [674, 518] on button "ต่อไป" at bounding box center [661, 534] width 80 height 33
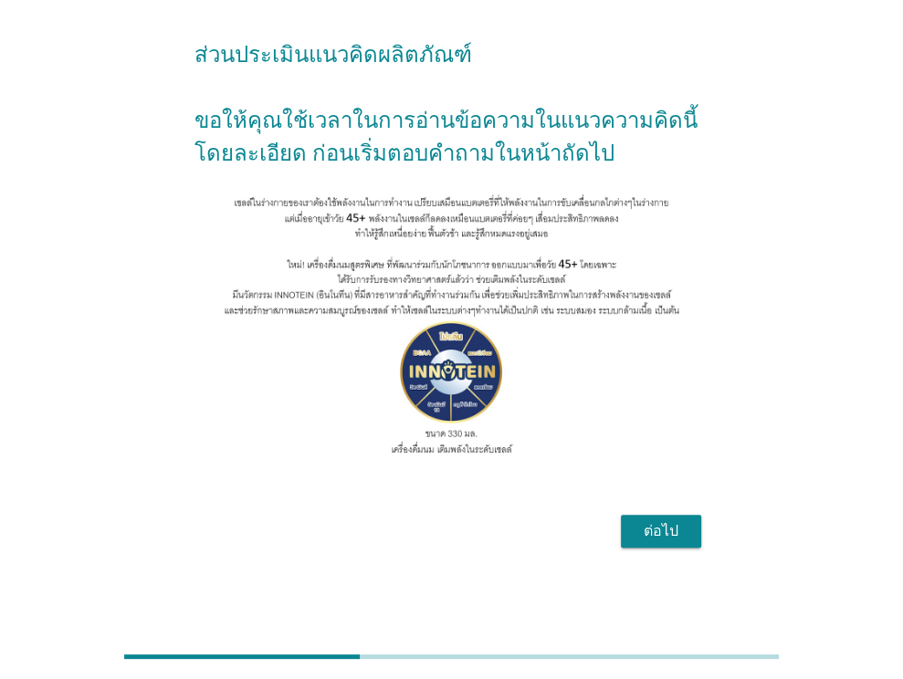
scroll to position [0, 0]
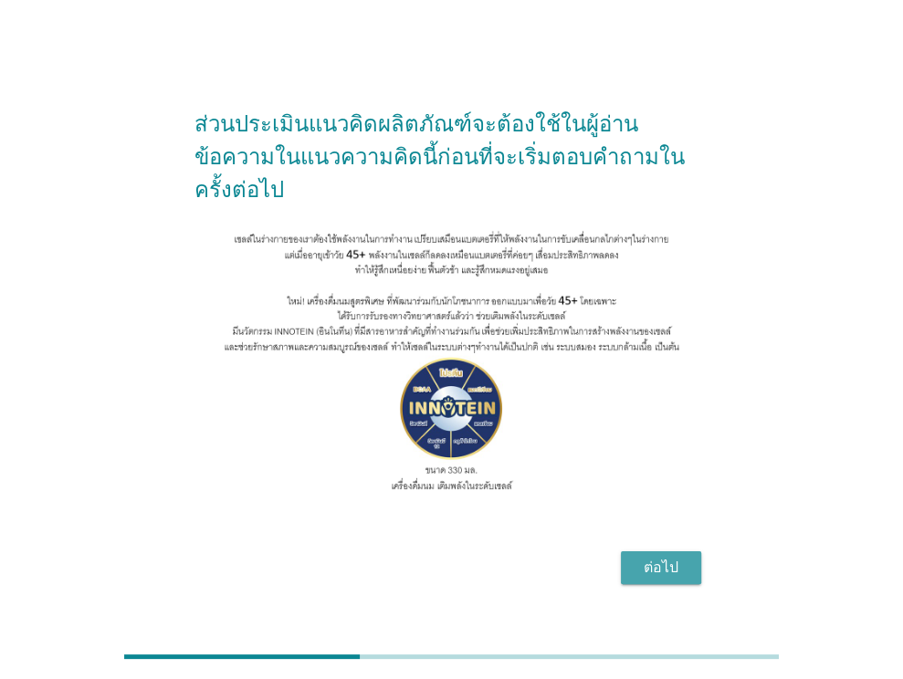
click at [647, 560] on font "ต่อไป" at bounding box center [660, 567] width 35 height 17
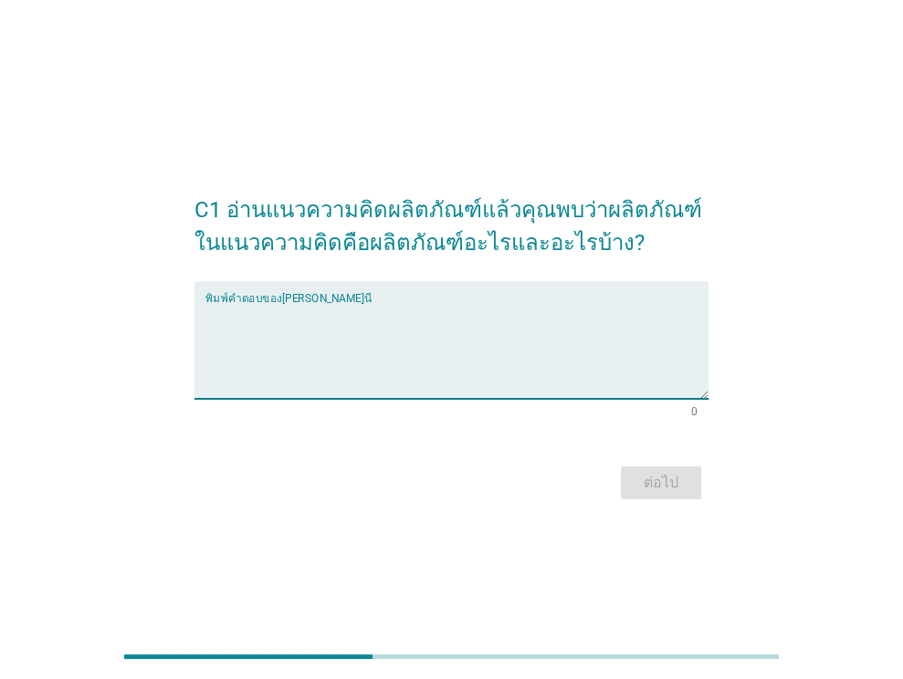
click at [254, 386] on textarea "พิมพ์คำตอบของคุณที่นี่" at bounding box center [456, 351] width 503 height 96
type textarea "o"
type textarea "[PERSON_NAME]ออก"
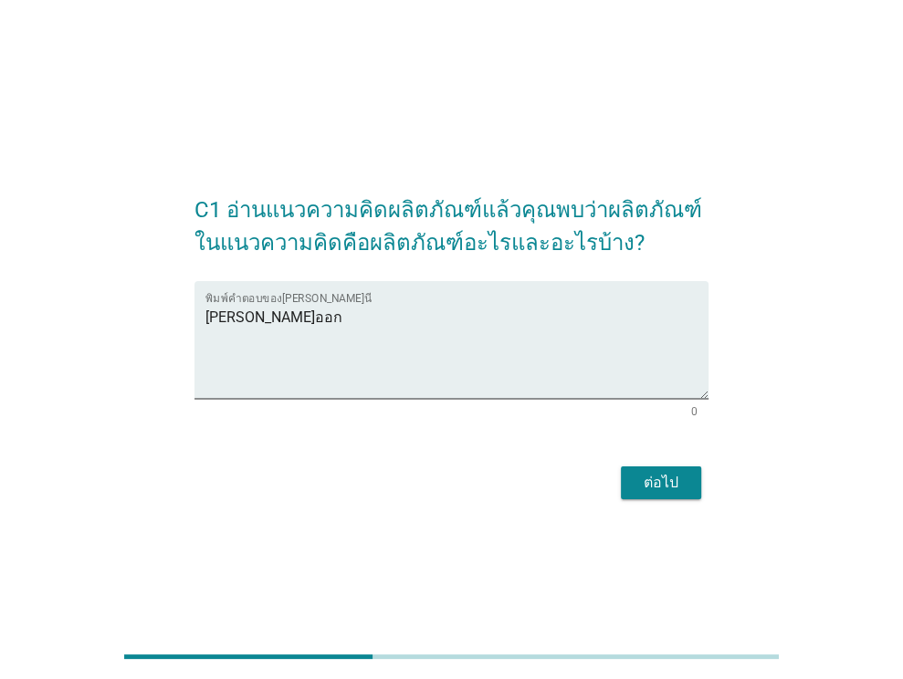
click at [653, 483] on font "ต่อไป" at bounding box center [660, 482] width 35 height 17
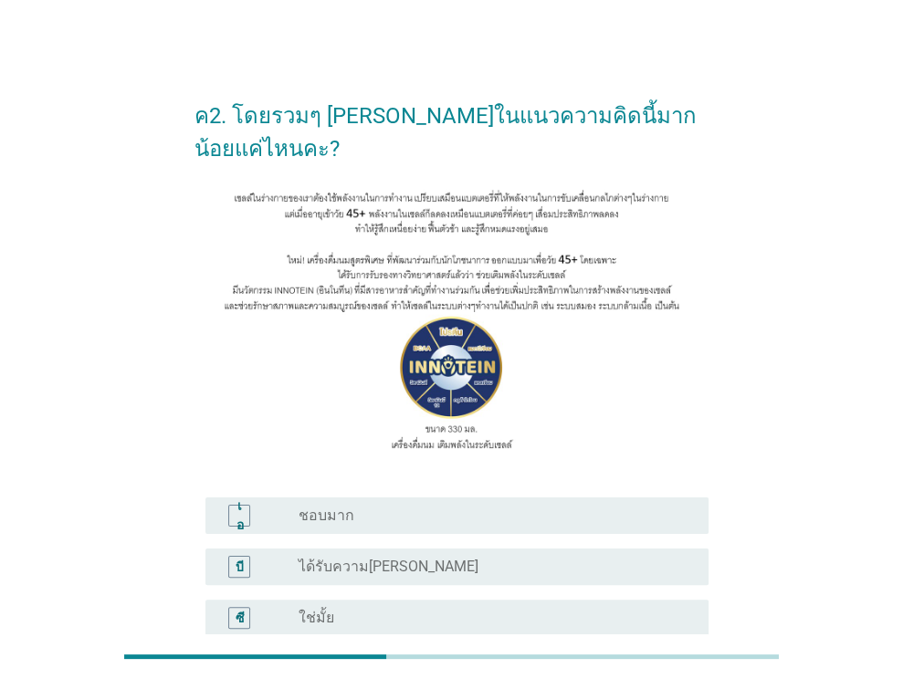
scroll to position [183, 0]
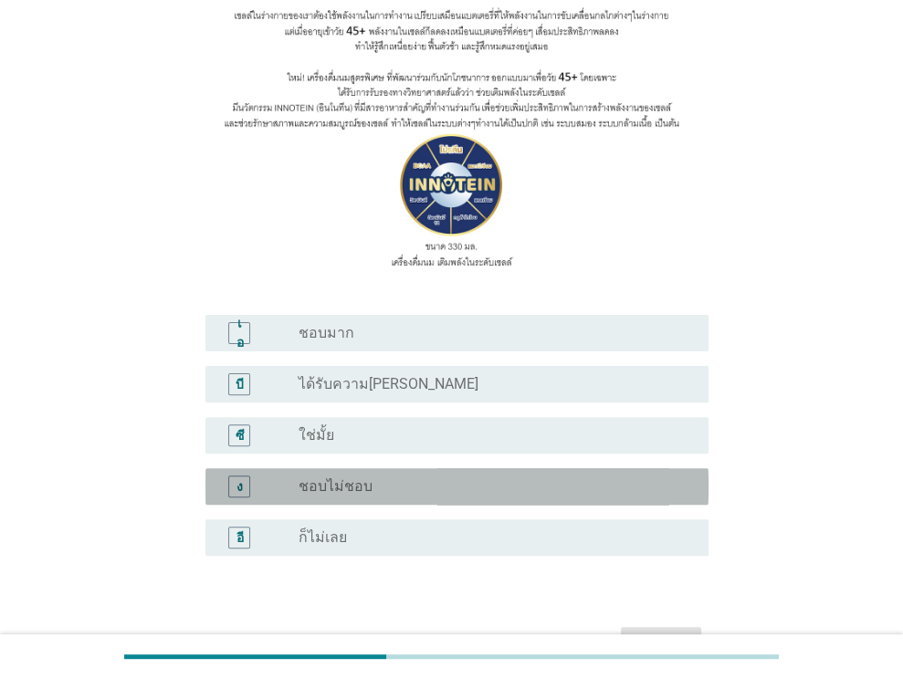
click at [376, 484] on div "ปุ่มวิทยุ[PERSON_NAME]เลือก ชอบไม่ชอบ" at bounding box center [488, 486] width 381 height 18
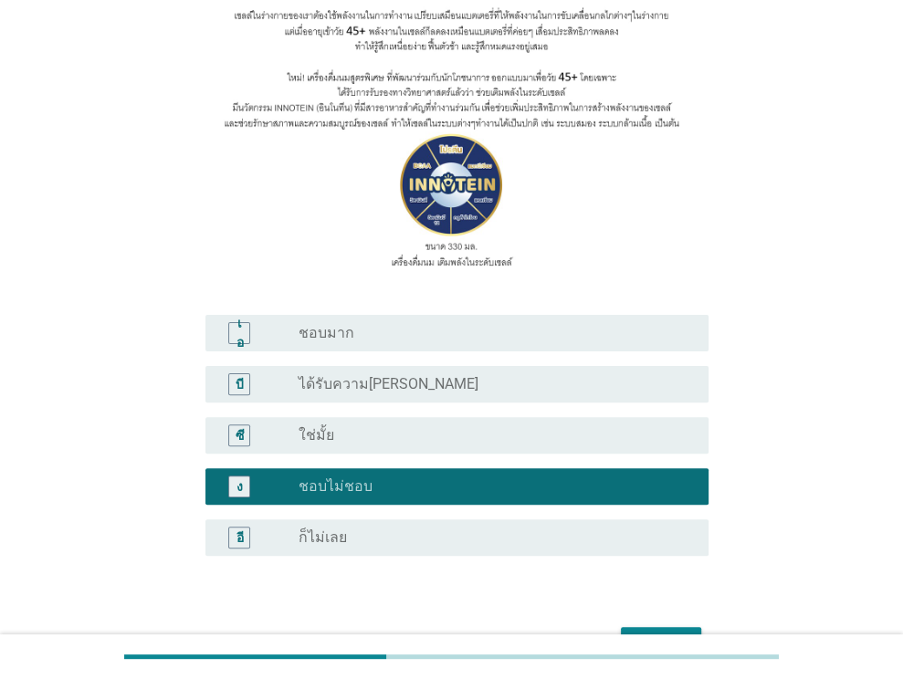
scroll to position [274, 0]
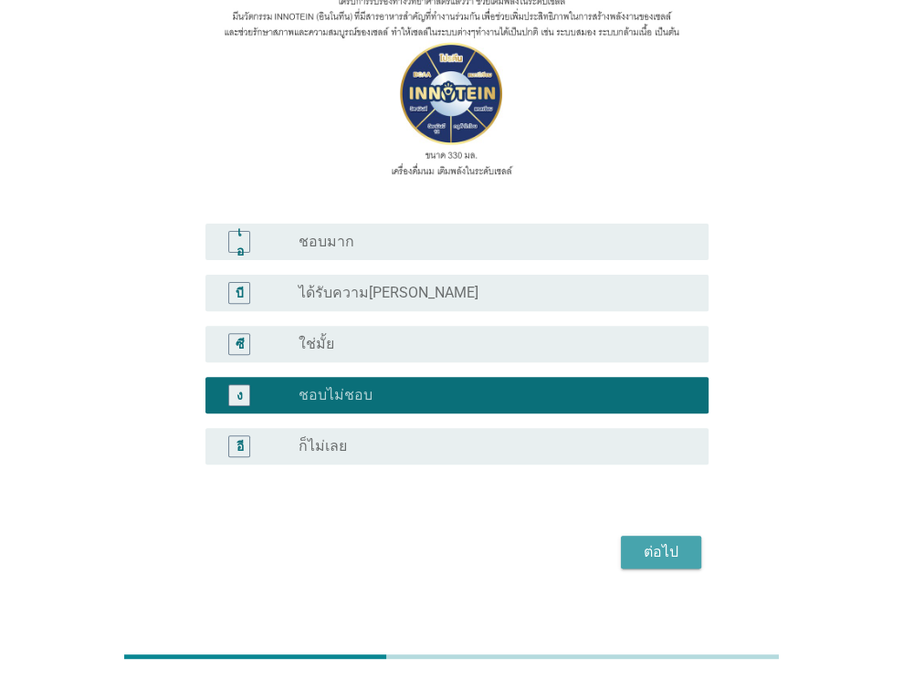
click at [674, 556] on font "ต่อไป" at bounding box center [660, 551] width 35 height 17
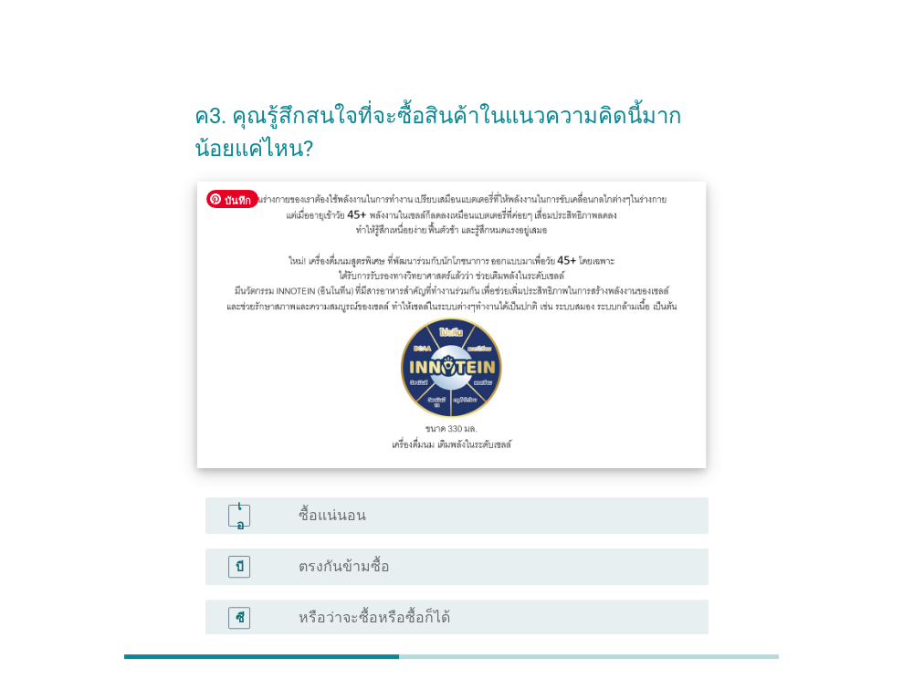
scroll to position [183, 0]
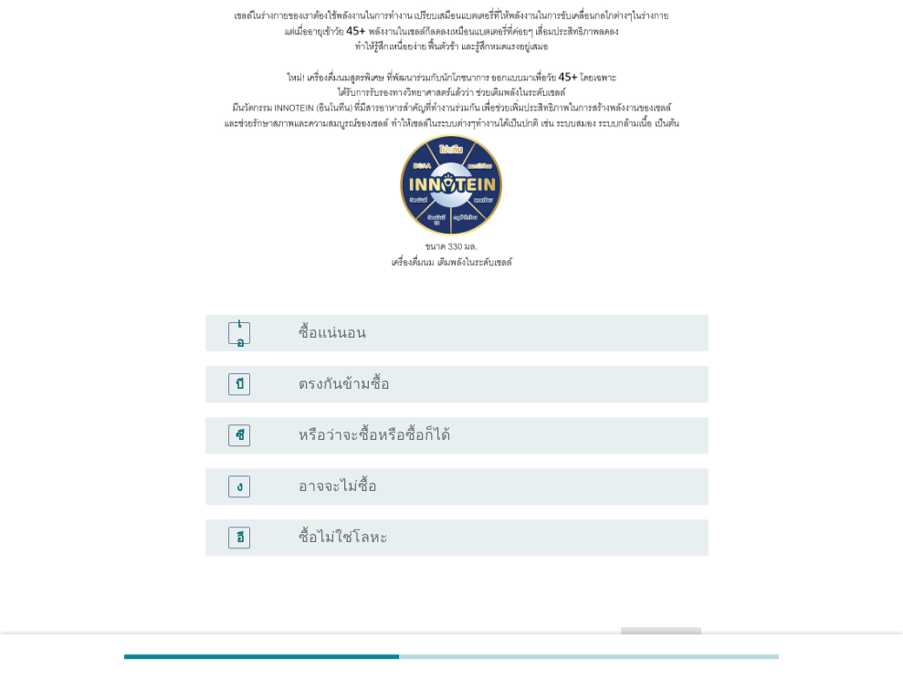
click at [438, 434] on font "หรือว่าจะซื้อหรือซื้อก็ได้" at bounding box center [373, 434] width 151 height 17
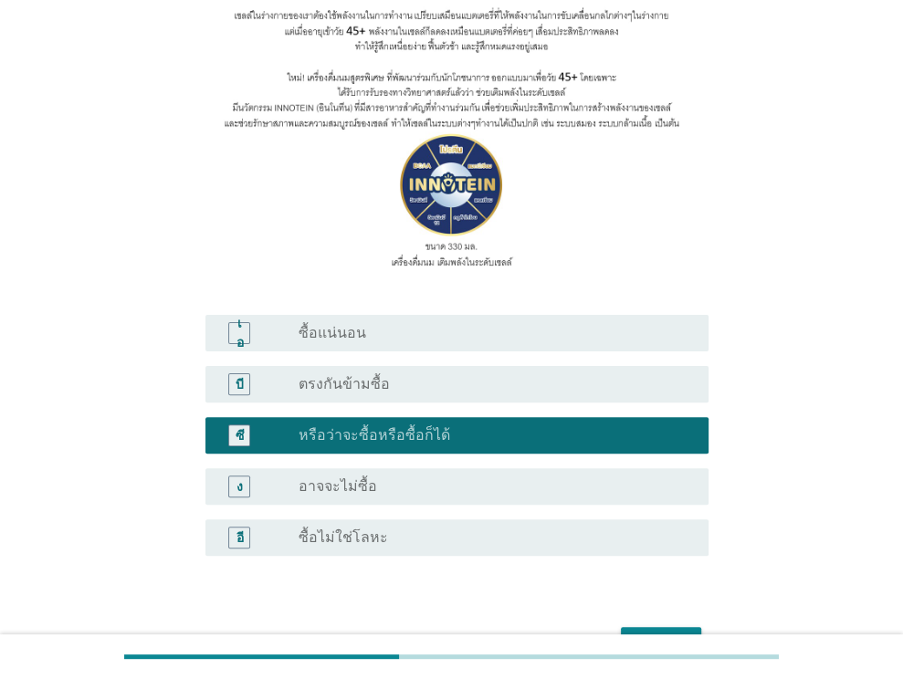
scroll to position [295, 0]
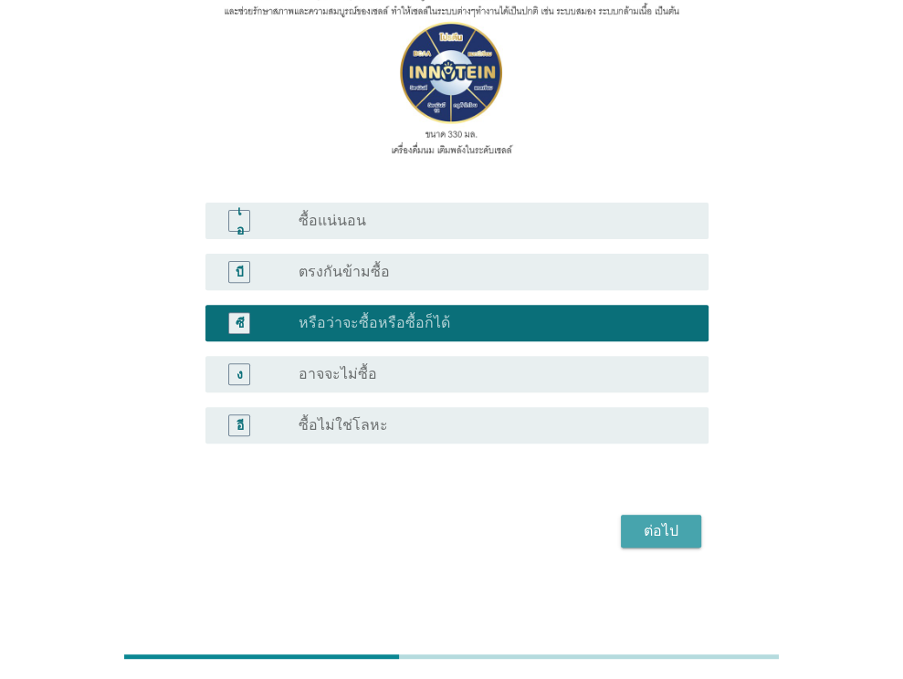
click at [664, 534] on font "ต่อไป" at bounding box center [660, 530] width 35 height 17
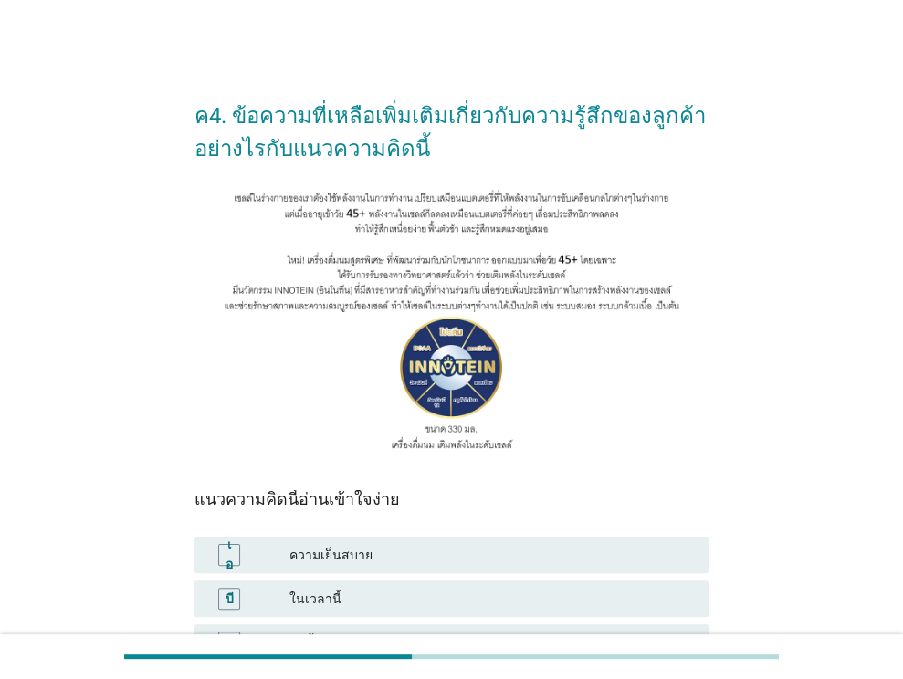
scroll to position [183, 0]
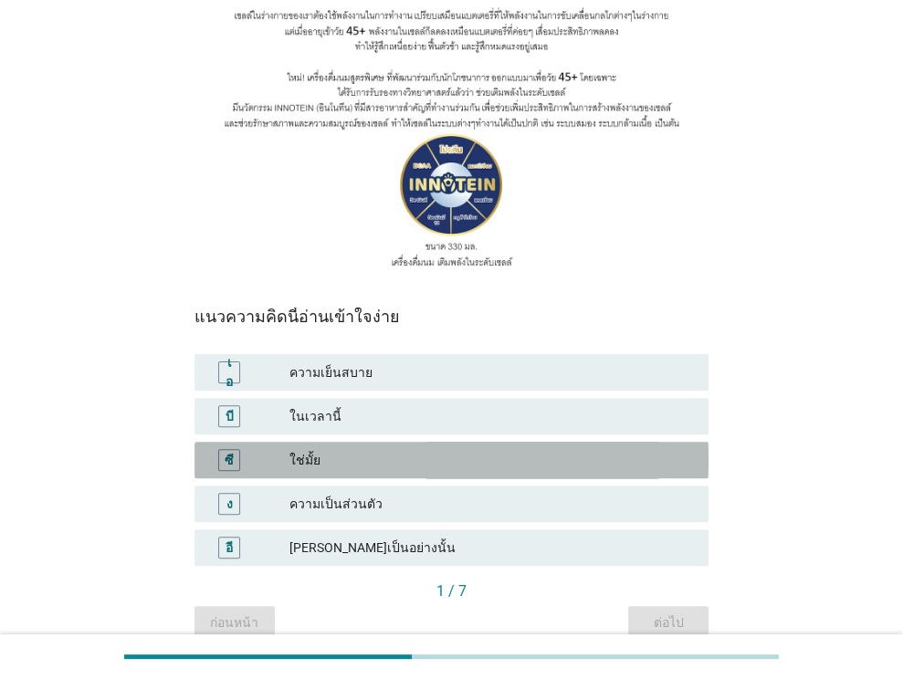
click at [343, 445] on div "ซี ใช่มั้ย" at bounding box center [451, 460] width 514 height 37
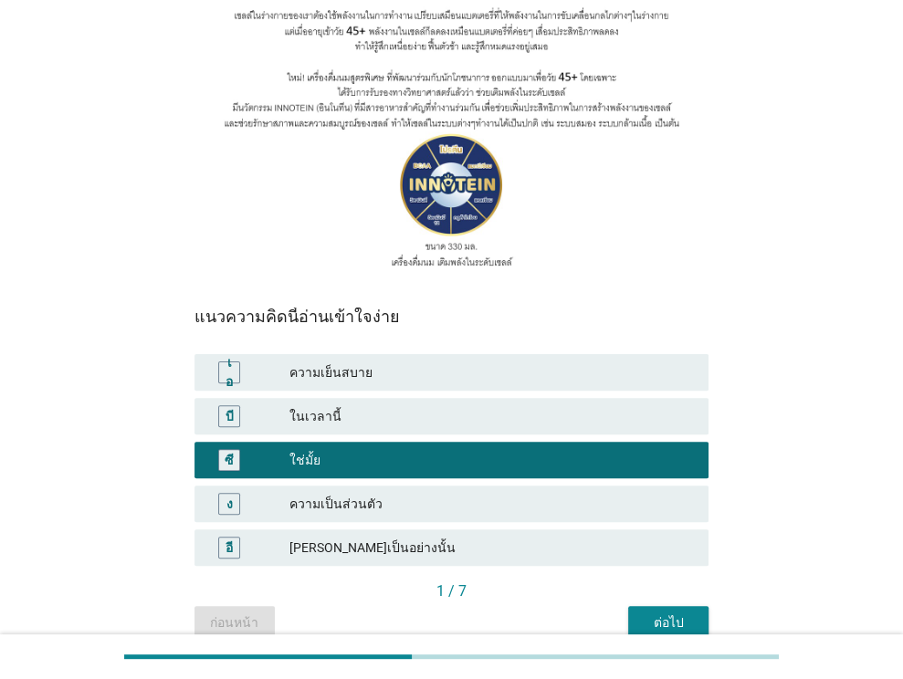
click at [647, 622] on div "ต่อไป" at bounding box center [668, 622] width 51 height 19
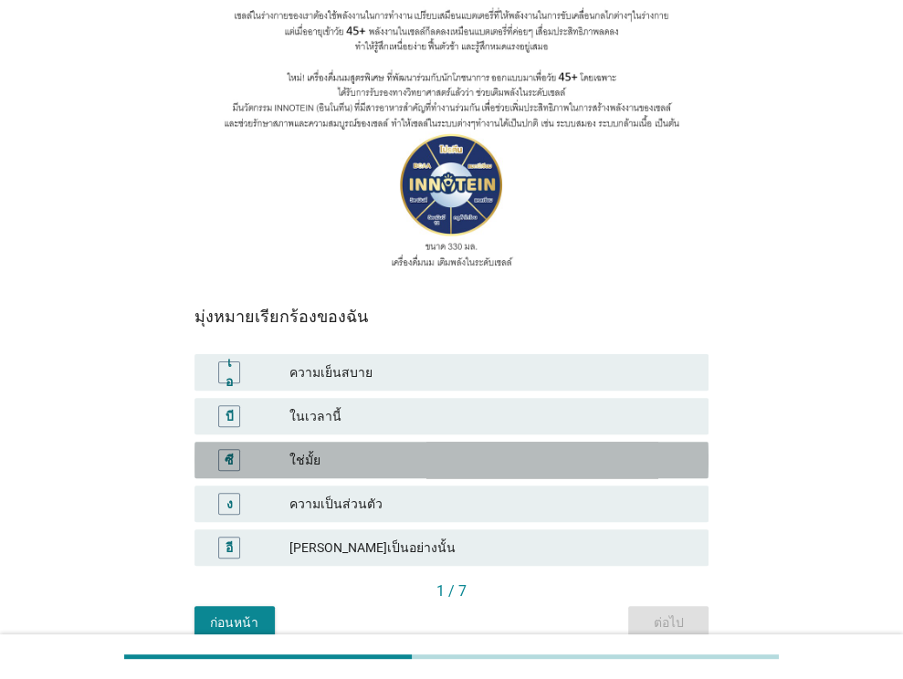
click at [350, 455] on font "ใช่มั้ย" at bounding box center [491, 460] width 404 height 19
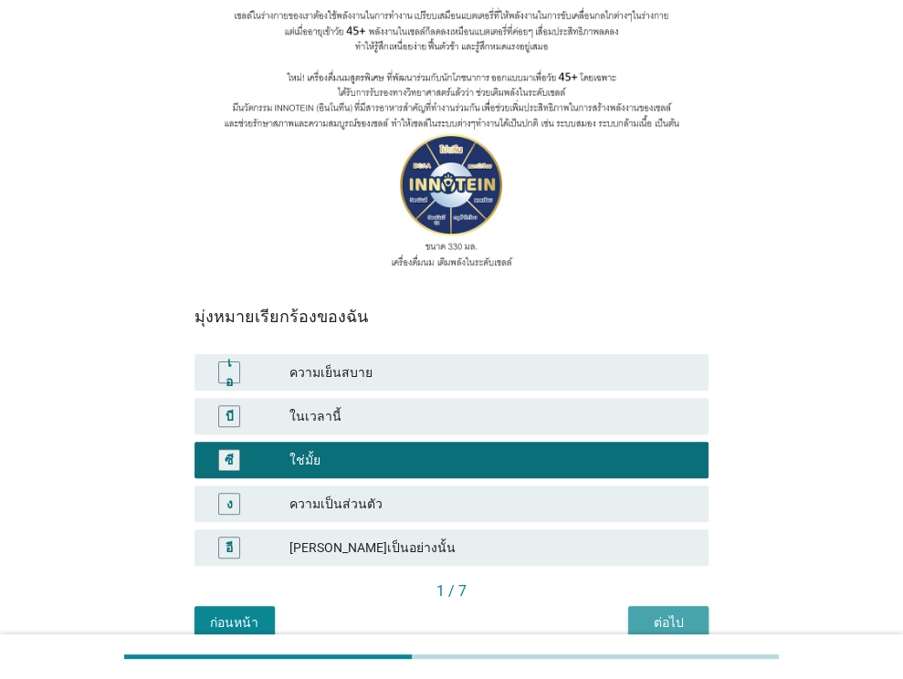
click at [669, 613] on font "ต่อไป" at bounding box center [668, 622] width 30 height 19
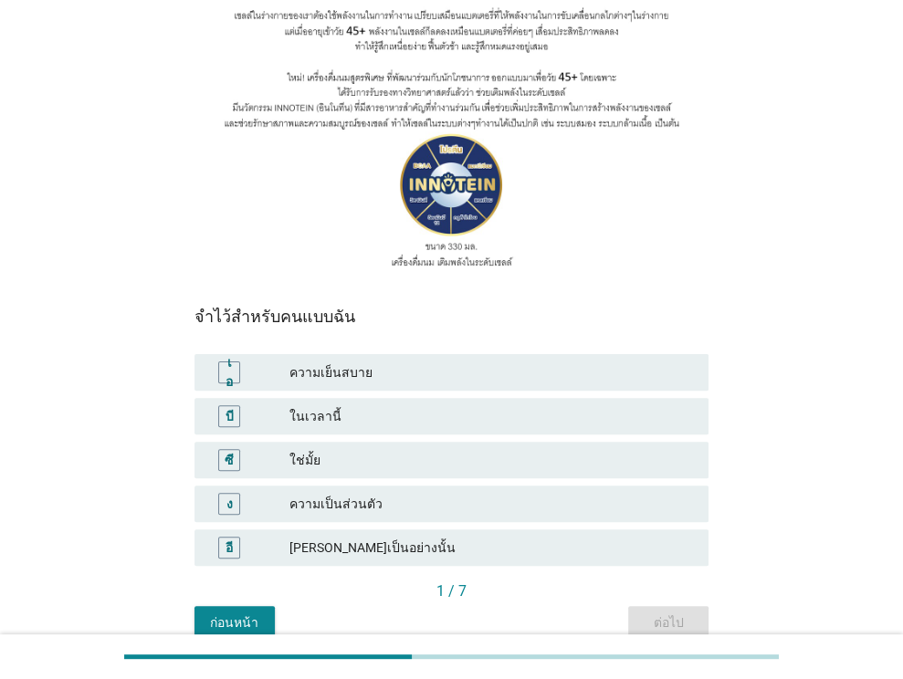
click at [319, 449] on div "ใช่มั้ย" at bounding box center [491, 460] width 404 height 22
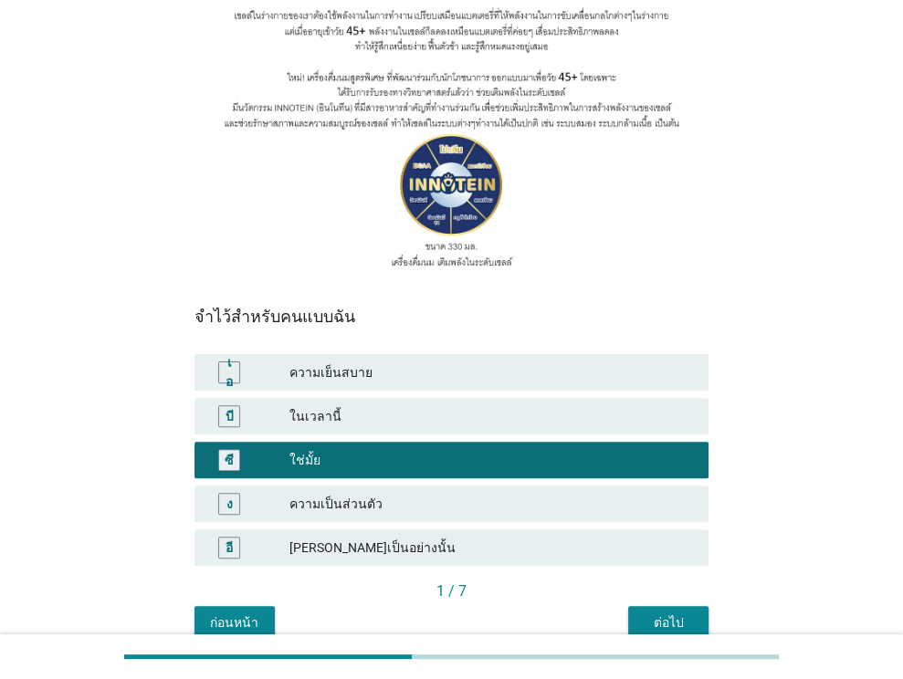
click at [676, 613] on font "ต่อไป" at bounding box center [668, 622] width 30 height 19
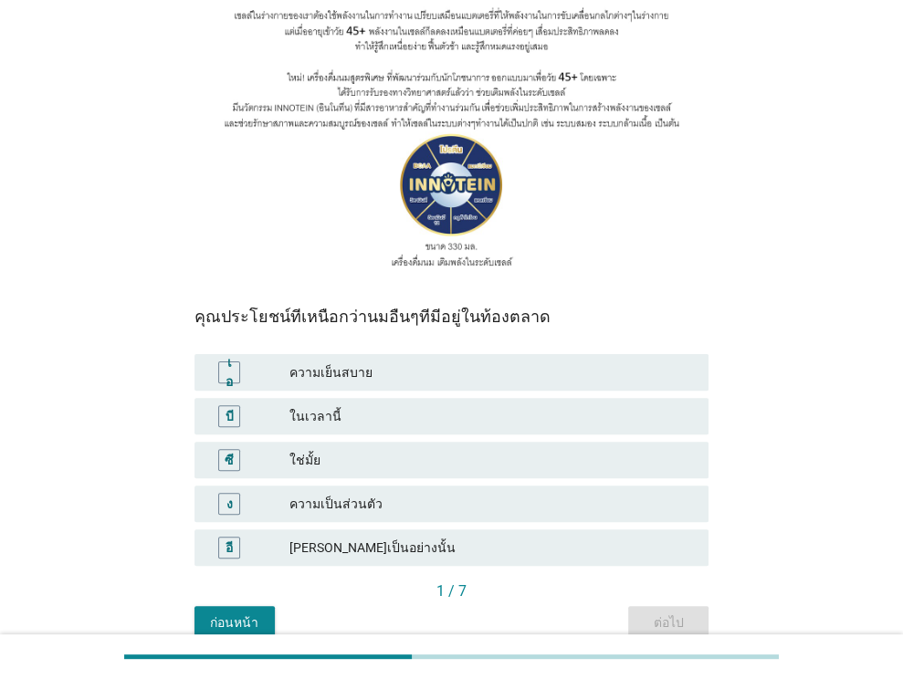
scroll to position [267, 0]
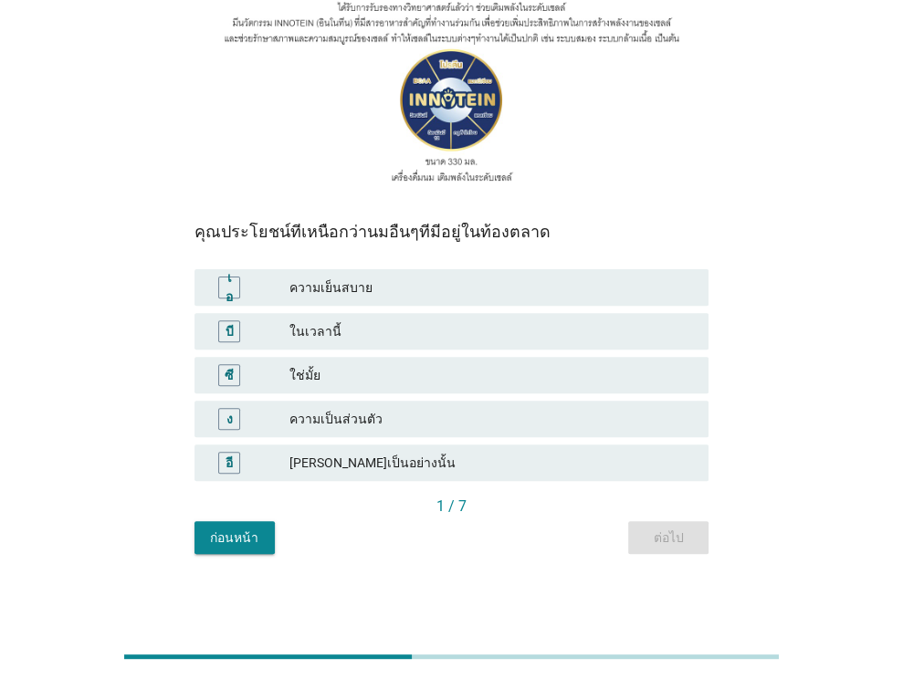
click at [309, 368] on font "ใช่มั้ย" at bounding box center [304, 375] width 31 height 15
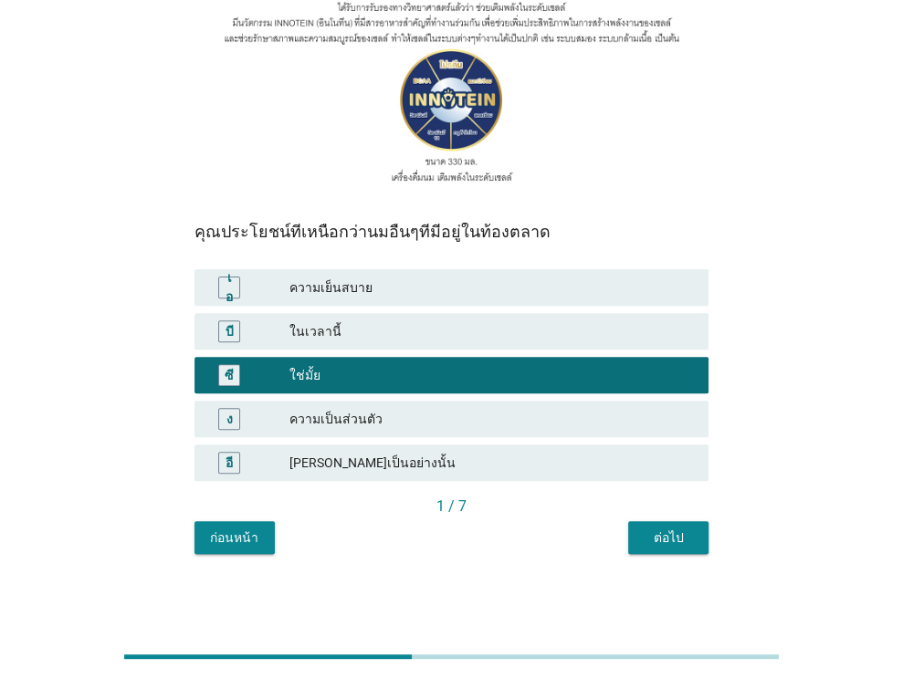
click at [678, 530] on font "ต่อไป" at bounding box center [668, 537] width 30 height 15
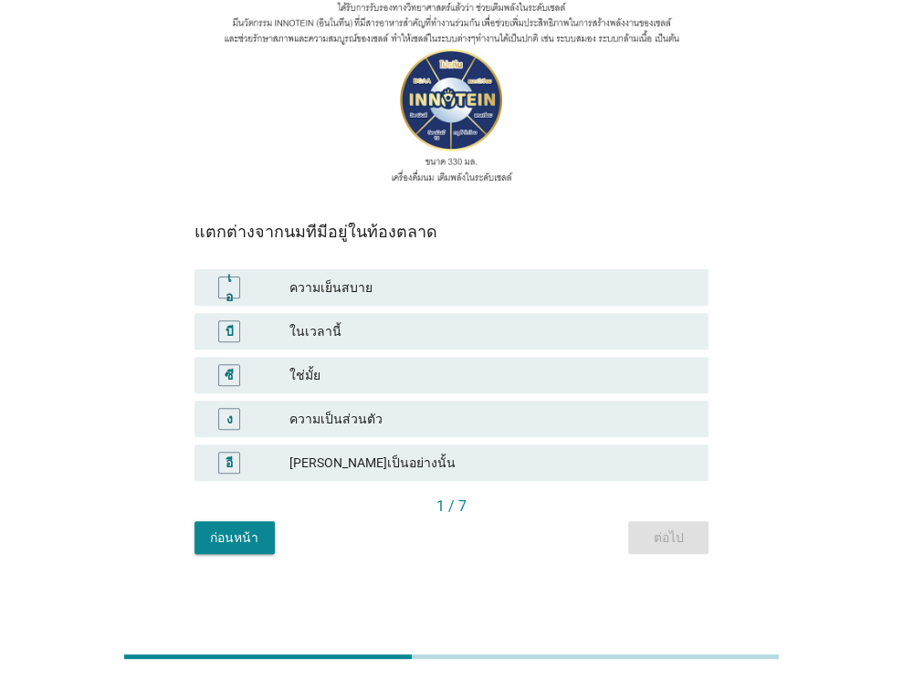
click at [361, 375] on font "ใช่มั้ย" at bounding box center [491, 375] width 404 height 19
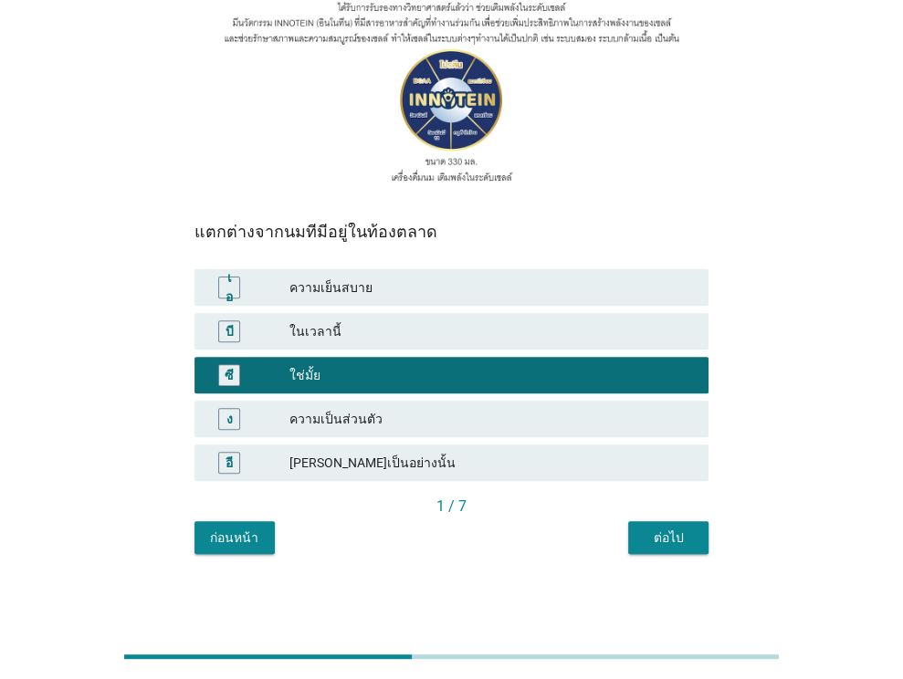
click at [678, 533] on font "ต่อไป" at bounding box center [668, 537] width 30 height 15
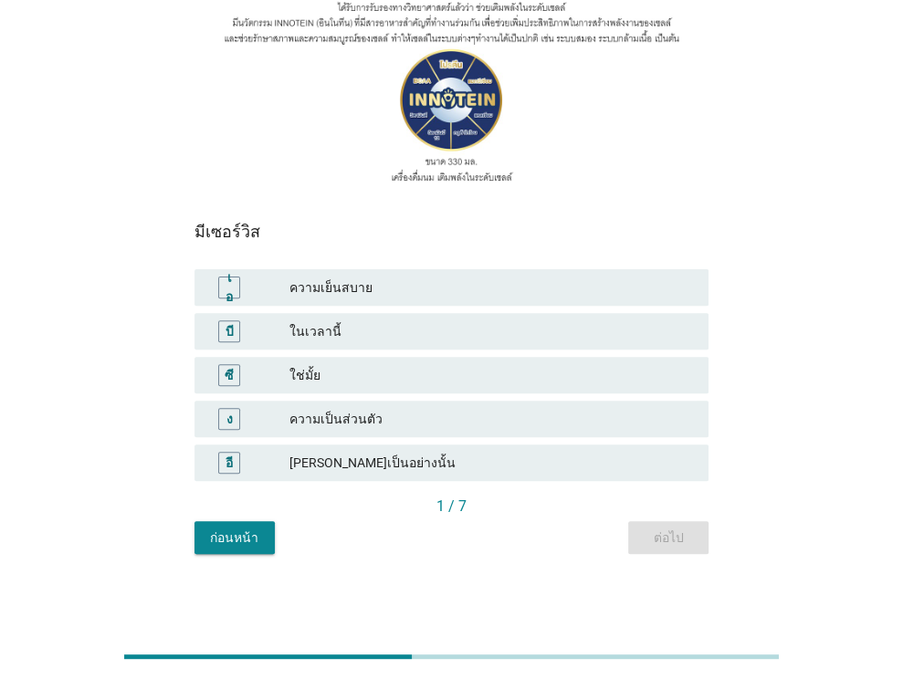
click at [448, 384] on div "ใช่มั้ย" at bounding box center [491, 375] width 404 height 22
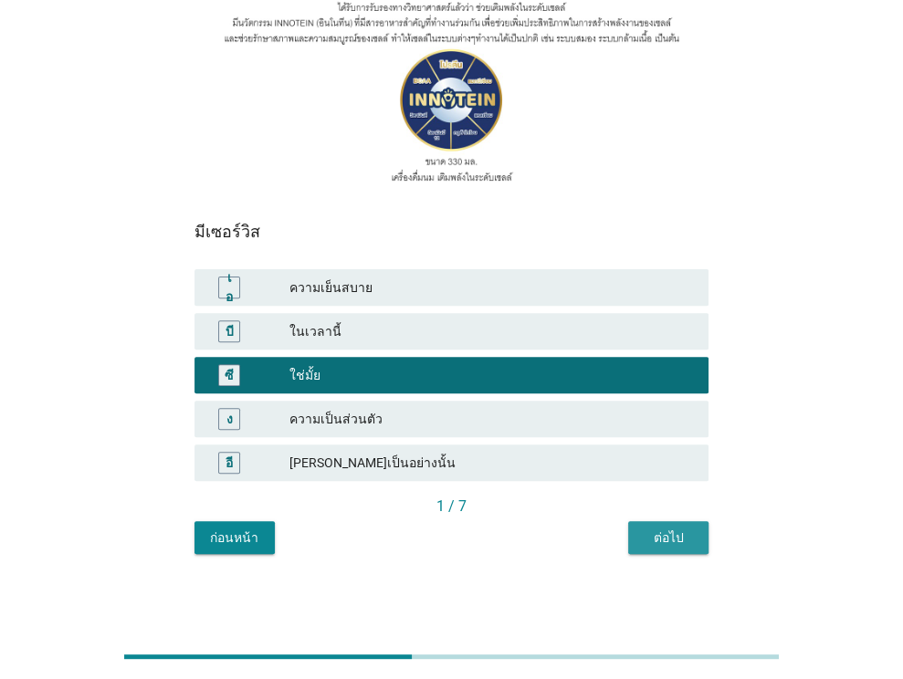
click at [673, 543] on font "ต่อไป" at bounding box center [668, 537] width 30 height 15
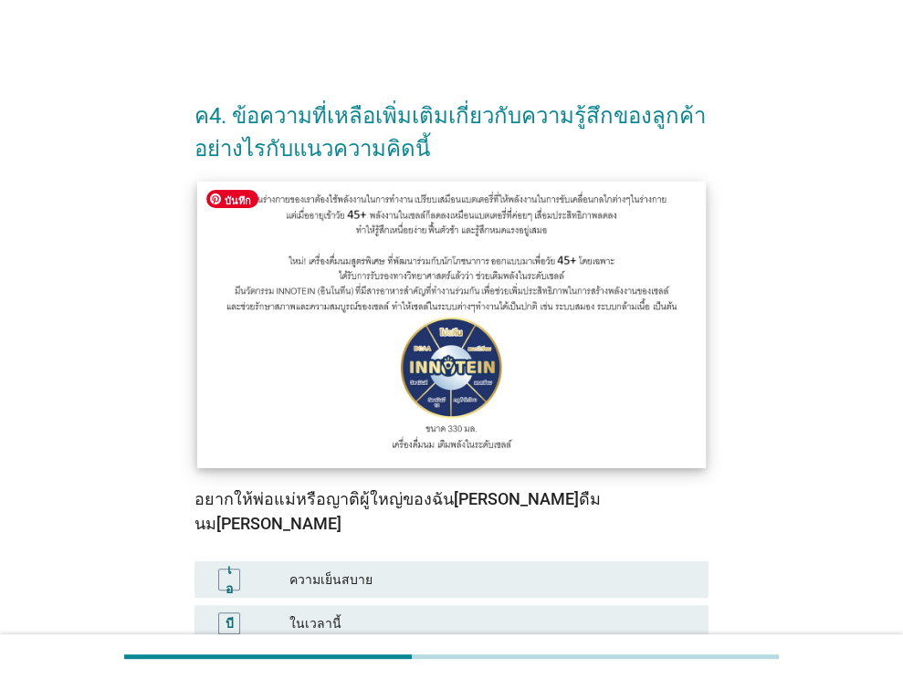
scroll to position [183, 0]
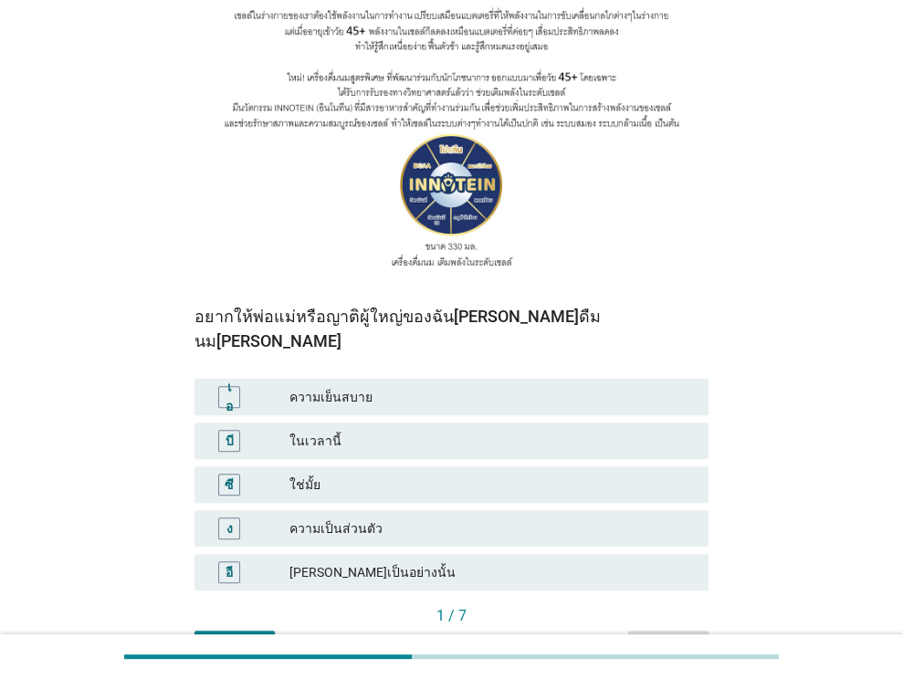
click at [354, 432] on font "ในเวลานี้" at bounding box center [491, 441] width 404 height 19
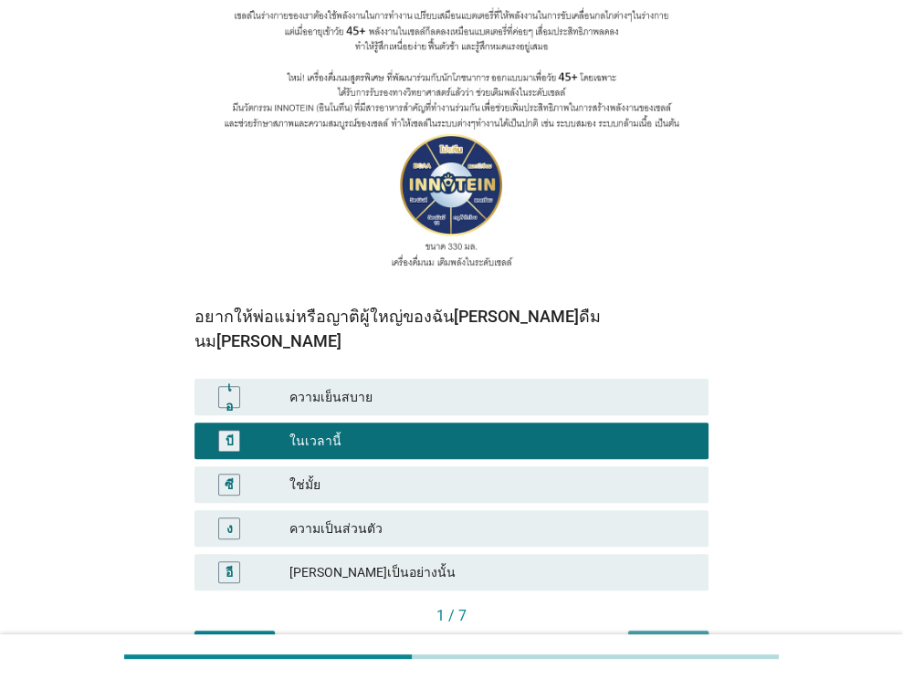
click at [679, 640] on font "ต่อไป" at bounding box center [668, 647] width 30 height 15
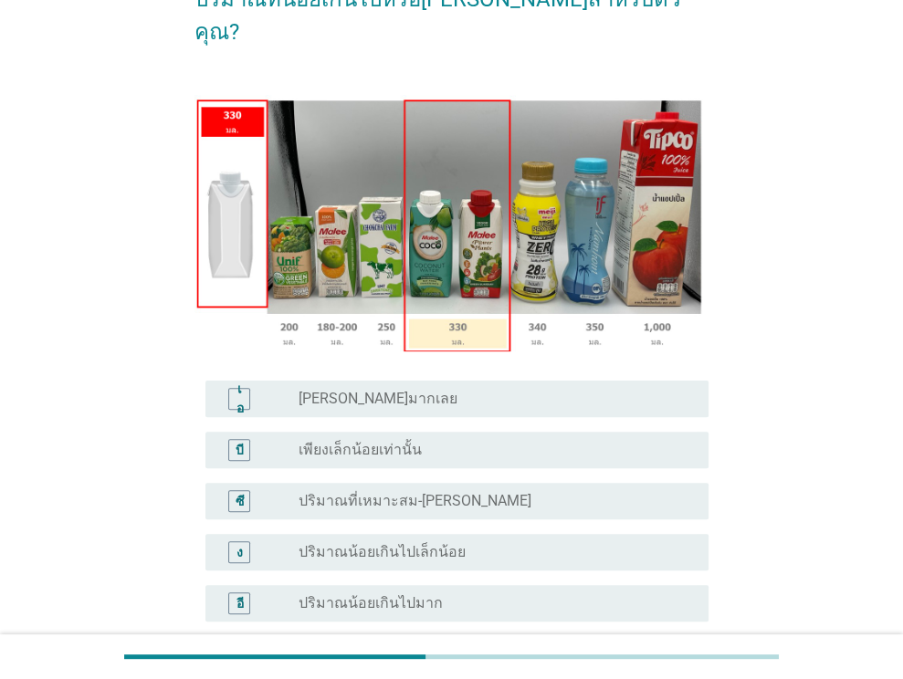
click at [409, 492] on font "ปริมาณที่เหมาะสม-[PERSON_NAME]" at bounding box center [414, 500] width 233 height 17
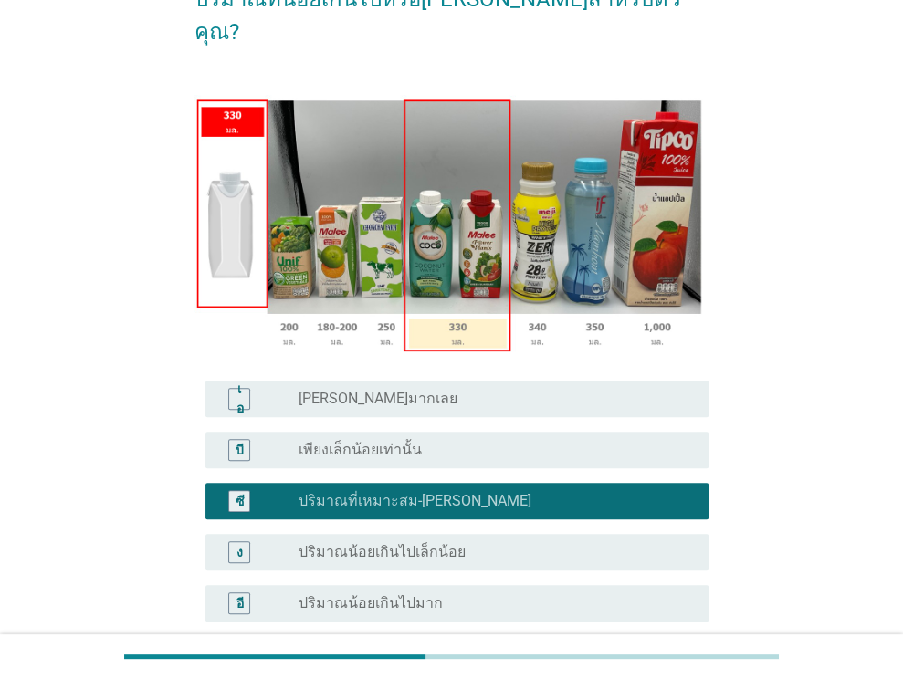
scroll to position [328, 0]
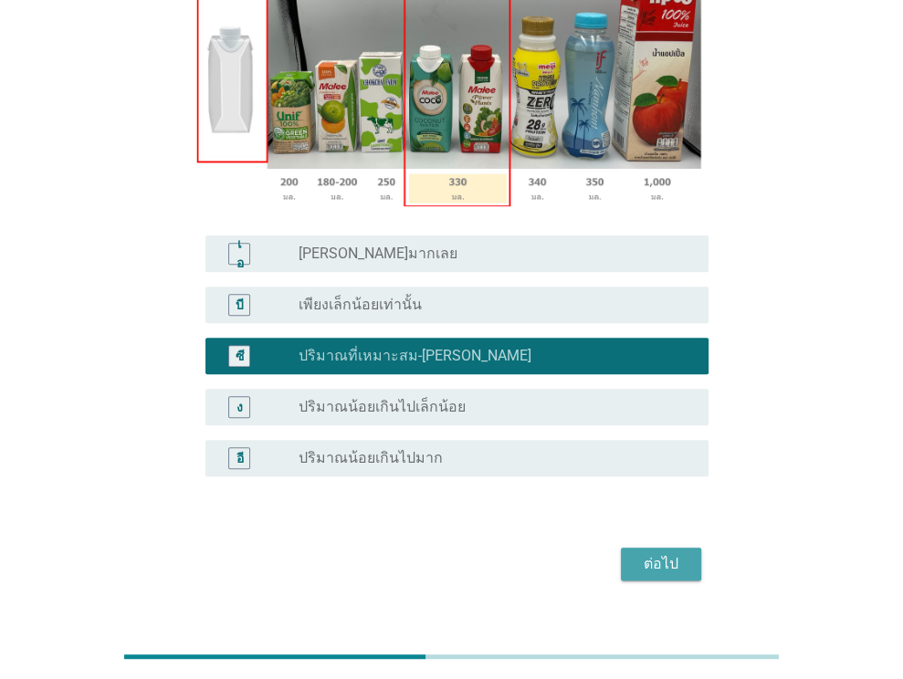
click at [672, 555] on font "ต่อไป" at bounding box center [660, 563] width 35 height 17
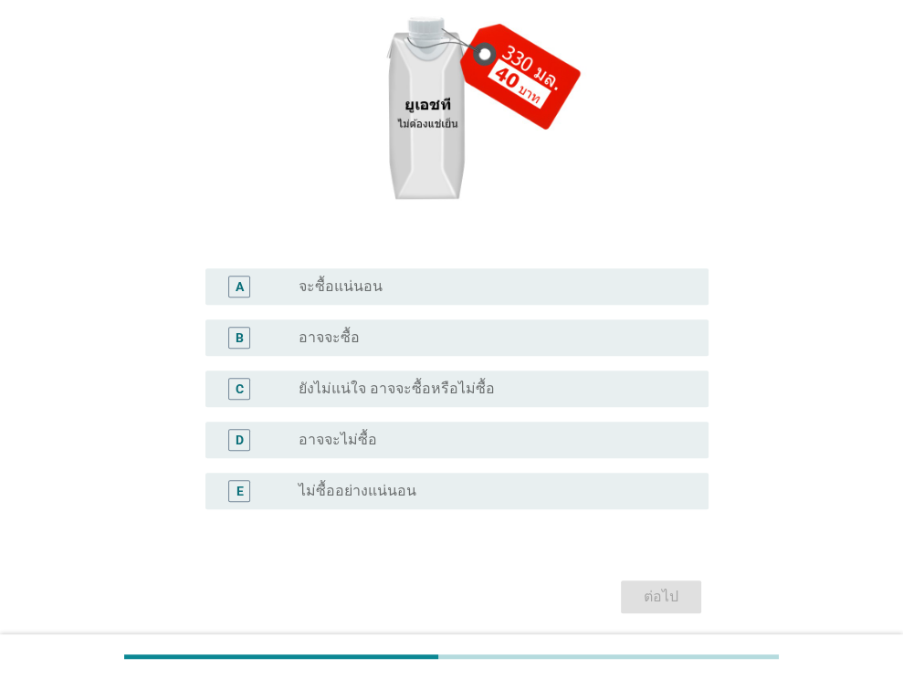
scroll to position [0, 0]
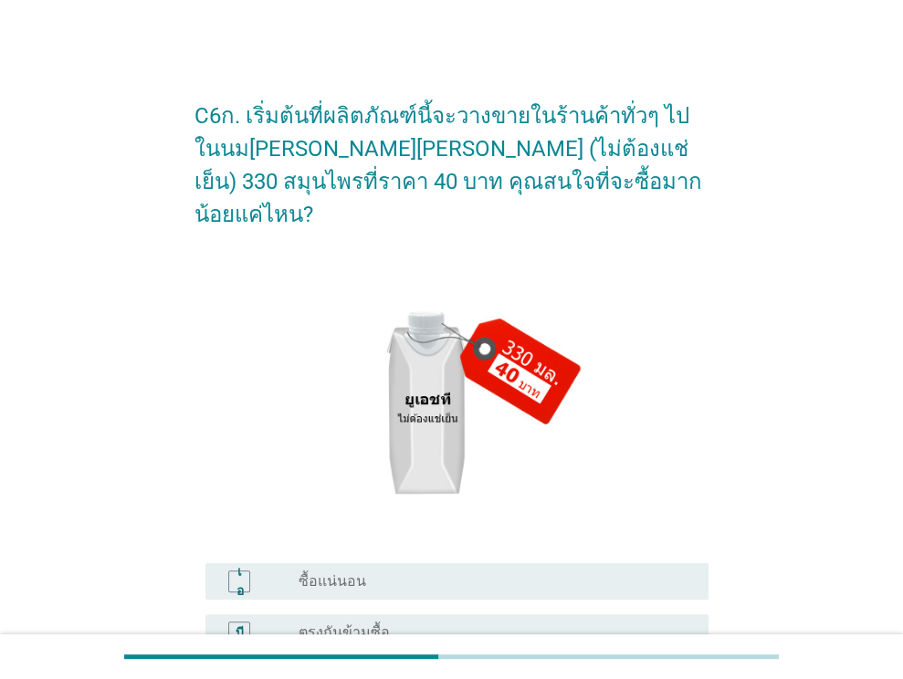
click at [344, 570] on div "ปุ่มวิทยุ[PERSON_NAME]เลือก ซื้อแน่นอน" at bounding box center [495, 581] width 395 height 22
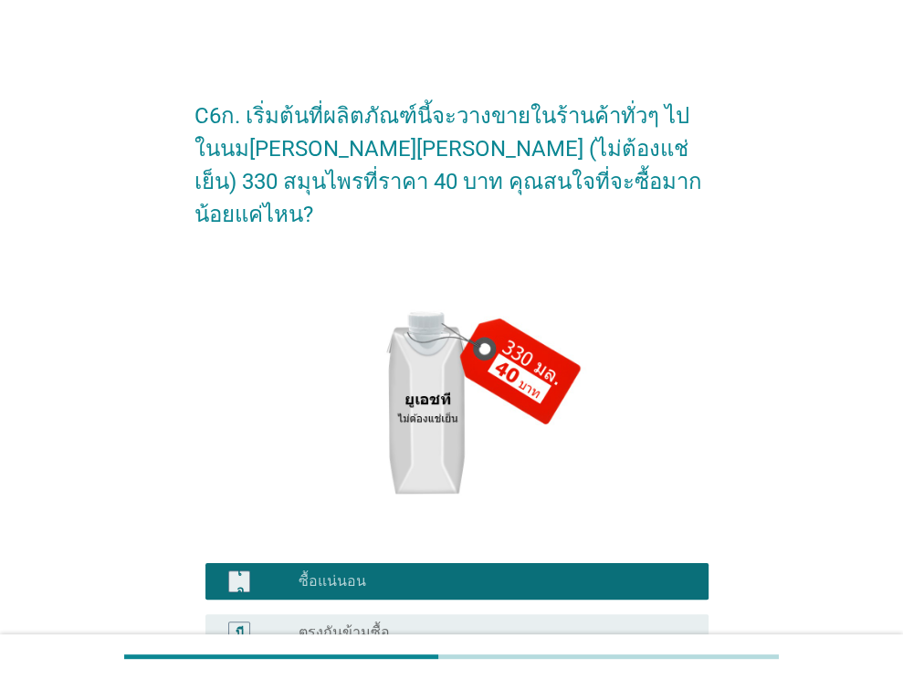
scroll to position [328, 0]
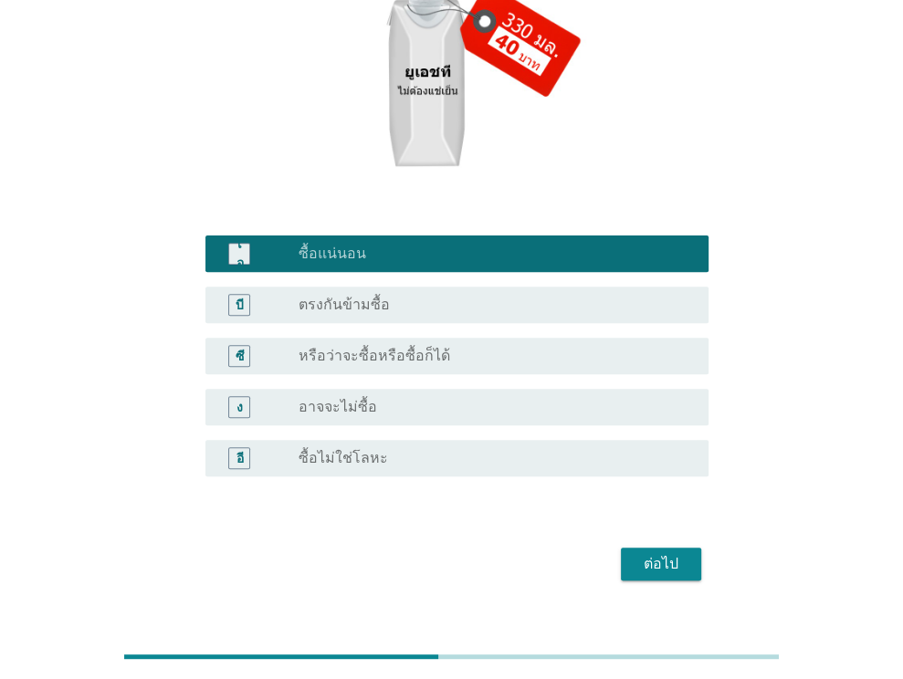
click at [684, 553] on div "ต่อไป" at bounding box center [660, 564] width 51 height 22
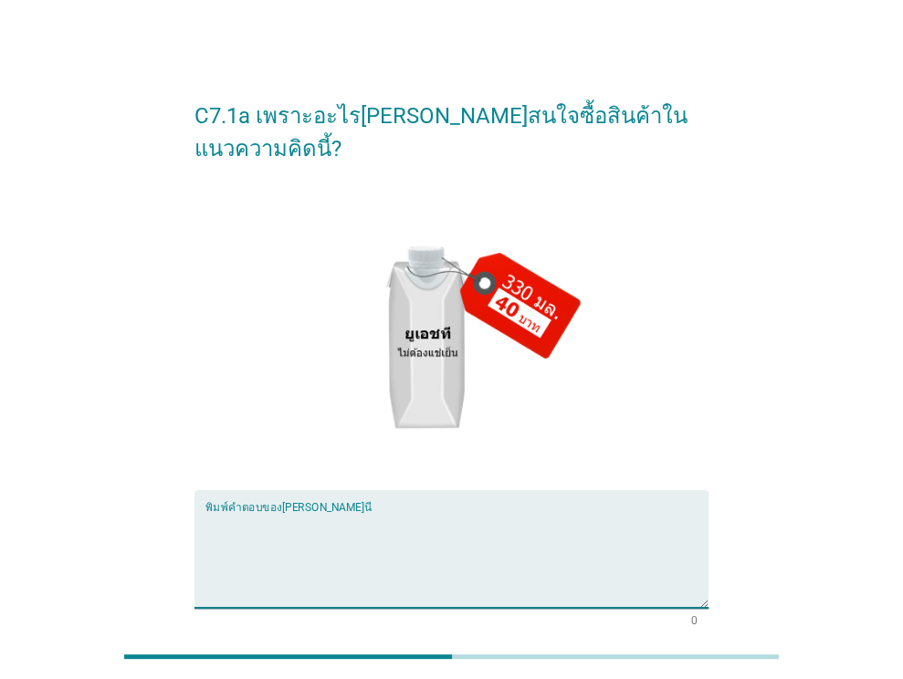
click at [277, 556] on textarea "พิมพ์คำตอบของคุณที่นี่" at bounding box center [456, 560] width 503 height 96
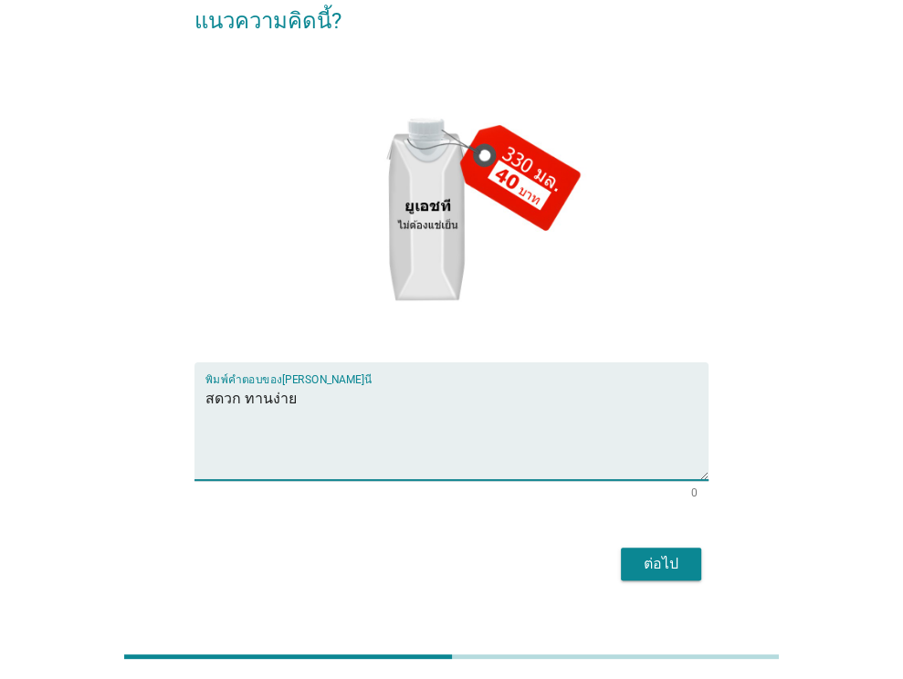
type textarea "สดวก ทานง่าย"
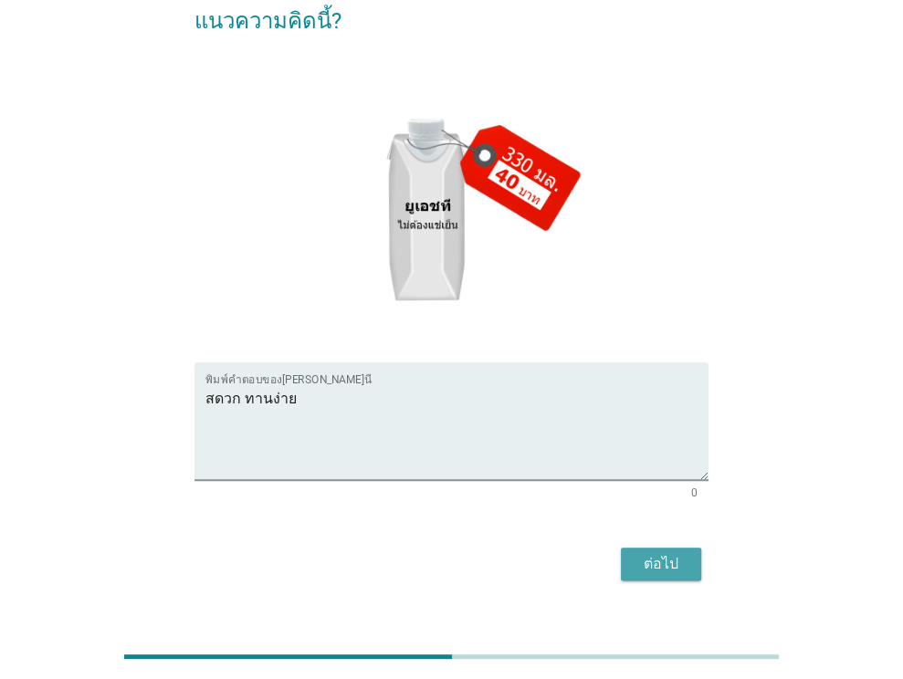
click at [669, 548] on button "ต่อไป" at bounding box center [661, 564] width 80 height 33
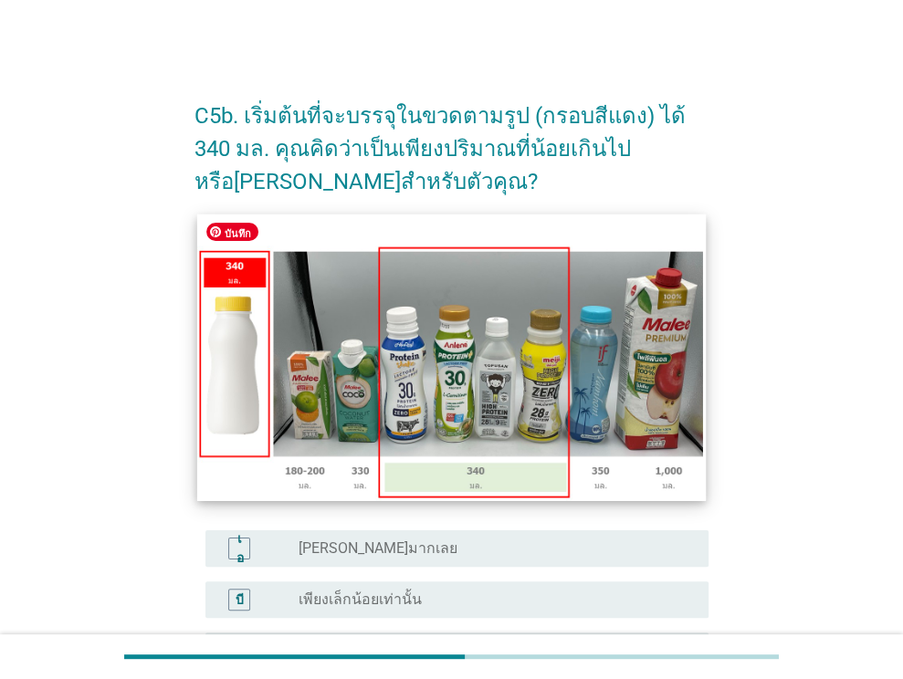
scroll to position [183, 0]
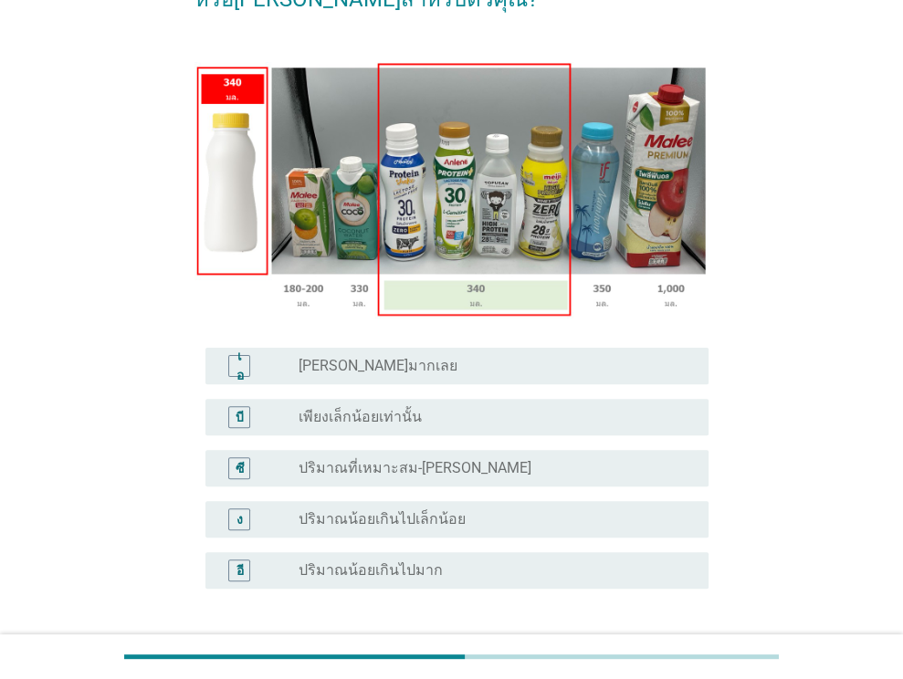
click at [411, 470] on font "ปริมาณที่เหมาะสม-[PERSON_NAME]" at bounding box center [414, 467] width 233 height 17
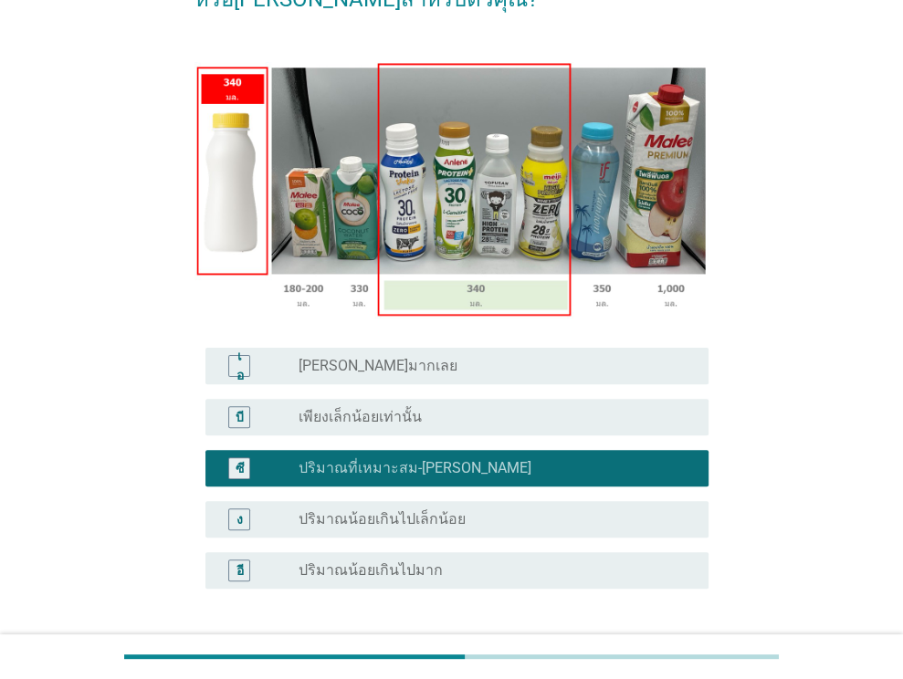
scroll to position [328, 0]
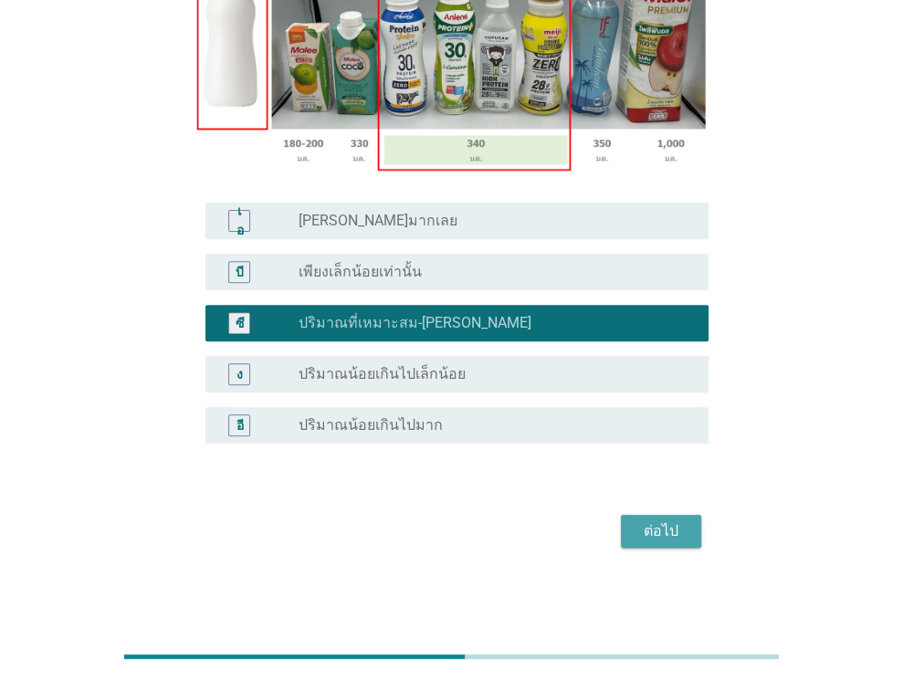
click at [652, 539] on font "ต่อไป" at bounding box center [660, 530] width 35 height 17
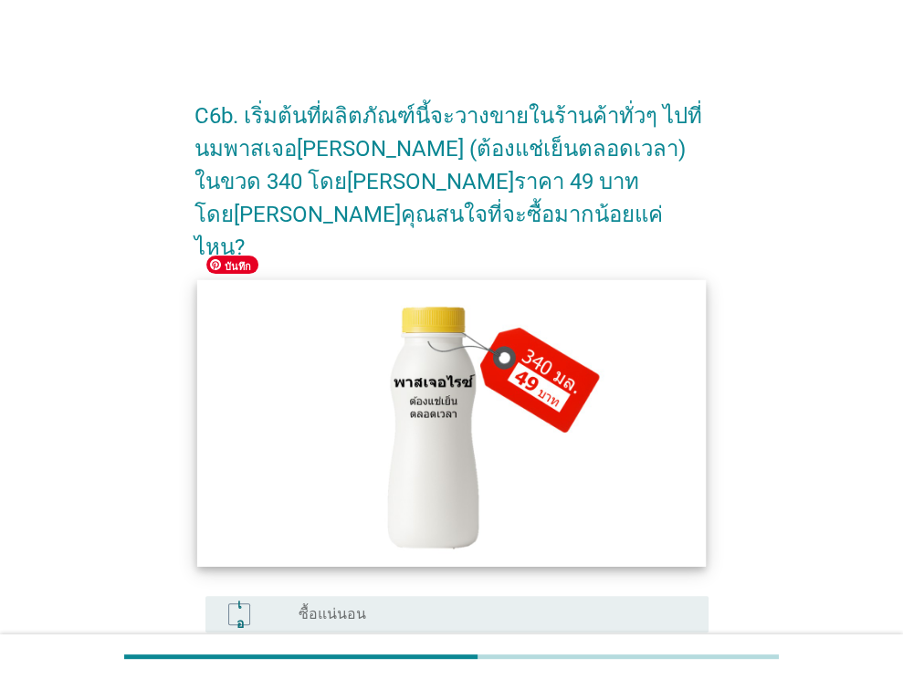
scroll to position [360, 0]
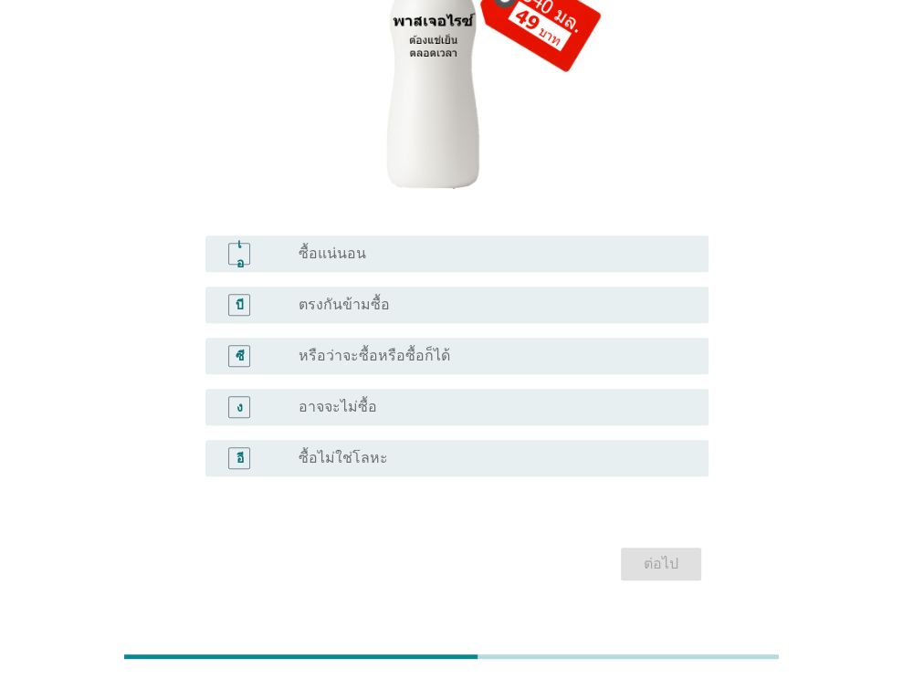
click at [392, 347] on font "หรือว่าจะซื้อหรือซื้อก็ได้" at bounding box center [373, 355] width 151 height 17
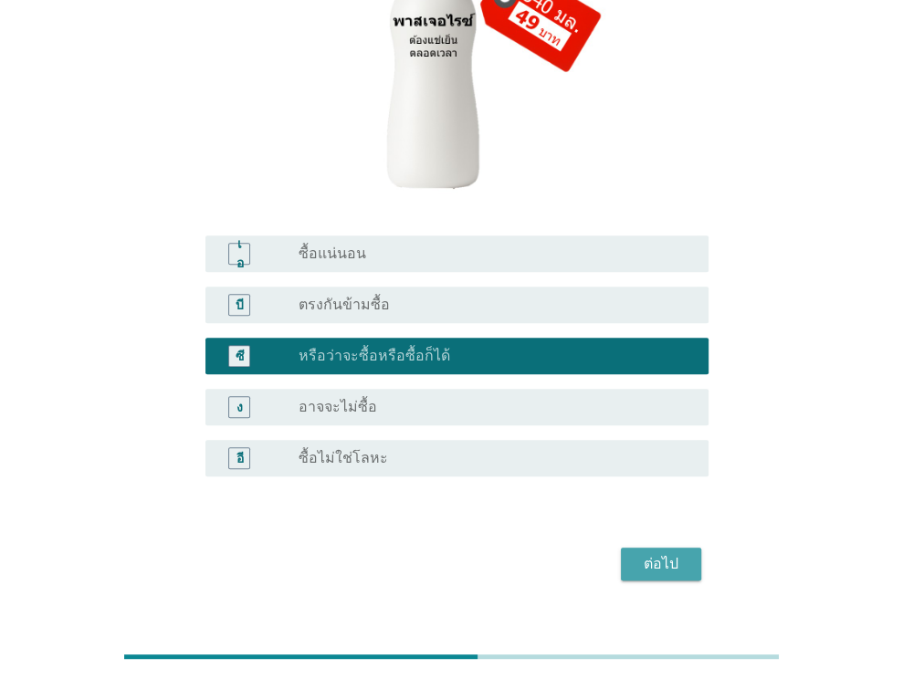
click at [668, 555] on font "ต่อไป" at bounding box center [660, 563] width 35 height 17
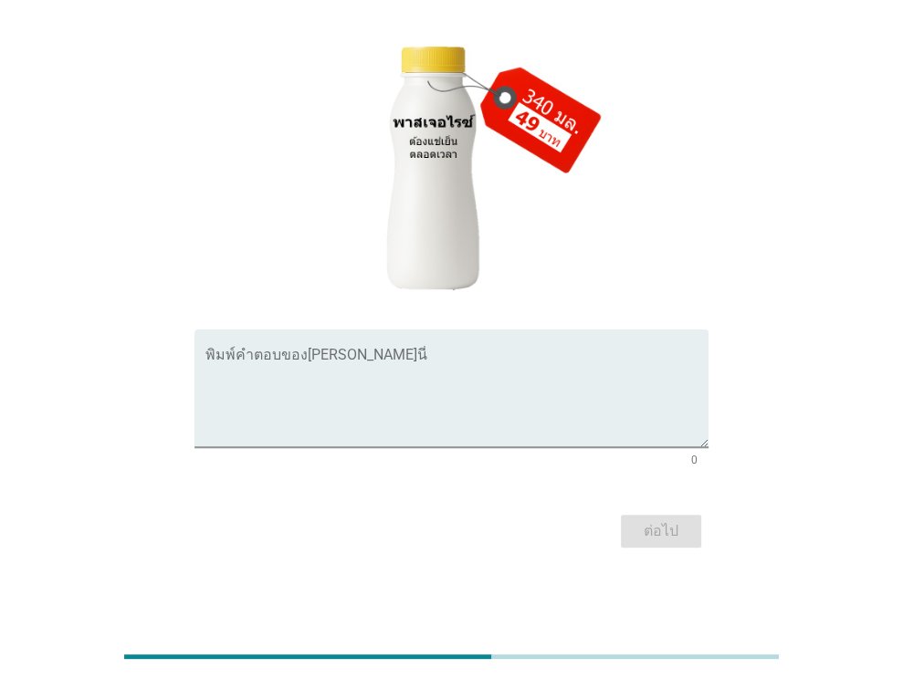
scroll to position [0, 0]
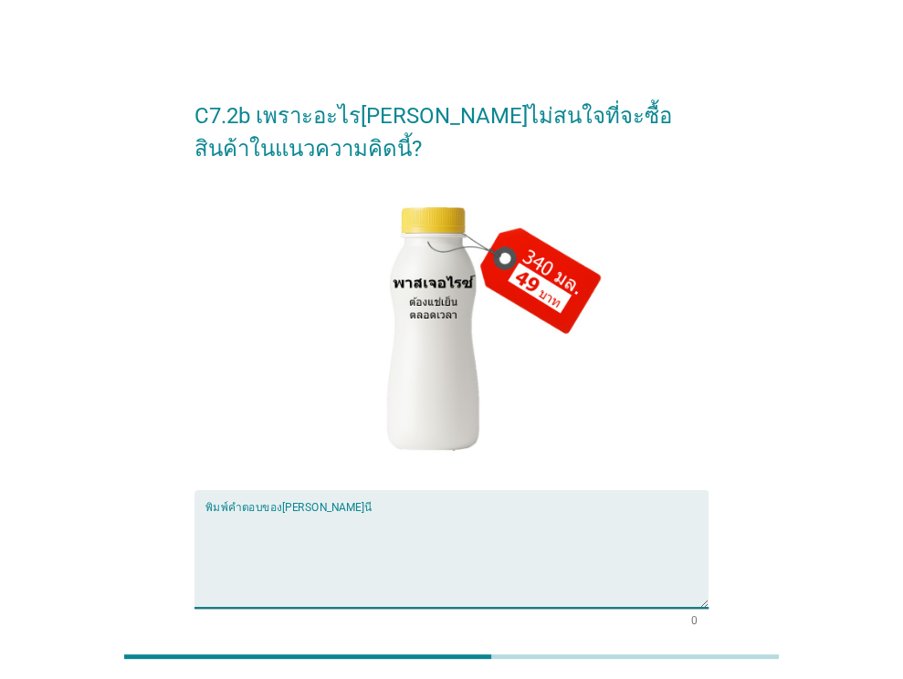
click at [409, 567] on textarea "พิมพ์คำตอบของคุณที่นี่" at bounding box center [456, 560] width 503 height 96
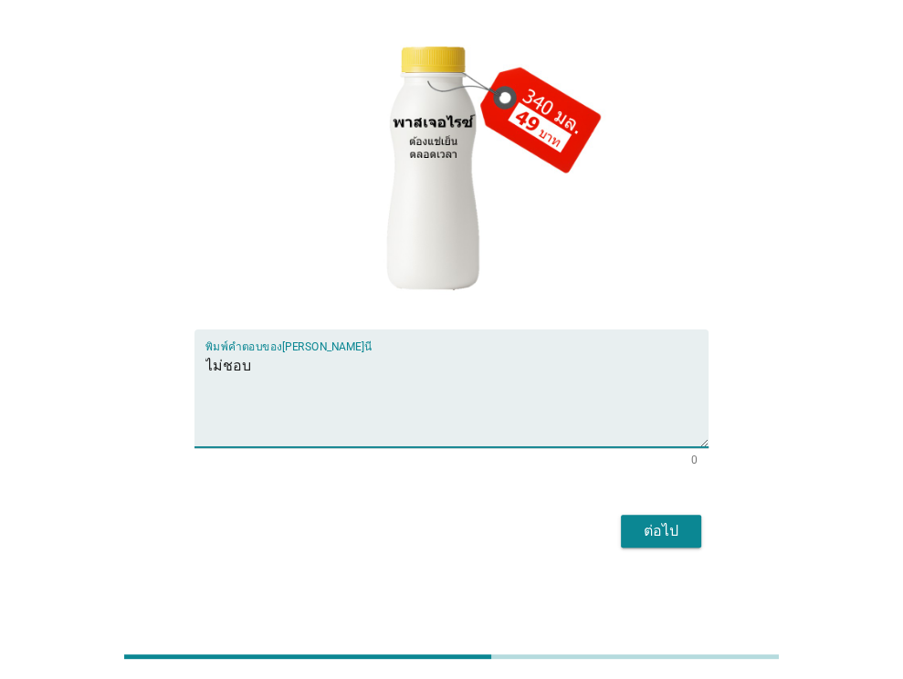
type textarea "ไม่ชอบ"
click at [669, 526] on font "ต่อไป" at bounding box center [660, 530] width 35 height 17
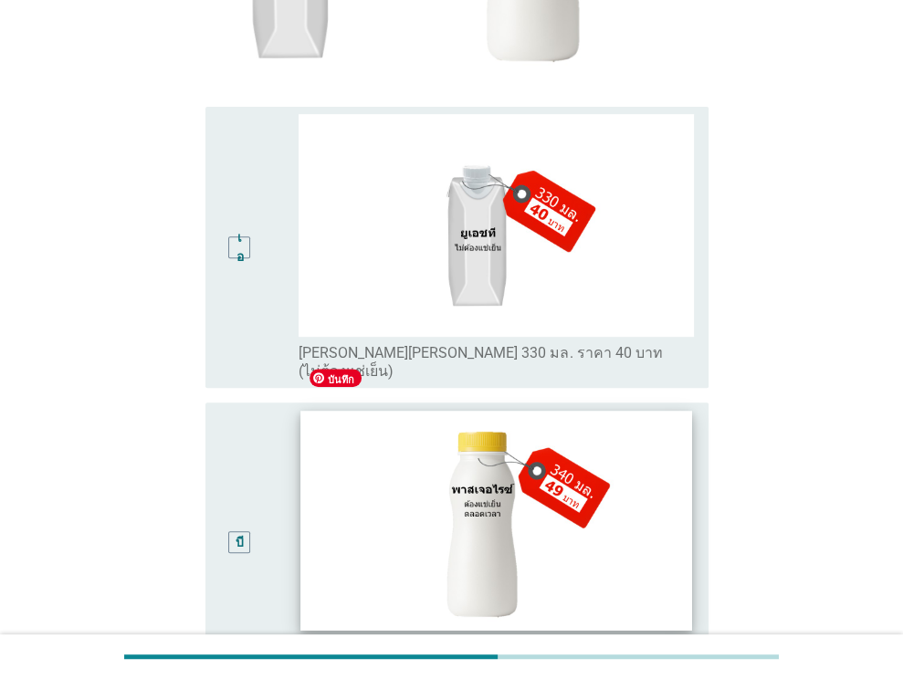
scroll to position [548, 0]
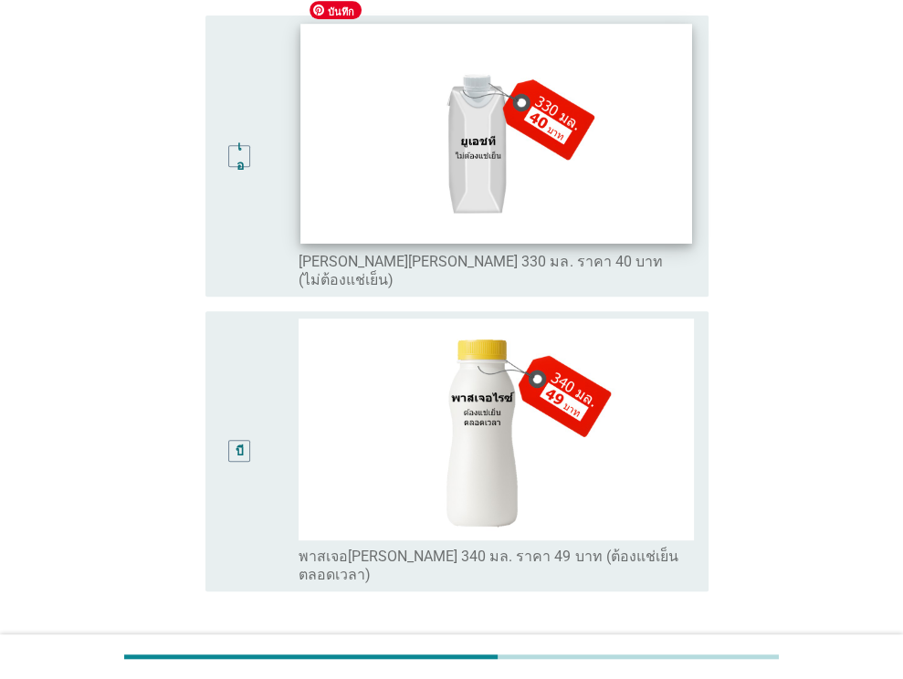
click at [423, 172] on img at bounding box center [496, 135] width 391 height 220
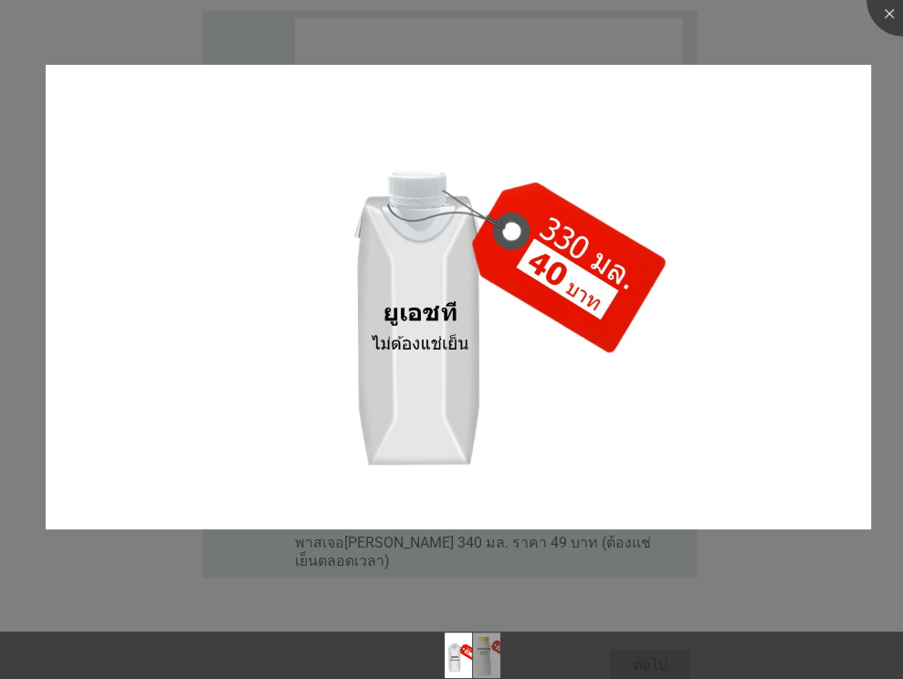
click at [190, 616] on div at bounding box center [451, 624] width 903 height 16
click at [762, 590] on div at bounding box center [451, 339] width 903 height 679
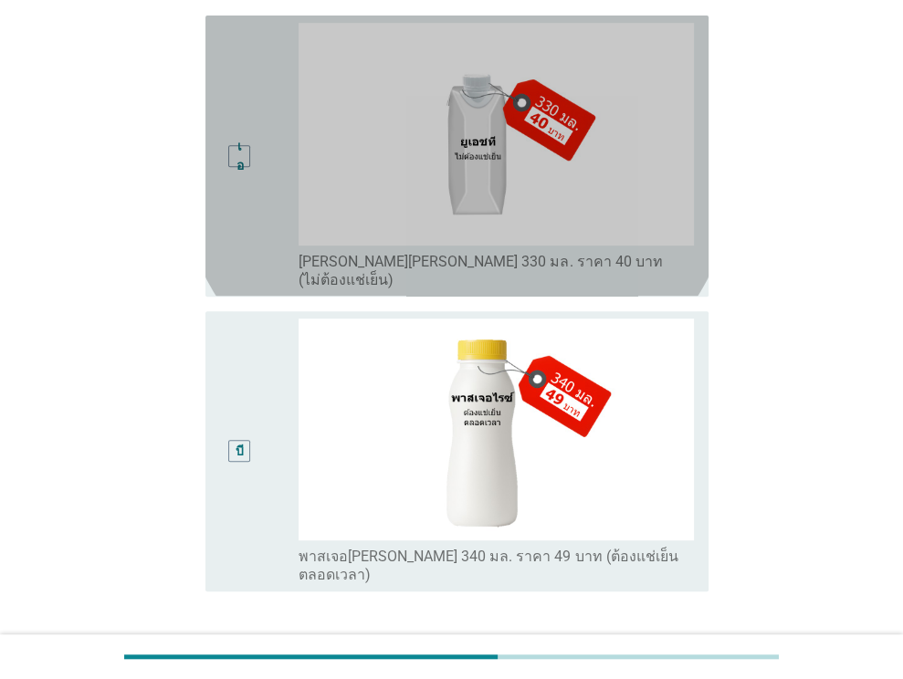
click at [237, 183] on div "เอ" at bounding box center [239, 156] width 39 height 266
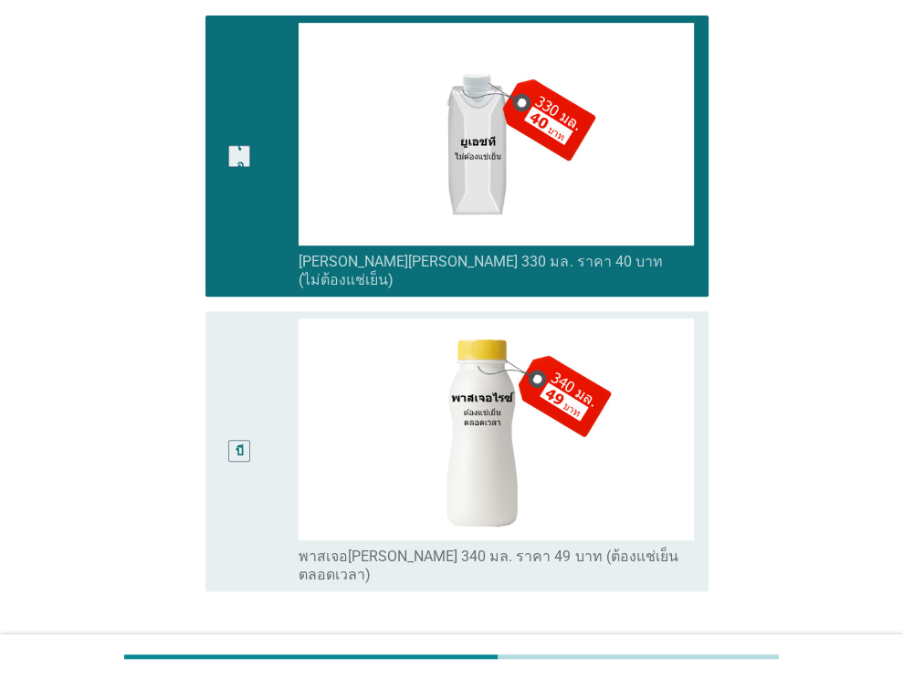
click at [674, 670] on font "ต่อไป" at bounding box center [660, 678] width 35 height 17
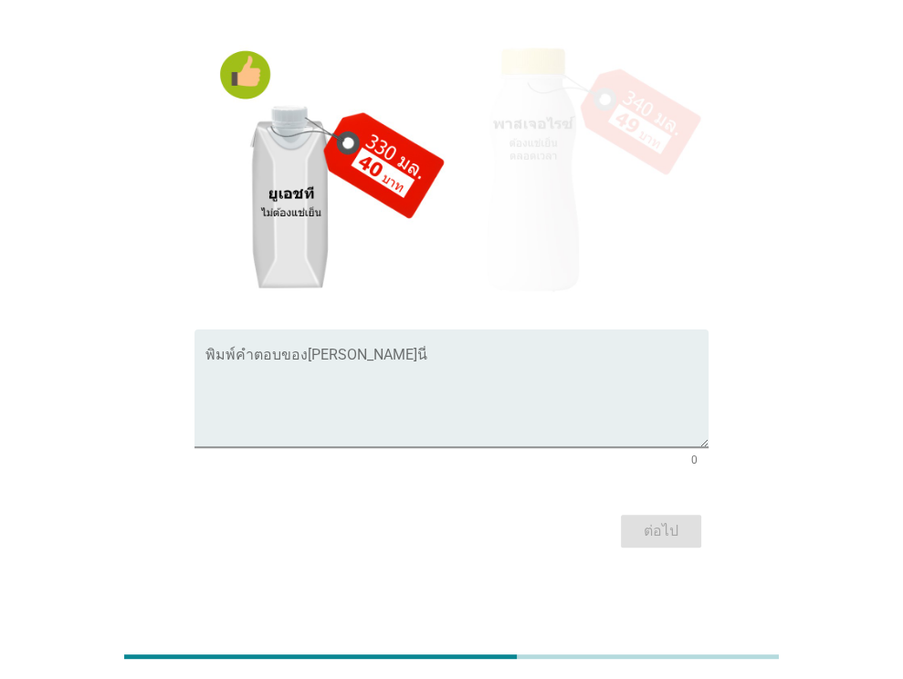
scroll to position [0, 0]
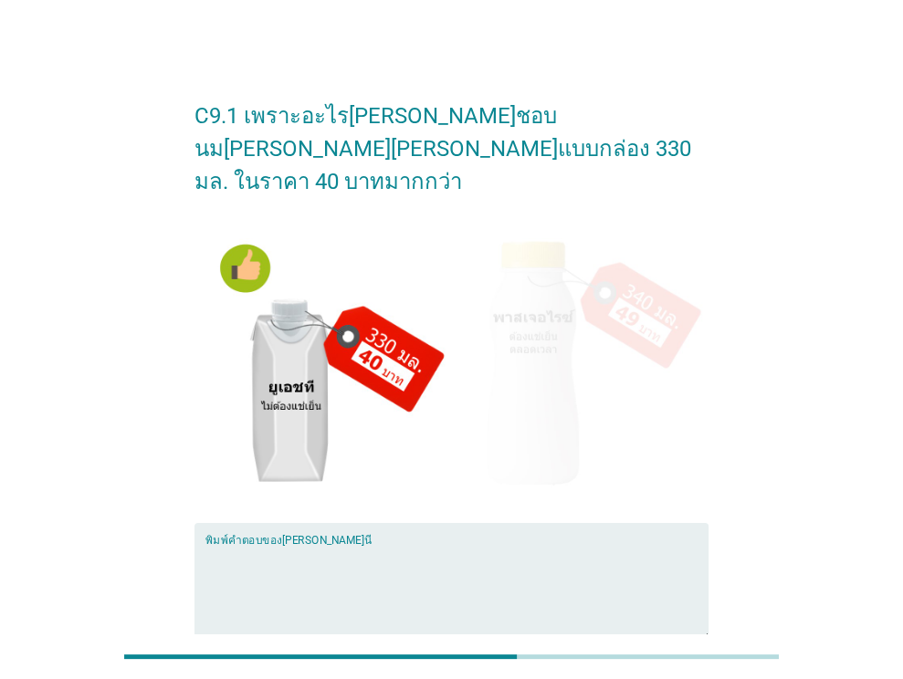
click at [316, 566] on textarea "พิมพ์คำตอบของคุณที่นี่" at bounding box center [456, 593] width 503 height 96
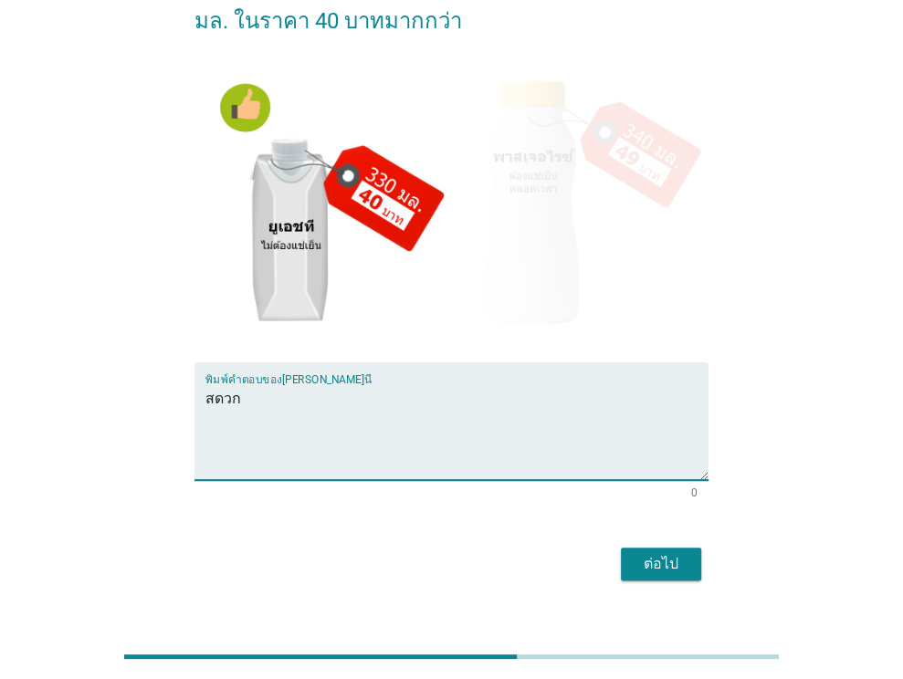
type textarea "สดวก"
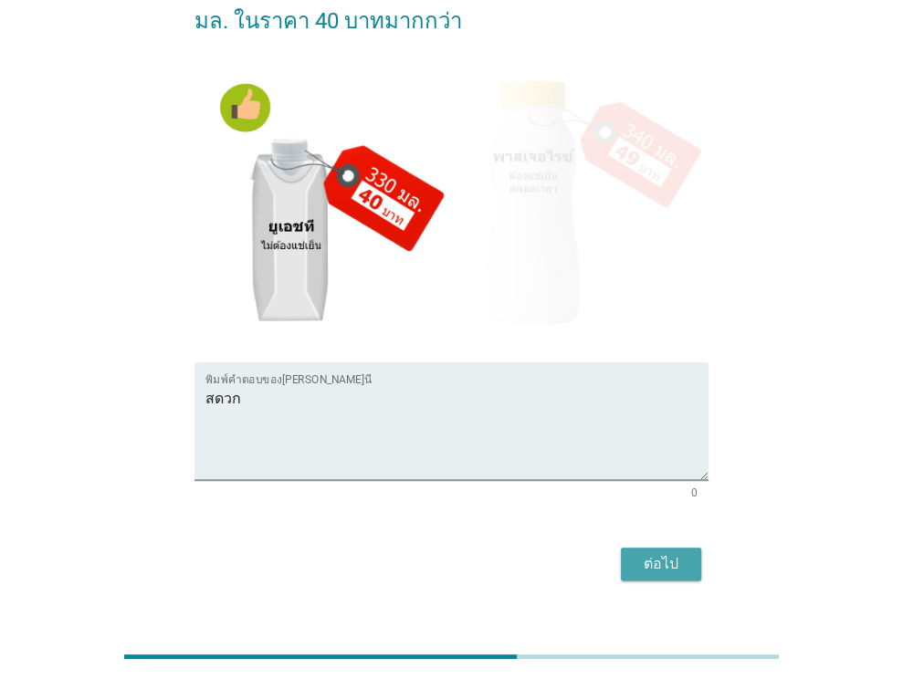
click at [663, 555] on font "ต่อไป" at bounding box center [660, 563] width 35 height 17
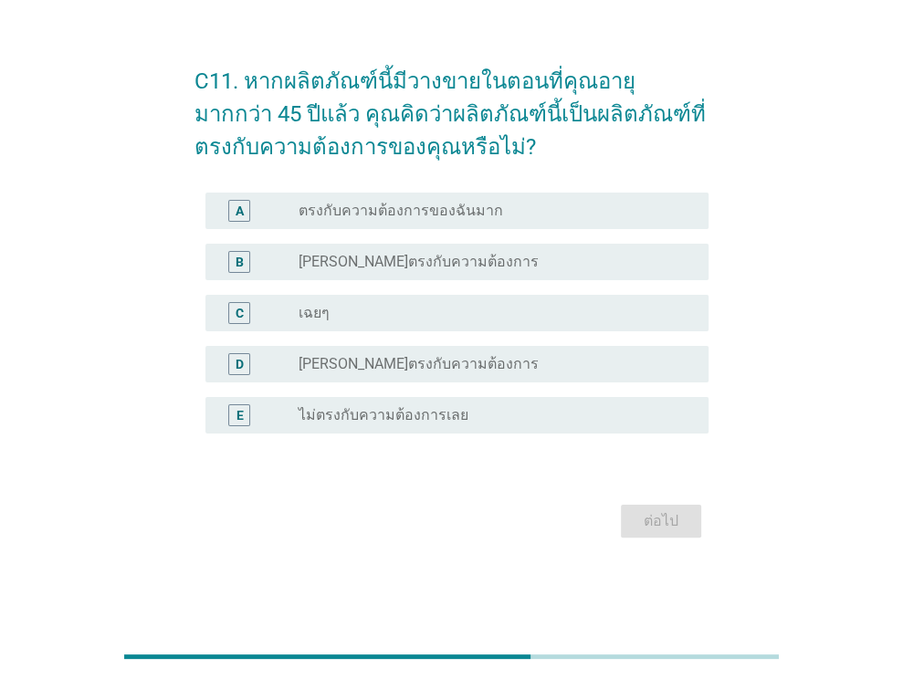
scroll to position [0, 0]
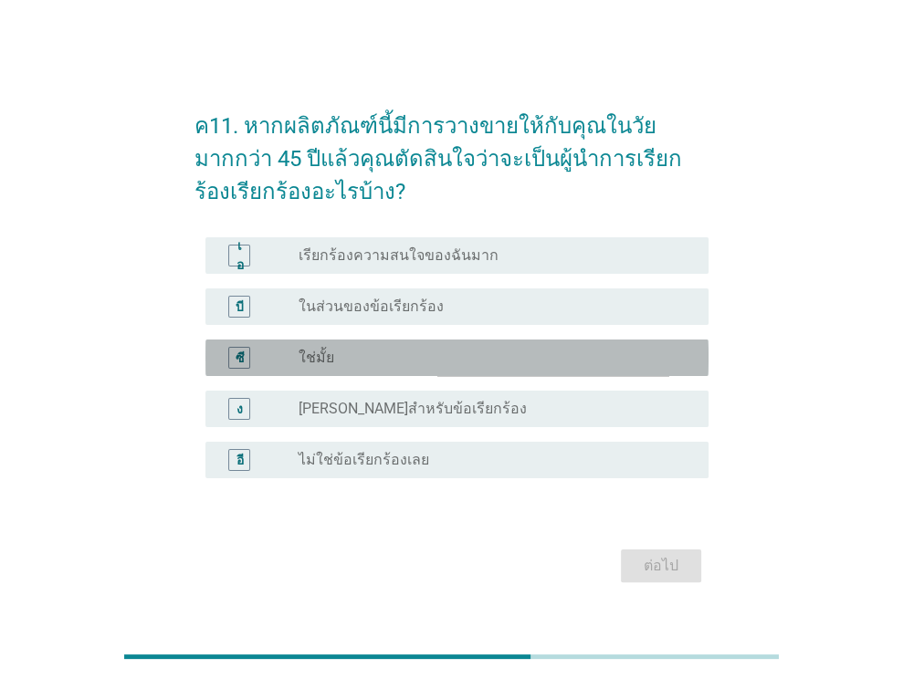
click at [352, 363] on div "ปุ่มวิทยุ[PERSON_NAME]เลือก ใช่มั้ย" at bounding box center [488, 358] width 381 height 18
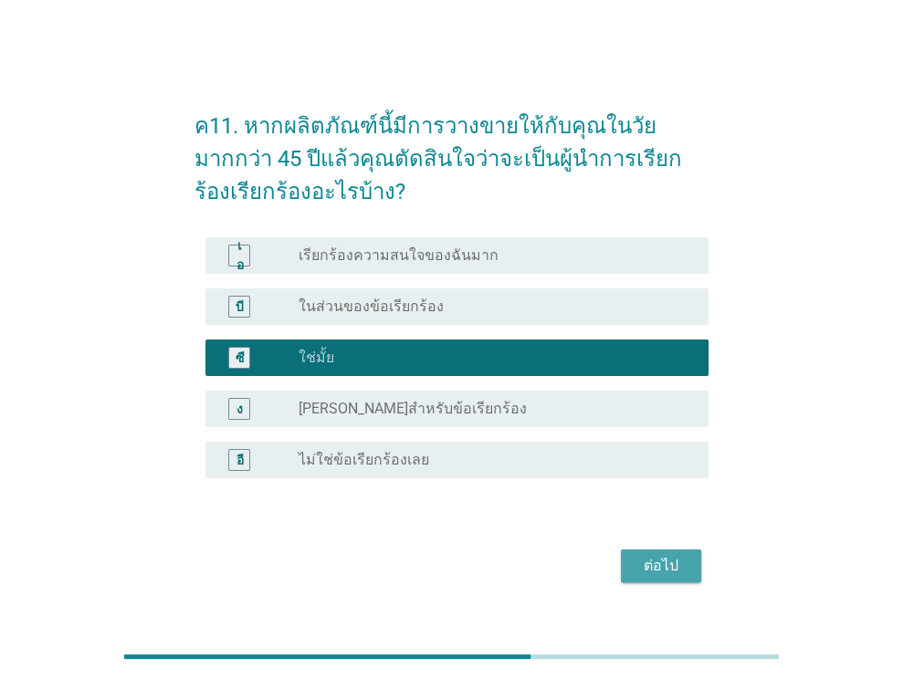
click at [643, 552] on button "ต่อไป" at bounding box center [661, 565] width 80 height 33
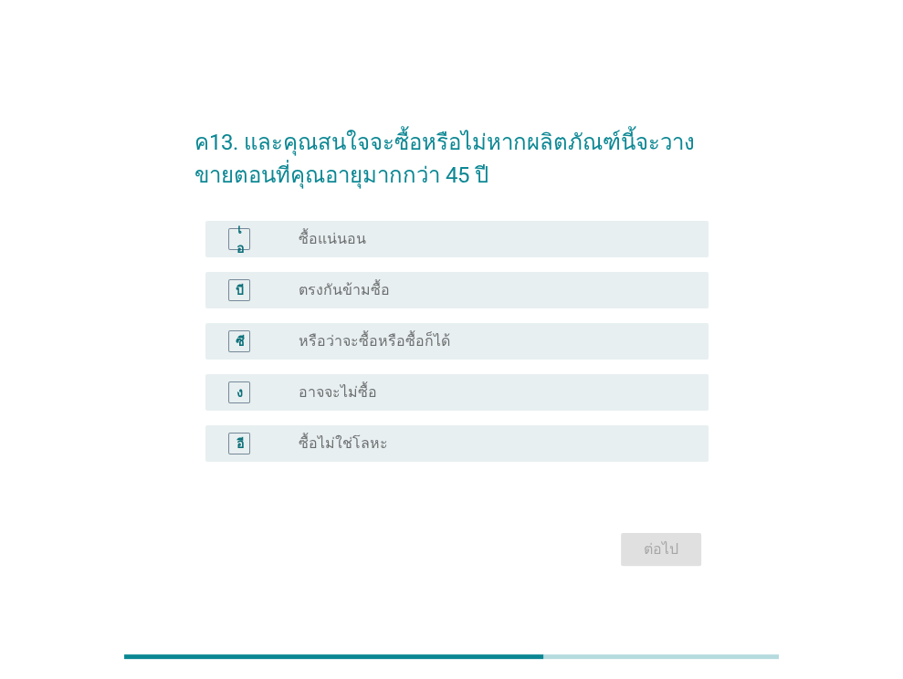
click at [384, 340] on font "หรือว่าจะซื้อหรือซื้อก็ได้" at bounding box center [373, 340] width 151 height 17
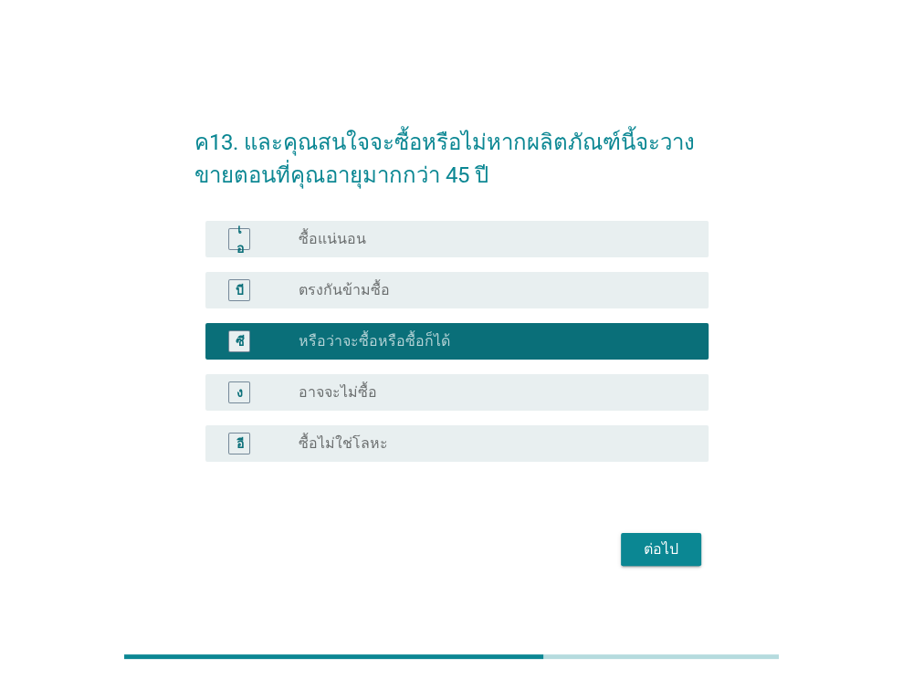
click at [653, 542] on font "ต่อไป" at bounding box center [660, 548] width 35 height 17
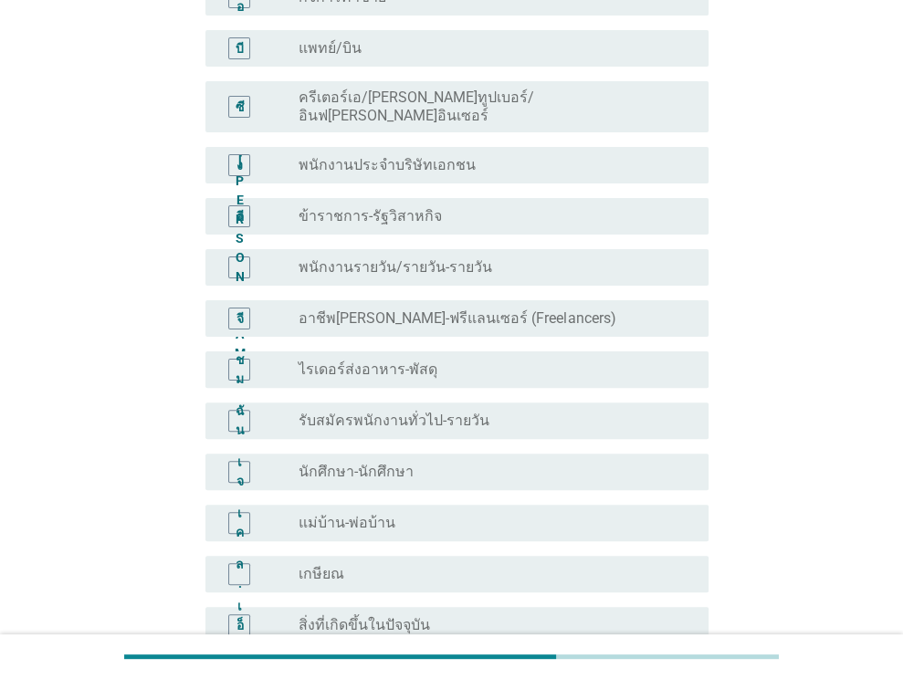
scroll to position [274, 0]
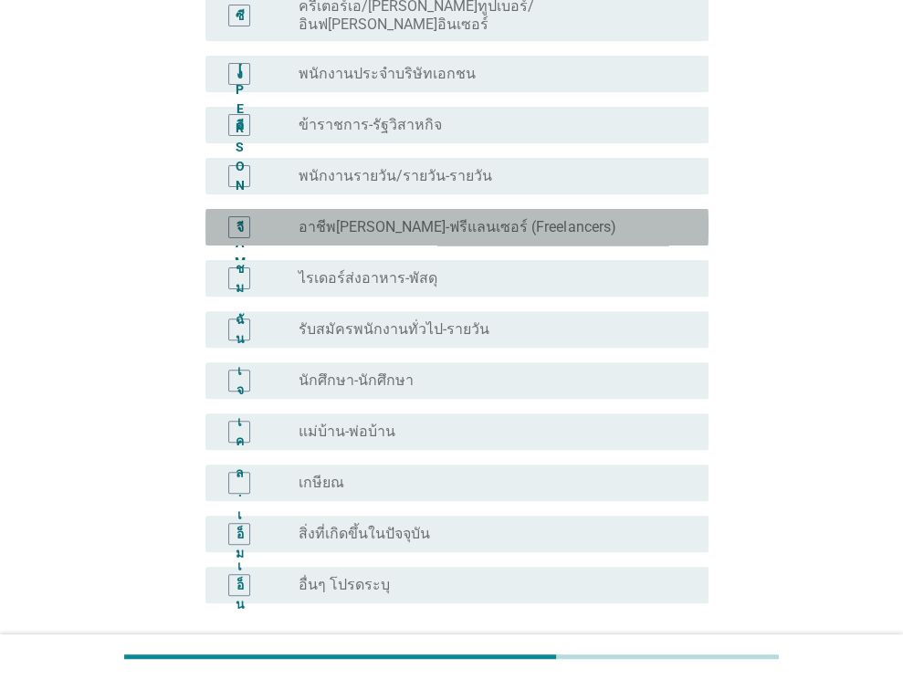
click at [376, 218] on font "อาชีพ[PERSON_NAME]-ฟรีแลนเซอร์ (Freelancers)" at bounding box center [456, 226] width 317 height 17
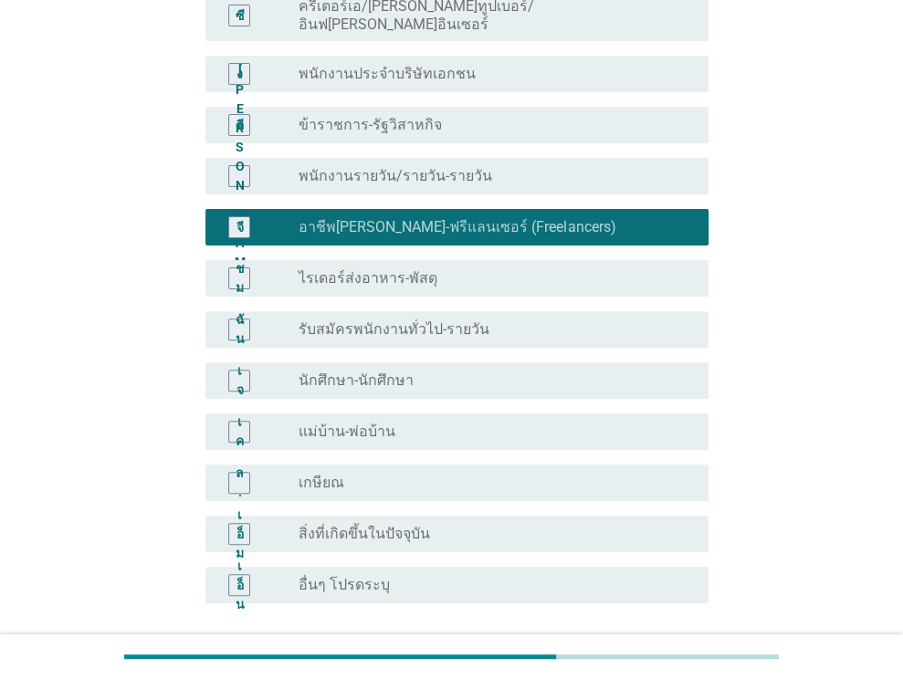
scroll to position [365, 0]
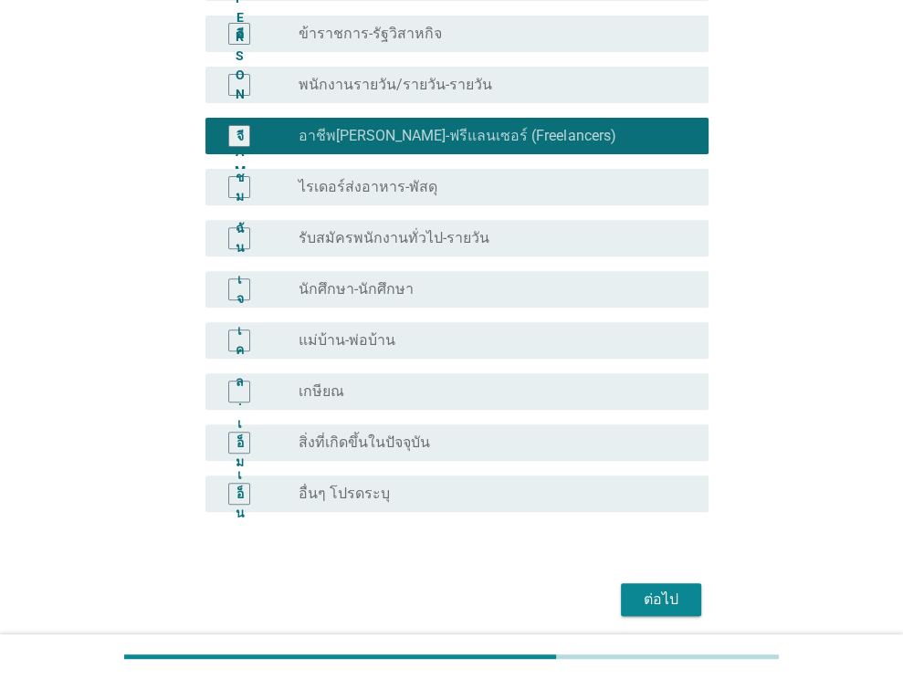
click at [663, 590] on font "ต่อไป" at bounding box center [660, 598] width 35 height 17
